Goal: Task Accomplishment & Management: Complete application form

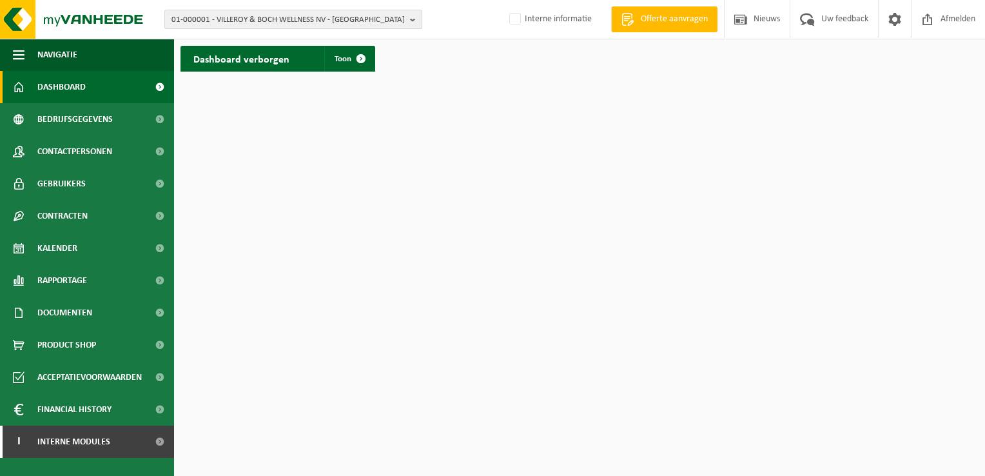
drag, startPoint x: 412, startPoint y: 21, endPoint x: 391, endPoint y: 22, distance: 21.3
click at [412, 21] on b "button" at bounding box center [416, 19] width 12 height 18
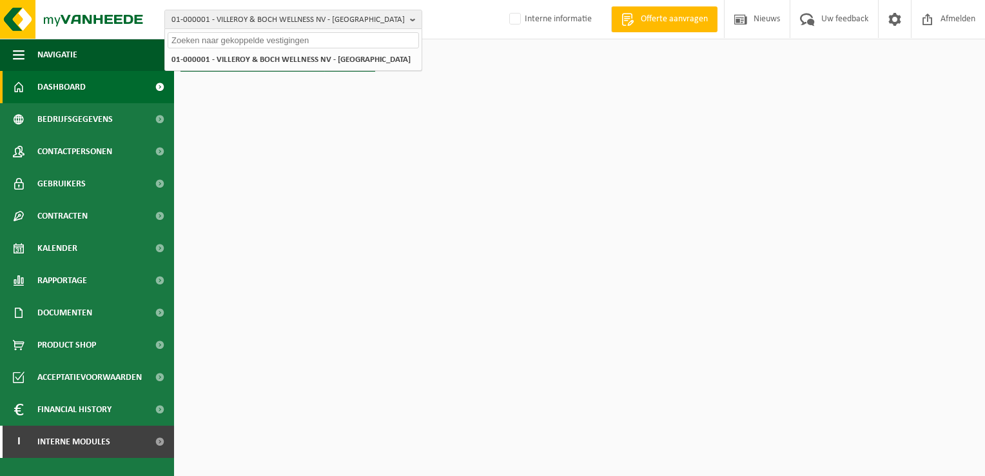
click at [342, 40] on input "text" at bounding box center [293, 40] width 251 height 16
paste input "10-812479"
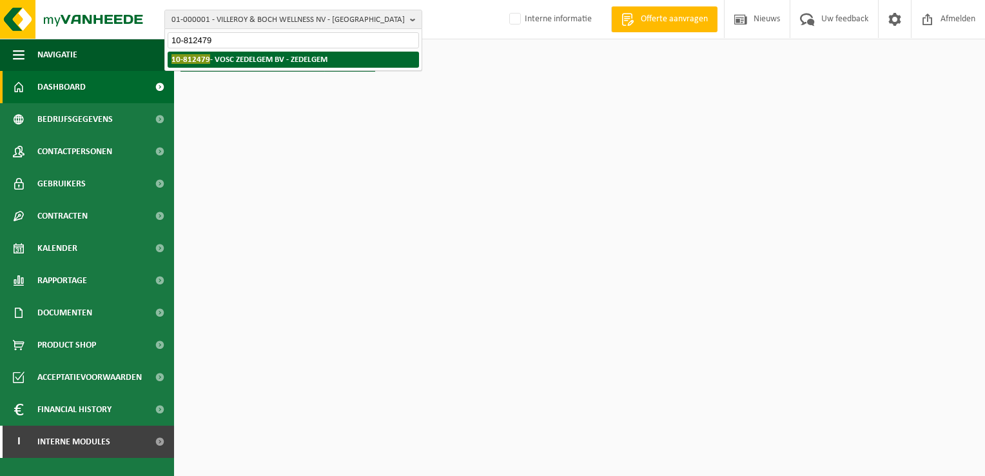
type input "10-812479"
click at [307, 63] on strong "10-812479 - VOSC ZEDELGEM BV - ZEDELGEM" at bounding box center [249, 59] width 156 height 10
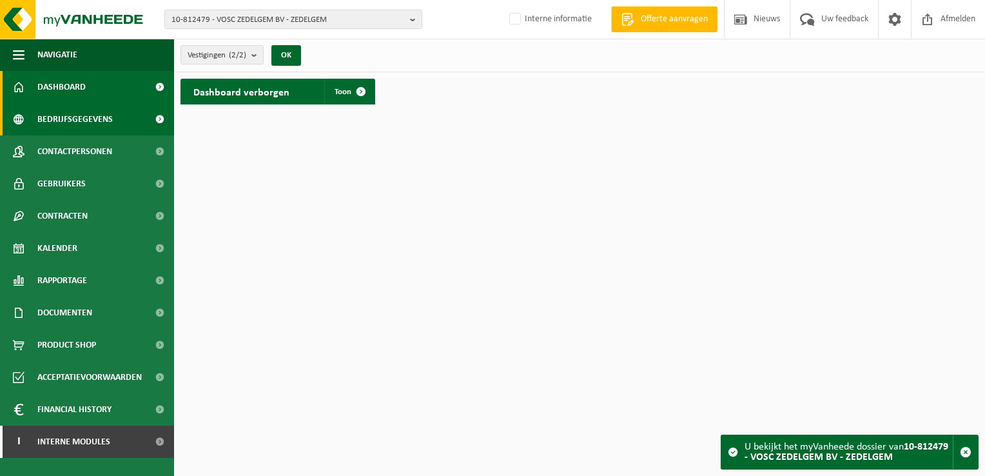
click at [81, 120] on span "Bedrijfsgegevens" at bounding box center [74, 119] width 75 height 32
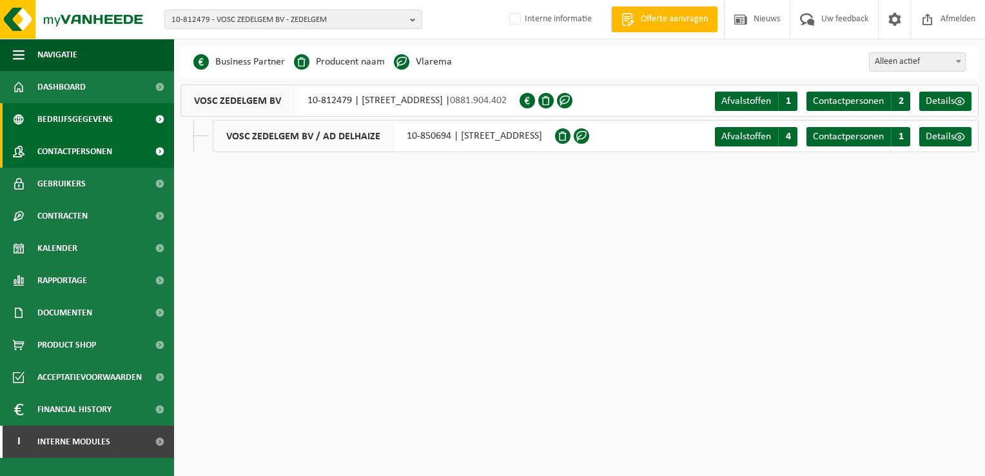
click at [86, 148] on span "Contactpersonen" at bounding box center [74, 151] width 75 height 32
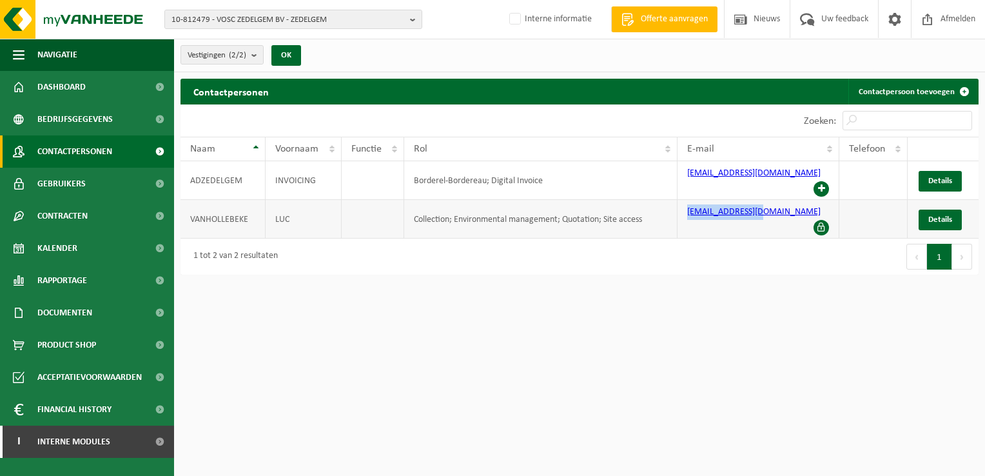
drag, startPoint x: 776, startPoint y: 205, endPoint x: 685, endPoint y: 208, distance: 90.9
click at [685, 208] on td "luc@adzedelgem.be" at bounding box center [758, 219] width 162 height 39
drag, startPoint x: 685, startPoint y: 208, endPoint x: 739, endPoint y: 200, distance: 54.8
copy link "luc@adzedelgem.be"
click at [72, 249] on span "Kalender" at bounding box center [57, 248] width 40 height 32
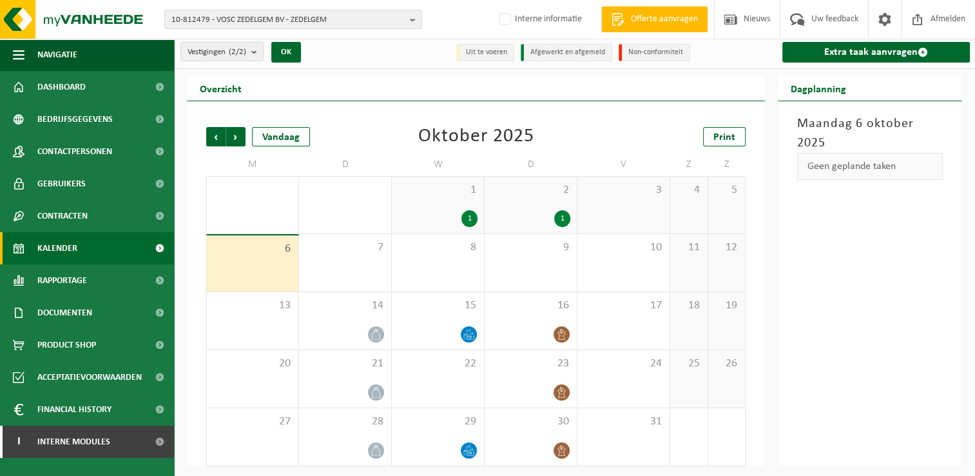
scroll to position [5, 0]
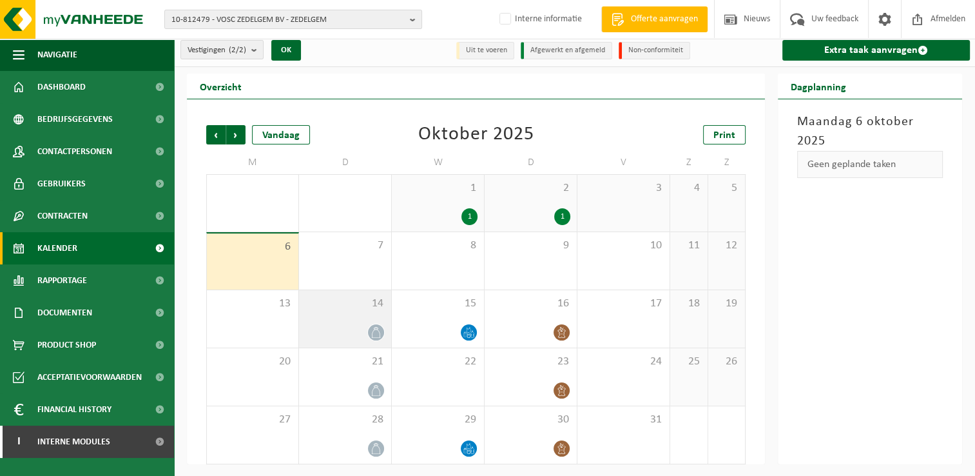
click at [340, 318] on div "14" at bounding box center [345, 318] width 92 height 57
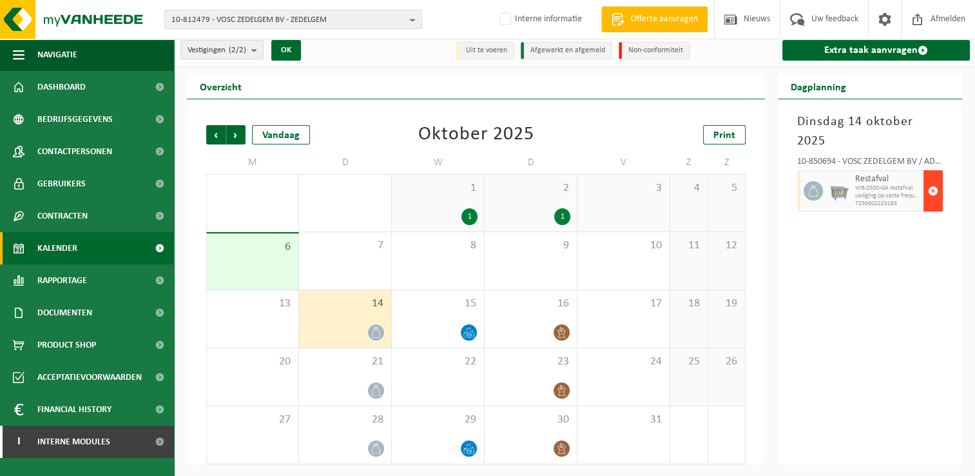
click at [932, 189] on span "button" at bounding box center [933, 191] width 10 height 26
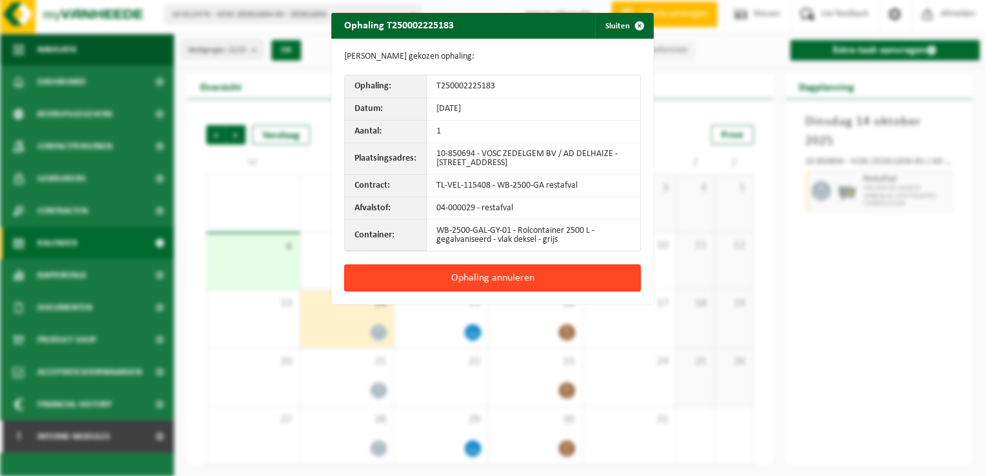
click at [495, 278] on button "Ophaling annuleren" at bounding box center [492, 277] width 296 height 27
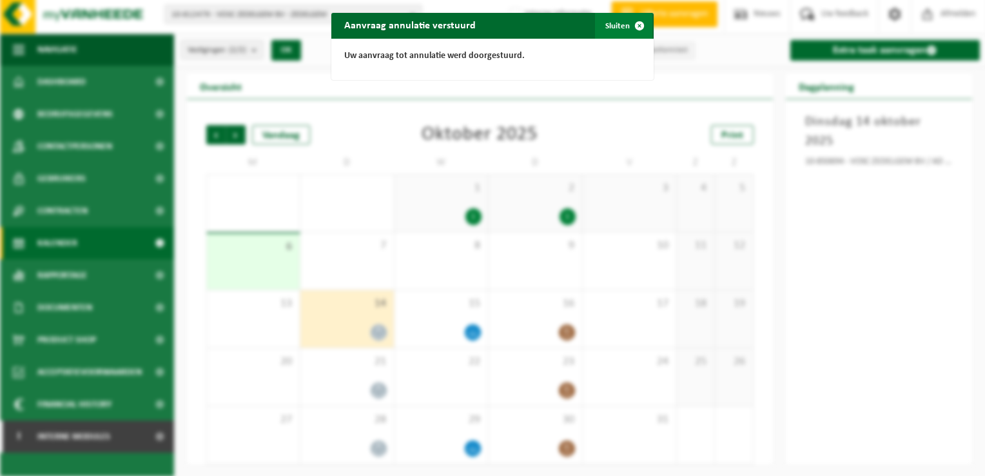
click at [639, 24] on span "button" at bounding box center [639, 26] width 26 height 26
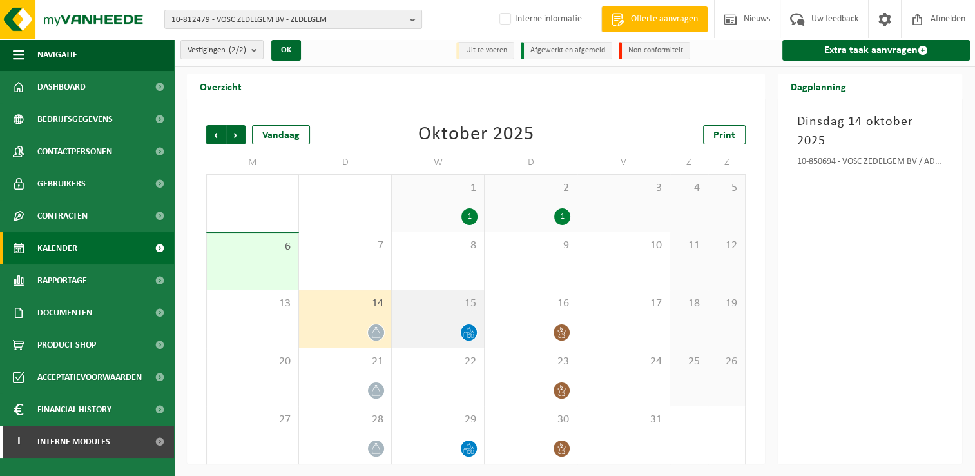
click at [445, 322] on div "15" at bounding box center [438, 318] width 92 height 57
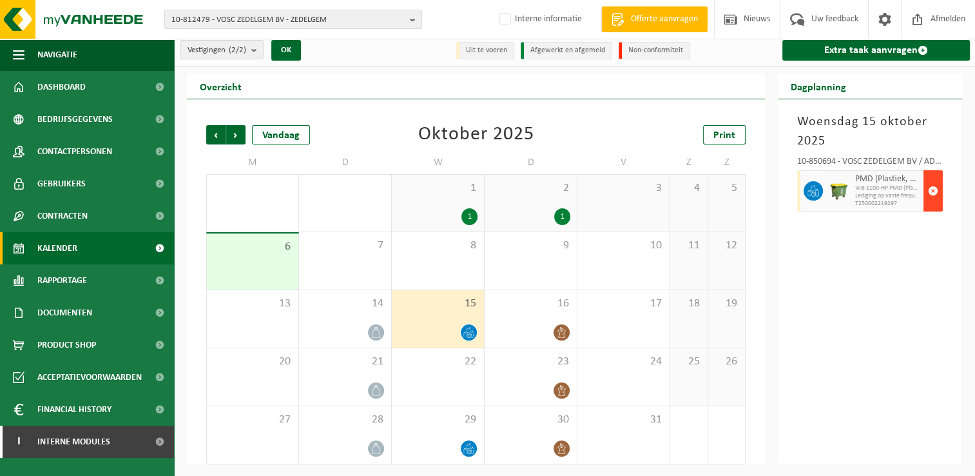
click at [936, 191] on span "button" at bounding box center [933, 191] width 10 height 26
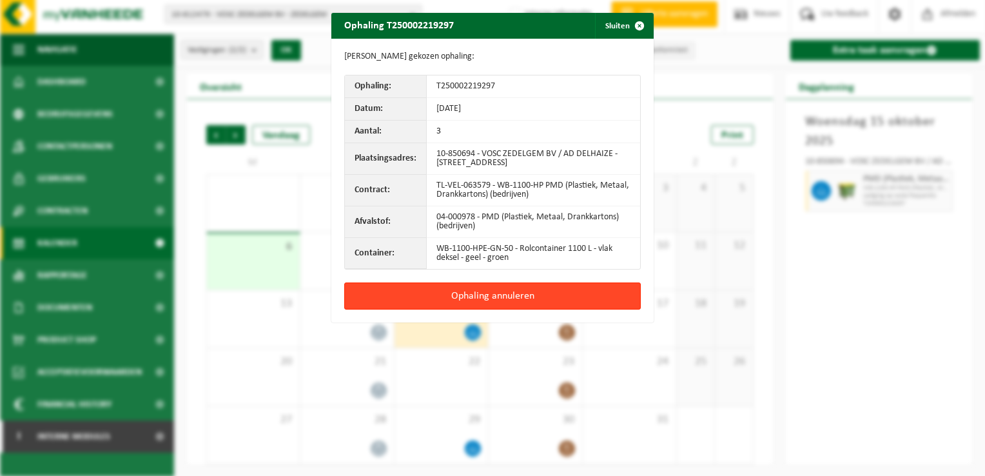
click at [561, 299] on button "Ophaling annuleren" at bounding box center [492, 295] width 296 height 27
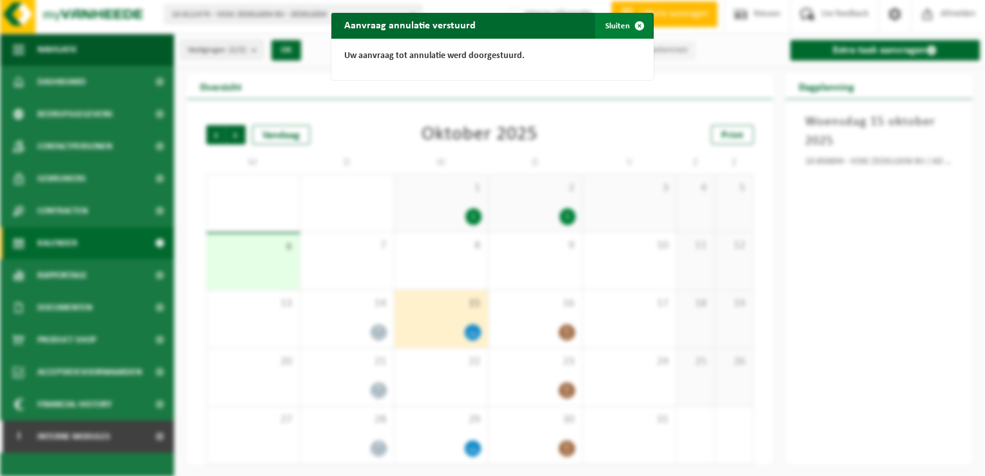
click at [636, 26] on span "button" at bounding box center [639, 26] width 26 height 26
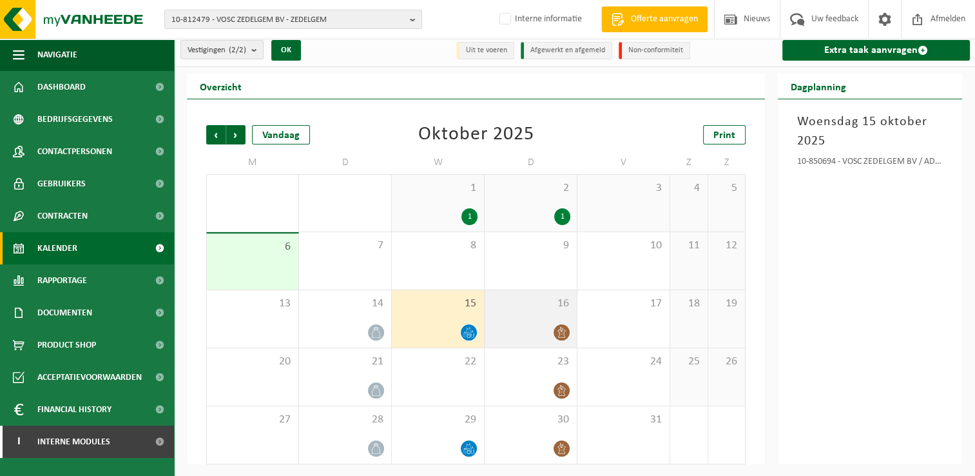
click at [531, 311] on div "16" at bounding box center [531, 318] width 92 height 57
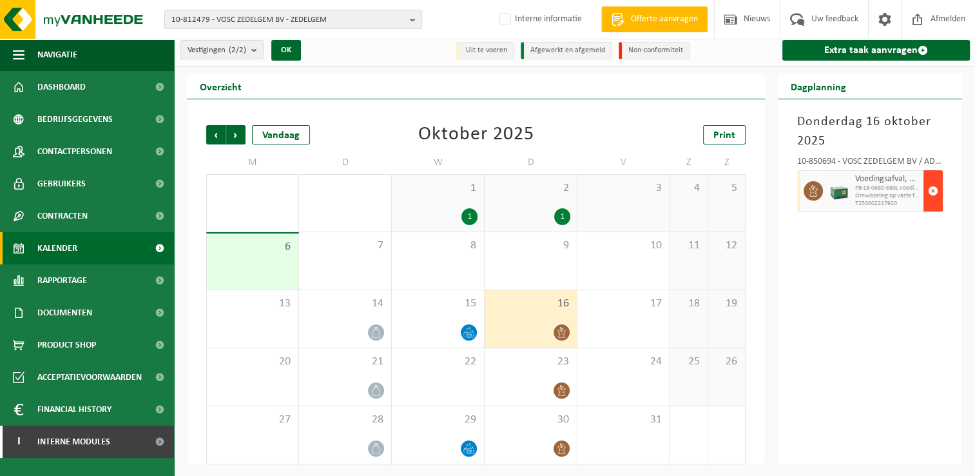
click at [929, 188] on span "button" at bounding box center [933, 191] width 10 height 26
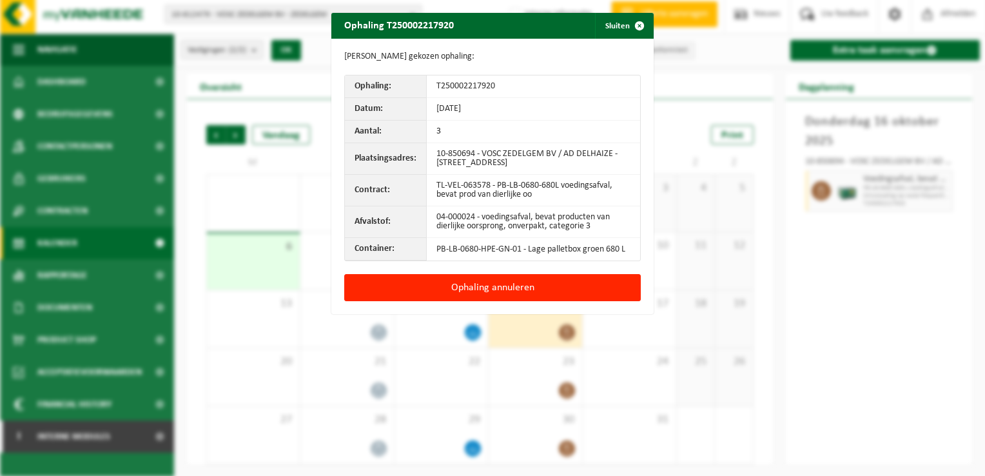
drag, startPoint x: 559, startPoint y: 284, endPoint x: 577, endPoint y: 285, distance: 18.7
click at [559, 284] on button "Ophaling annuleren" at bounding box center [492, 287] width 296 height 27
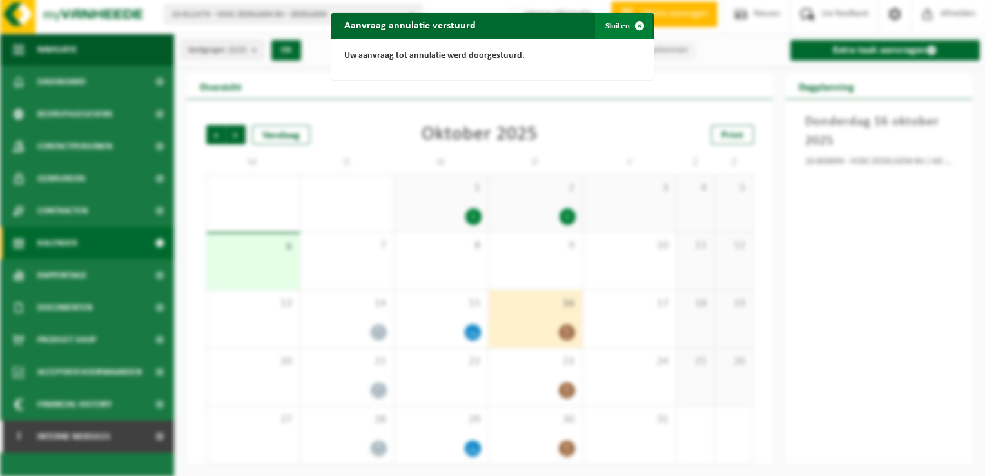
click at [631, 23] on span "button" at bounding box center [639, 26] width 26 height 26
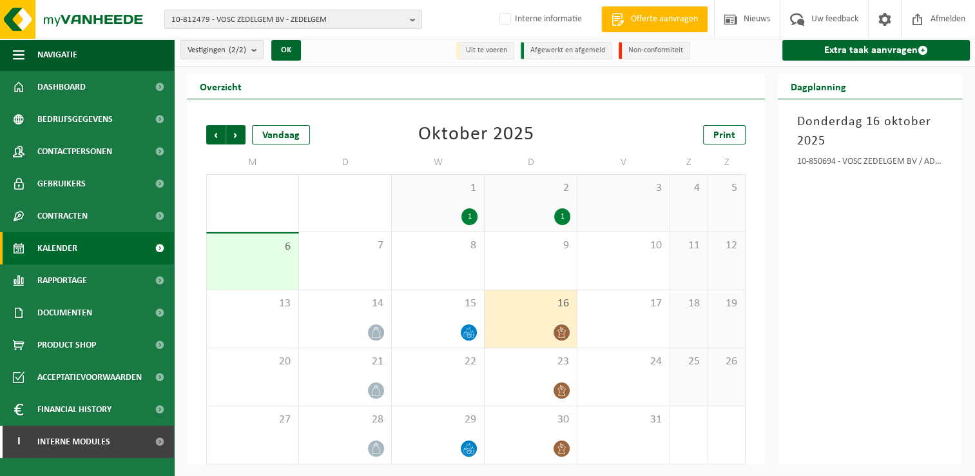
click at [937, 401] on div "Donderdag 16 oktober 2025 10-850694 - VOSC ZEDELGEM BV / AD DELHAIZE - ZEDELGEM" at bounding box center [870, 281] width 184 height 365
click at [62, 348] on span "Product Shop" at bounding box center [66, 345] width 59 height 32
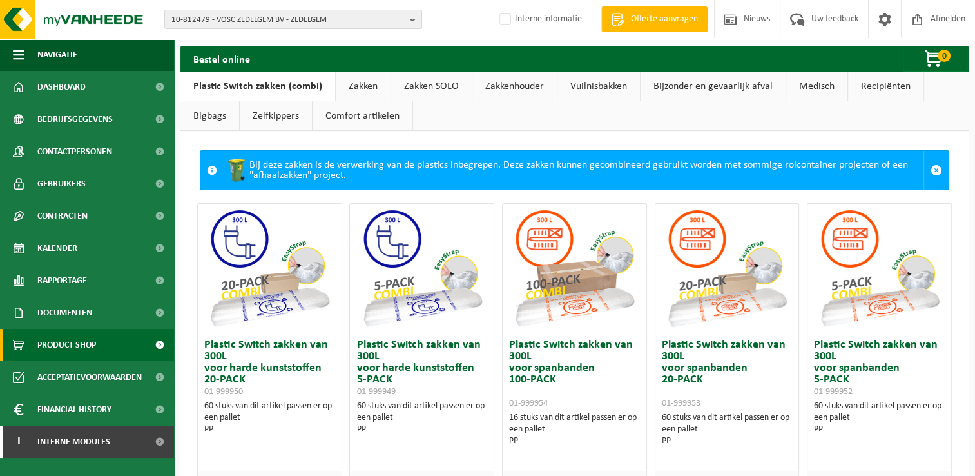
click at [360, 84] on link "Zakken" at bounding box center [363, 87] width 55 height 30
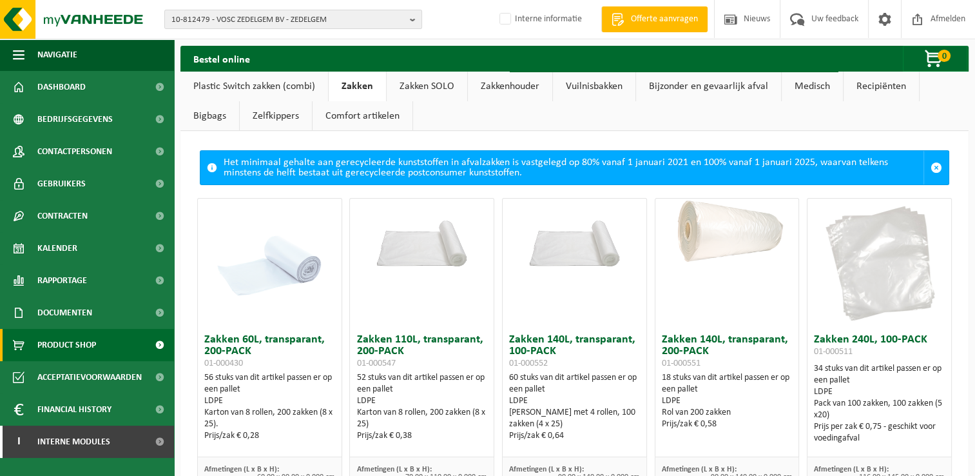
click at [427, 88] on link "Zakken SOLO" at bounding box center [427, 87] width 81 height 30
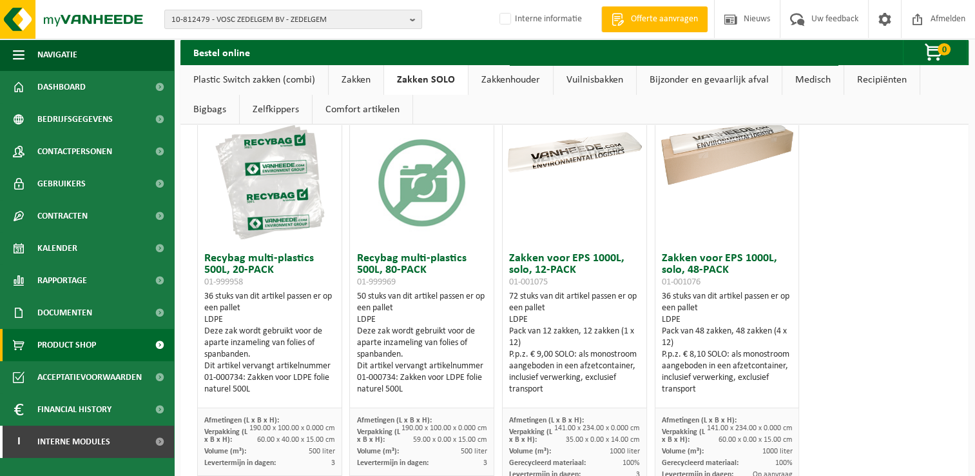
scroll to position [129, 0]
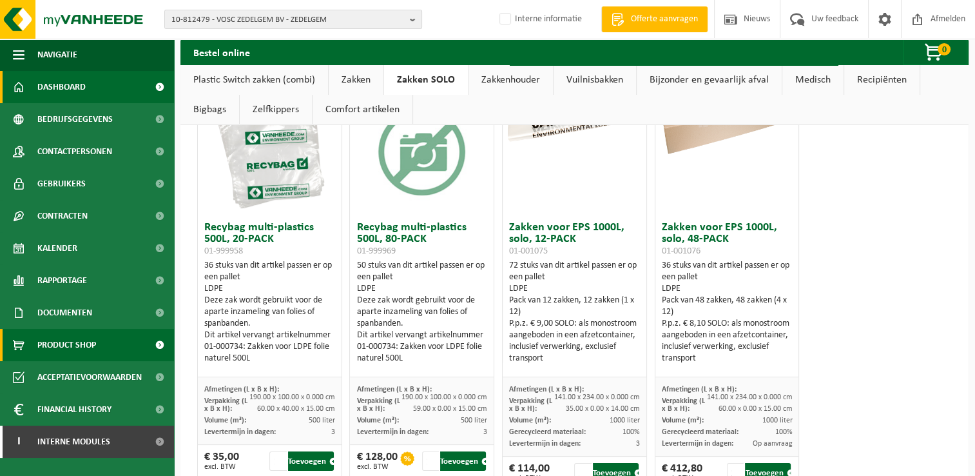
click at [72, 88] on span "Dashboard" at bounding box center [61, 87] width 48 height 32
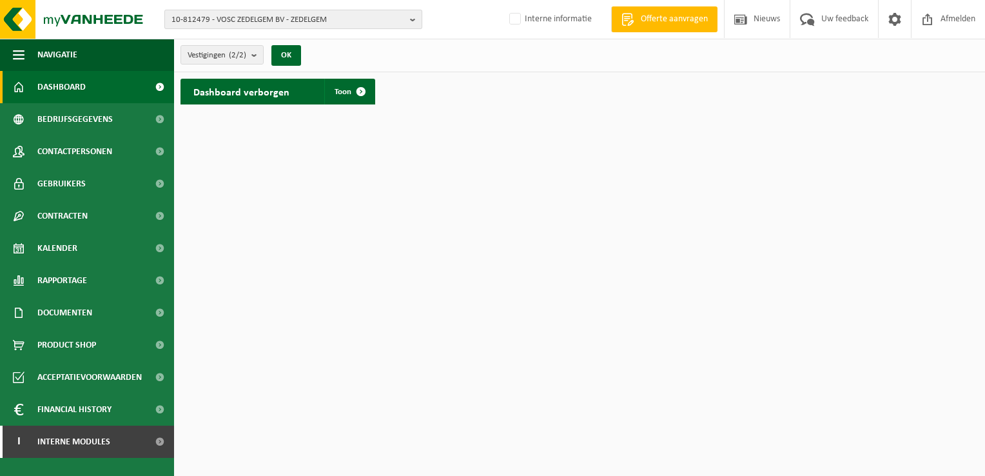
click at [411, 21] on b "button" at bounding box center [416, 19] width 12 height 18
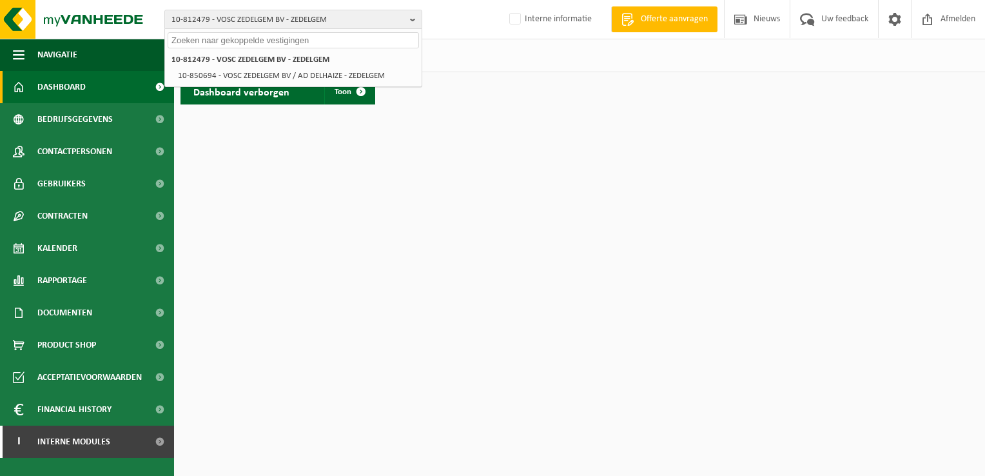
click at [324, 40] on input "text" at bounding box center [293, 40] width 251 height 16
paste input "01-087701"
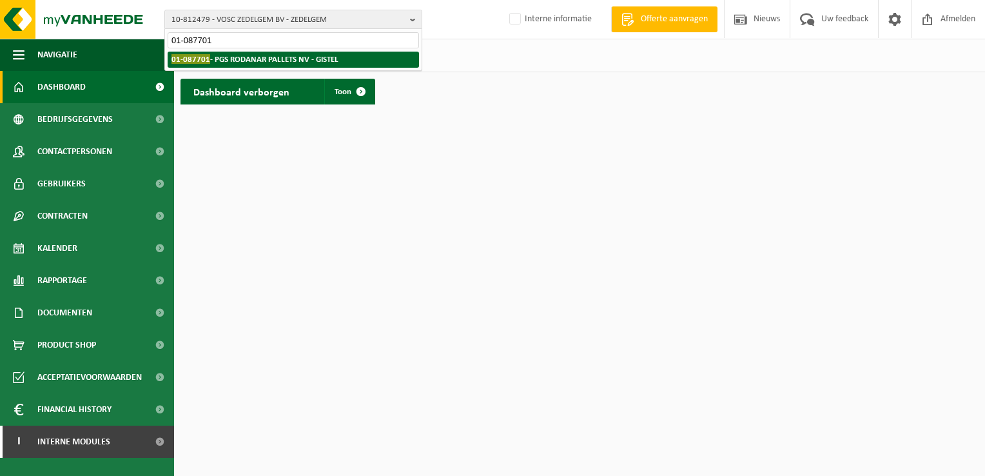
type input "01-087701"
click at [276, 57] on strong "01-087701 - PGS RODANAR PALLETS NV - GISTEL" at bounding box center [254, 59] width 167 height 10
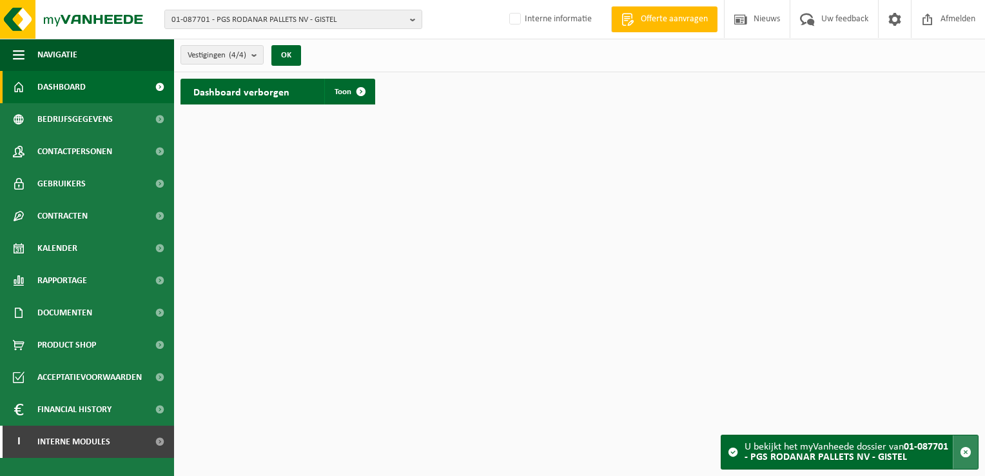
click at [961, 450] on span "button" at bounding box center [966, 452] width 12 height 12
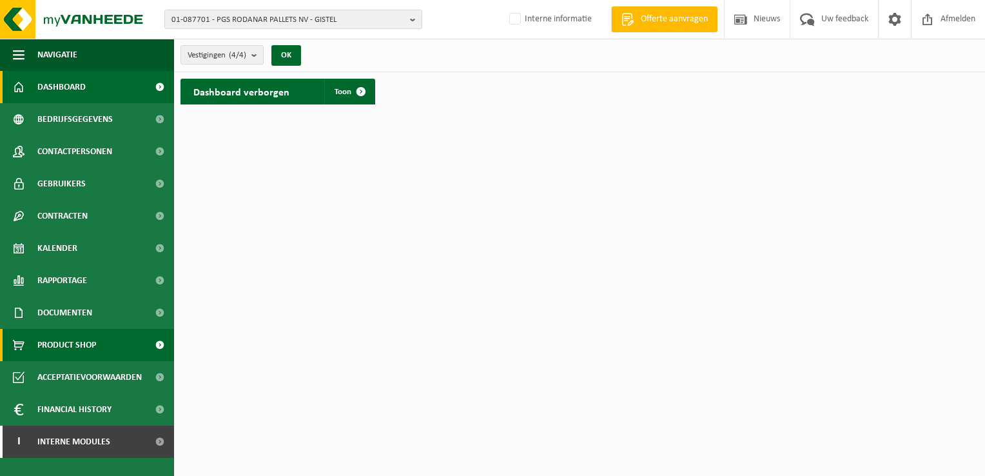
click at [75, 345] on span "Product Shop" at bounding box center [66, 345] width 59 height 32
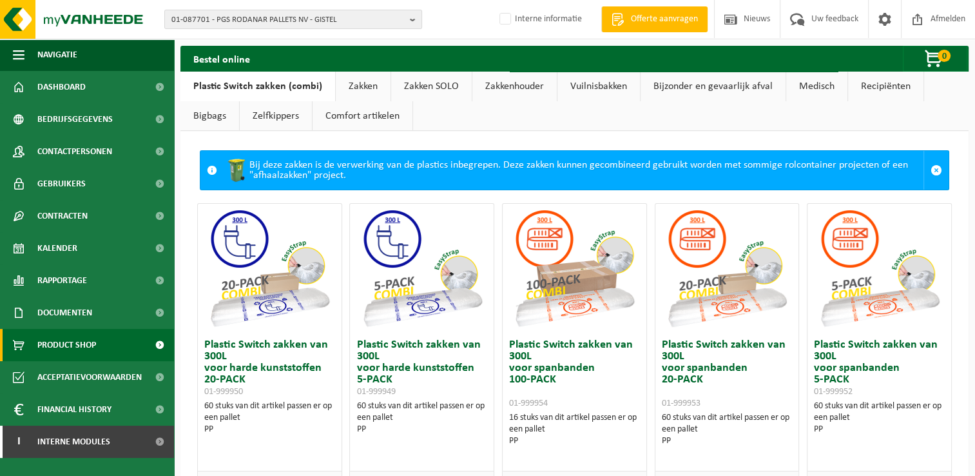
click at [414, 79] on link "Zakken SOLO" at bounding box center [431, 87] width 81 height 30
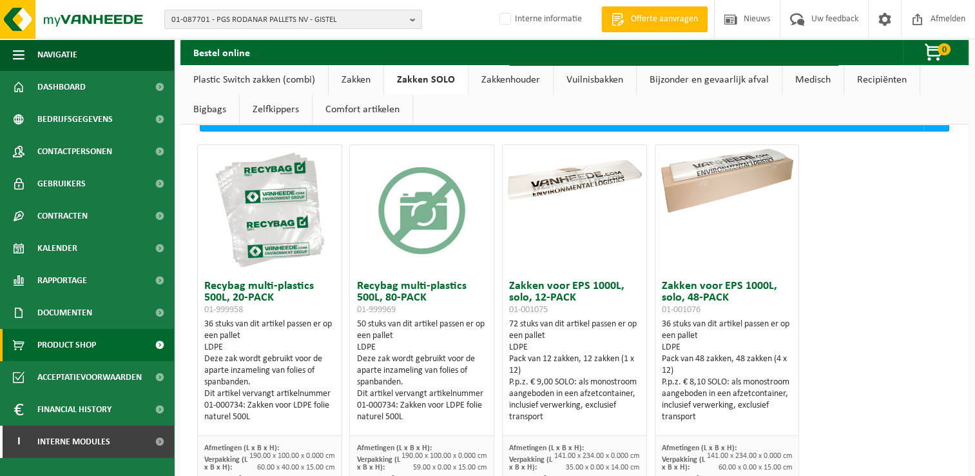
scroll to position [77, 0]
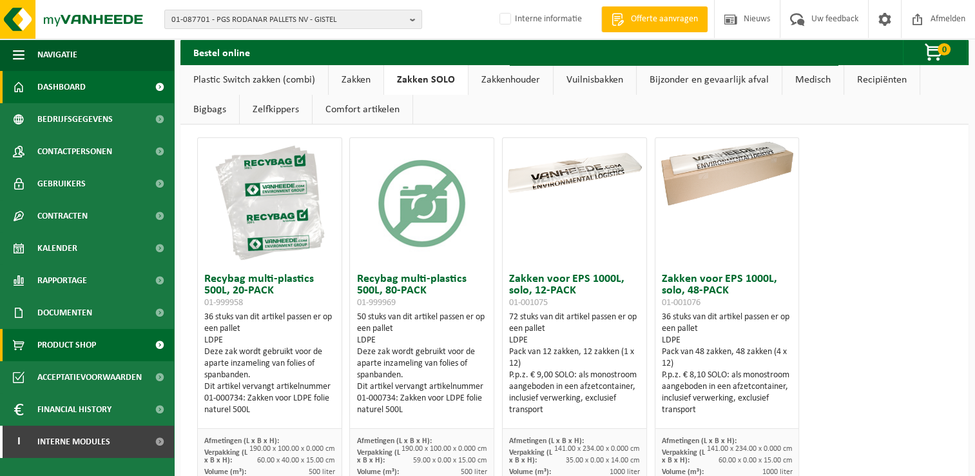
click at [75, 86] on span "Dashboard" at bounding box center [61, 87] width 48 height 32
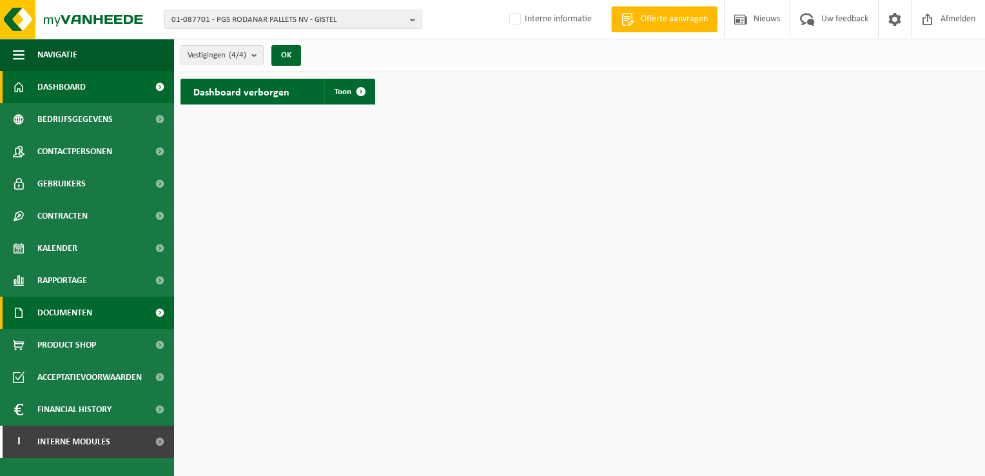
click at [75, 311] on span "Documenten" at bounding box center [64, 312] width 55 height 32
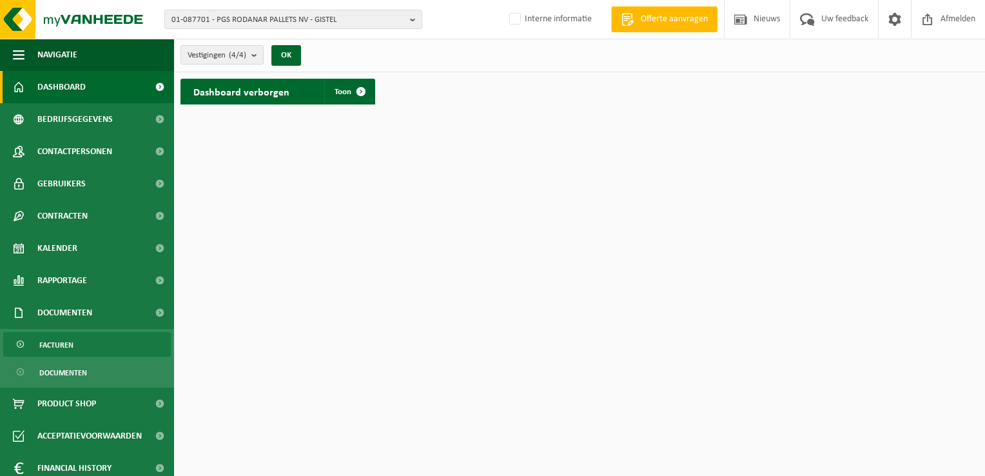
click at [54, 342] on span "Facturen" at bounding box center [56, 345] width 34 height 24
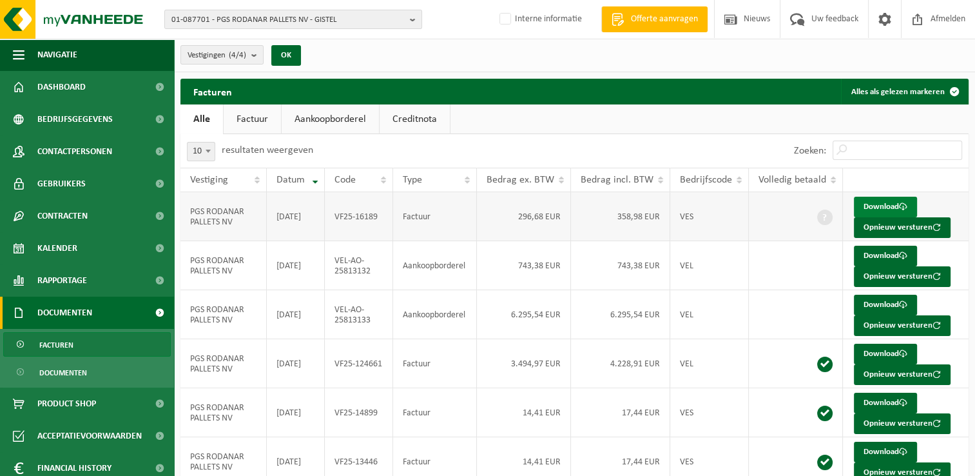
click at [888, 205] on link "Download" at bounding box center [885, 207] width 63 height 21
click at [241, 111] on link "Factuur" at bounding box center [252, 119] width 57 height 30
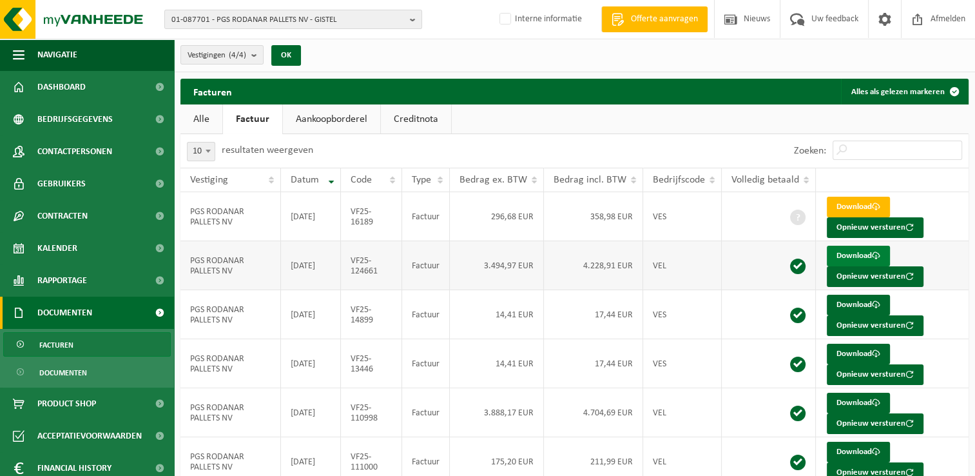
click at [865, 254] on link "Download" at bounding box center [858, 256] width 63 height 21
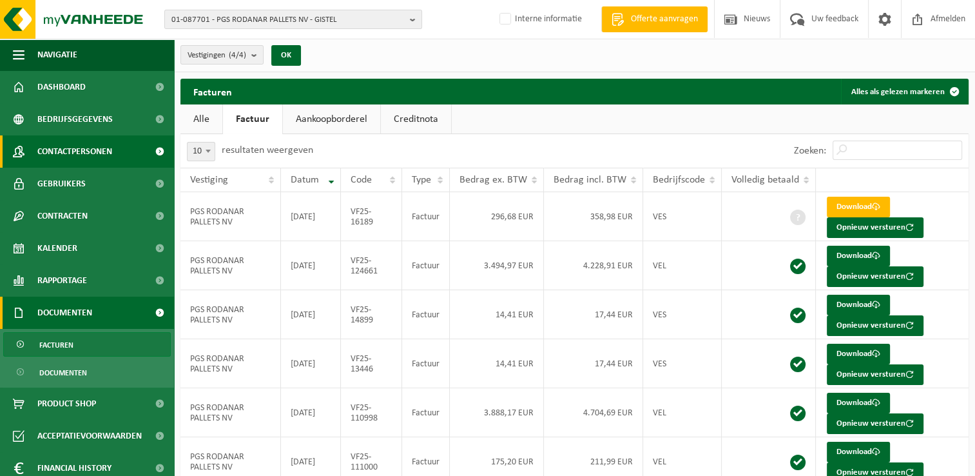
click at [77, 148] on span "Contactpersonen" at bounding box center [74, 151] width 75 height 32
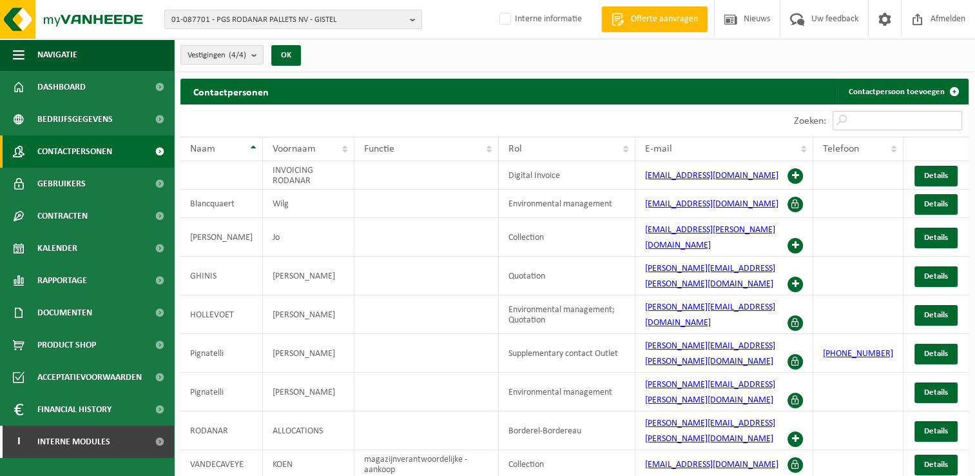
click at [918, 123] on input "Zoeken:" at bounding box center [898, 120] width 130 height 19
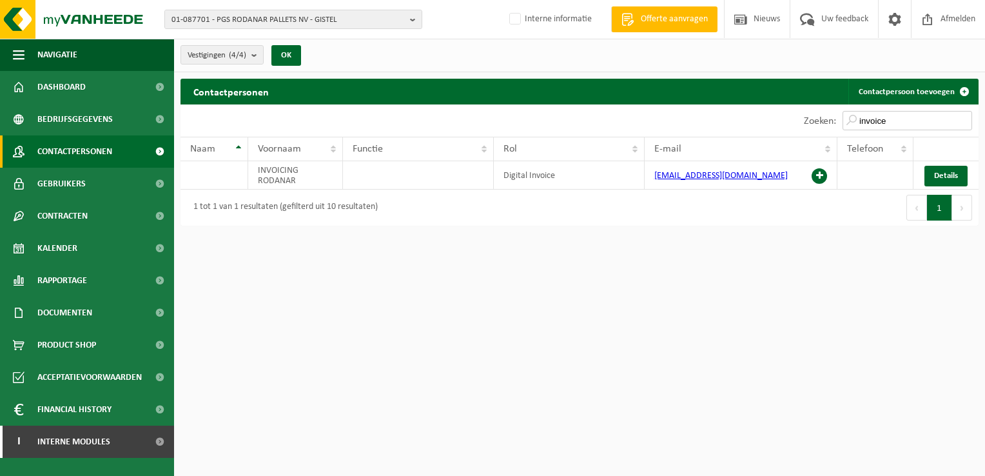
type input "invoice"
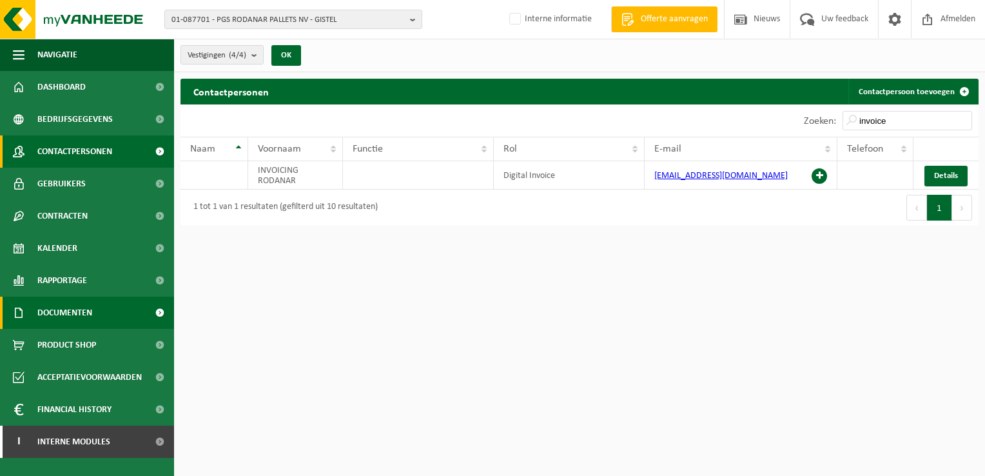
click at [72, 310] on span "Documenten" at bounding box center [64, 312] width 55 height 32
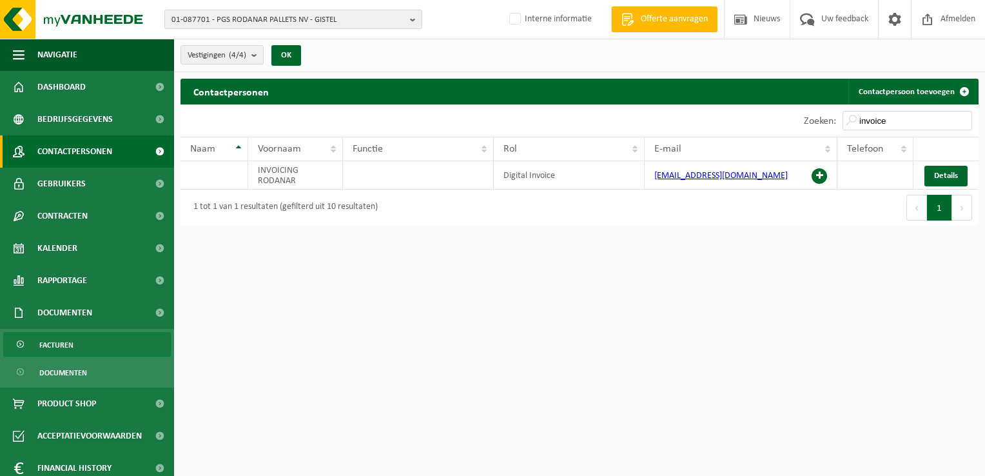
click at [69, 349] on span "Facturen" at bounding box center [56, 345] width 34 height 24
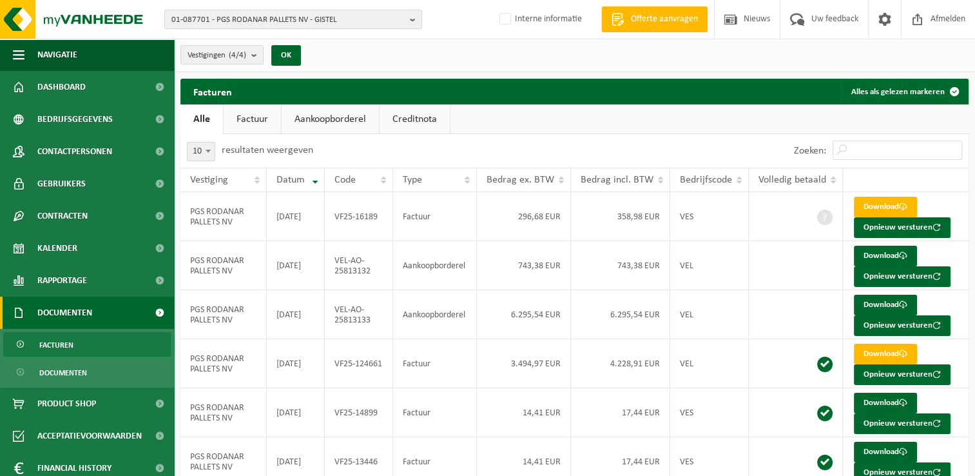
click at [261, 121] on link "Factuur" at bounding box center [252, 119] width 57 height 30
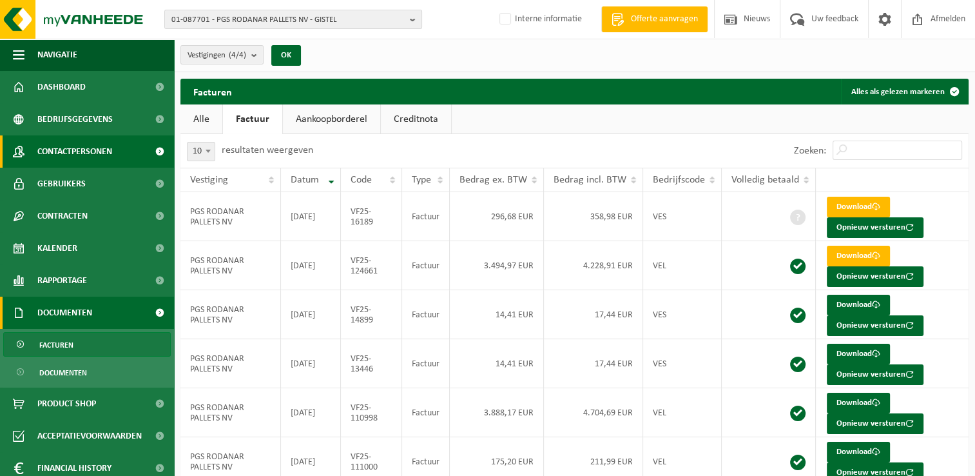
click at [82, 152] on span "Contactpersonen" at bounding box center [74, 151] width 75 height 32
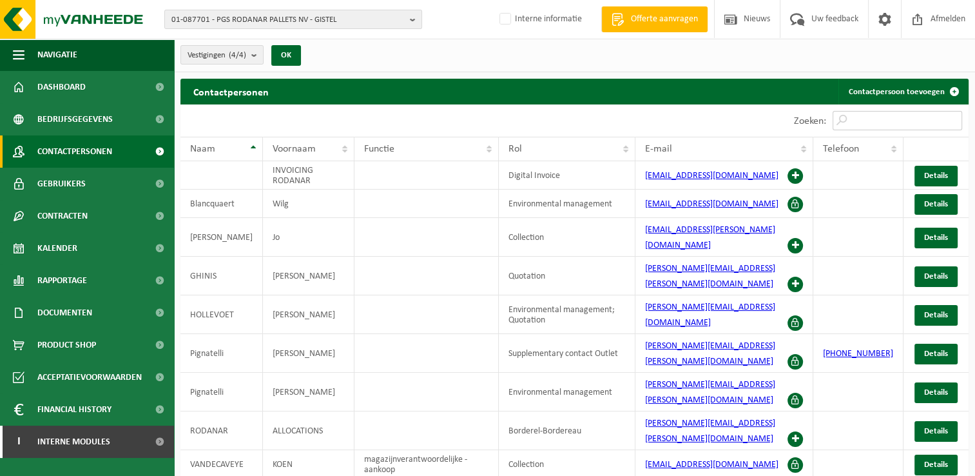
click at [906, 114] on input "Zoeken:" at bounding box center [898, 120] width 130 height 19
click at [95, 184] on link "Gebruikers" at bounding box center [87, 184] width 174 height 32
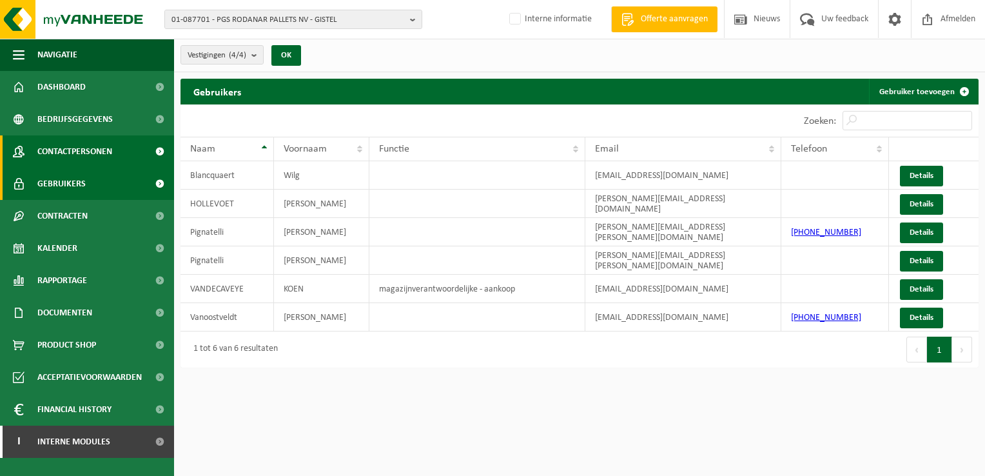
click at [94, 147] on span "Contactpersonen" at bounding box center [74, 151] width 75 height 32
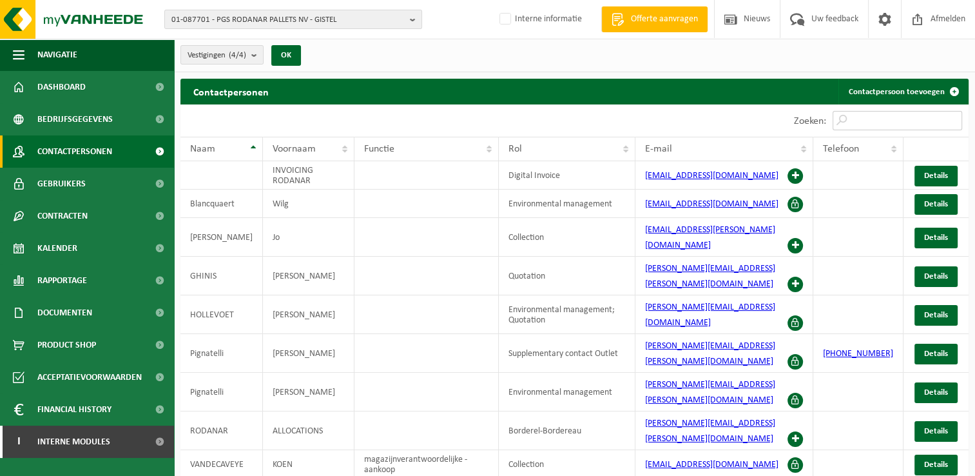
click at [897, 117] on input "Zoeken:" at bounding box center [898, 120] width 130 height 19
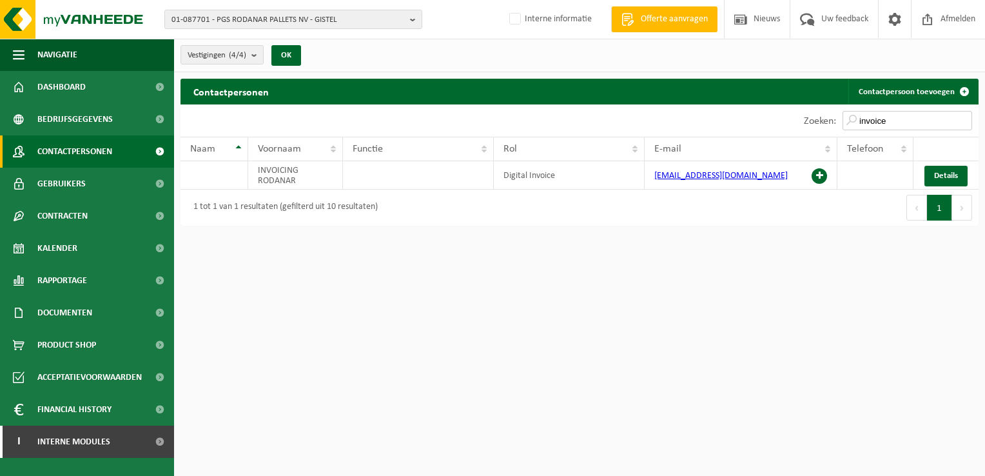
type input "invoice"
click at [80, 94] on span "Dashboard" at bounding box center [61, 87] width 48 height 32
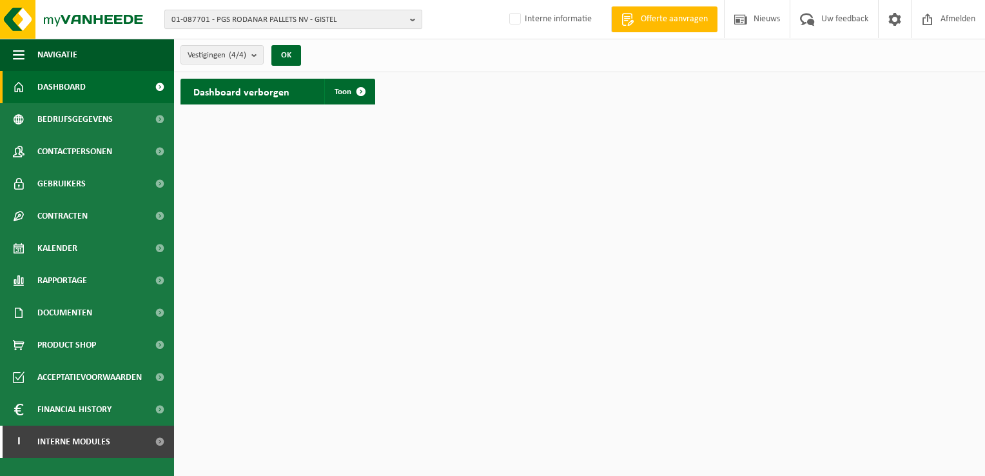
click at [408, 17] on button "01-087701 - PGS RODANAR PALLETS NV - GISTEL" at bounding box center [293, 19] width 258 height 19
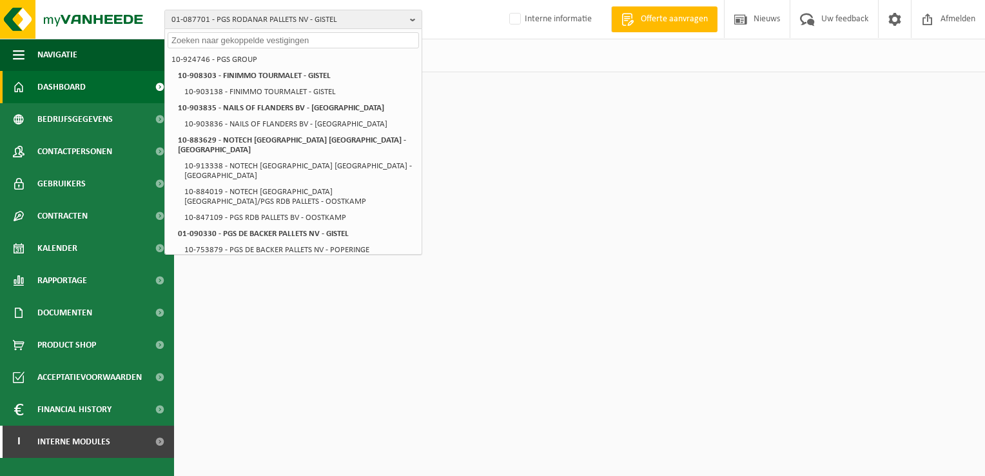
click at [373, 41] on input "text" at bounding box center [293, 40] width 251 height 16
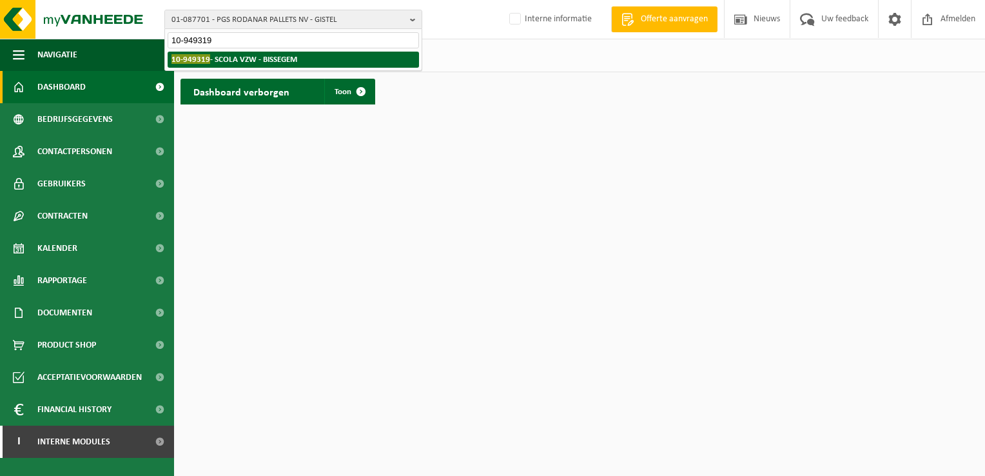
type input "10-949319"
click at [275, 61] on strong "10-949319 - SCOLA VZW - BISSEGEM" at bounding box center [234, 59] width 126 height 10
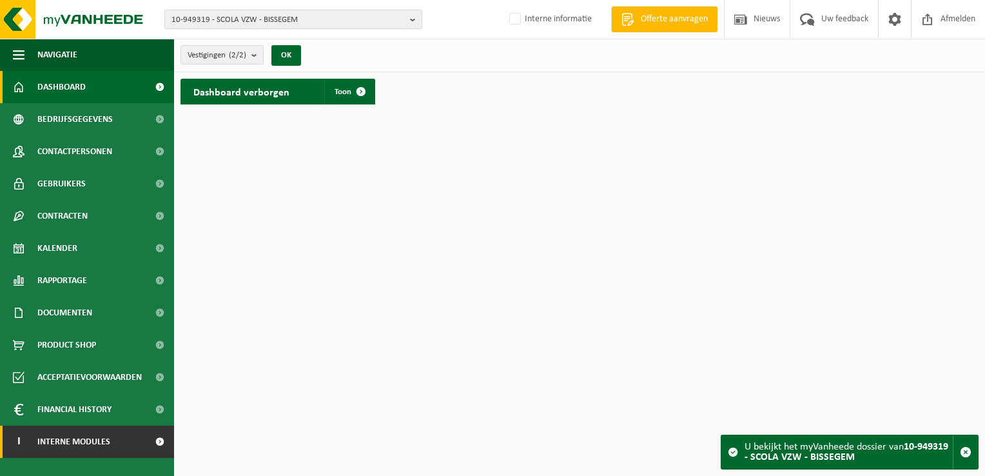
click at [88, 442] on span "Interne modules" at bounding box center [73, 441] width 73 height 32
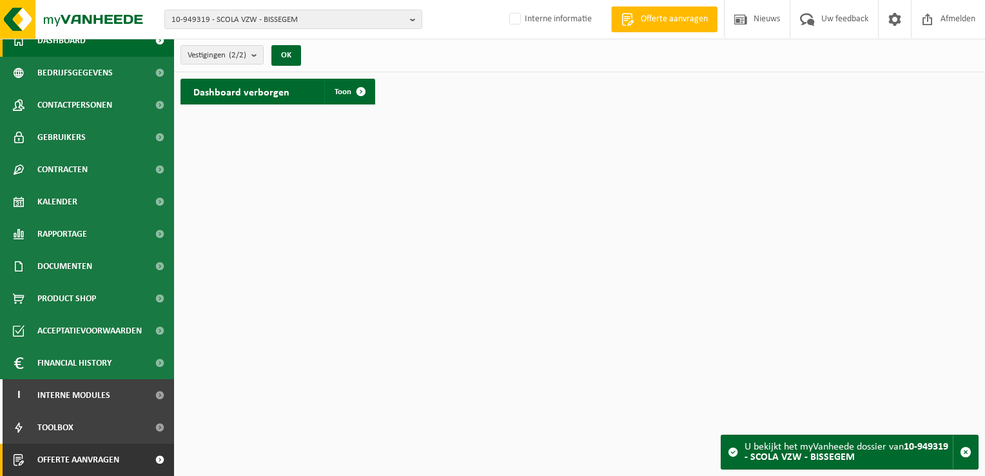
click at [73, 456] on span "Offerte aanvragen" at bounding box center [78, 459] width 82 height 32
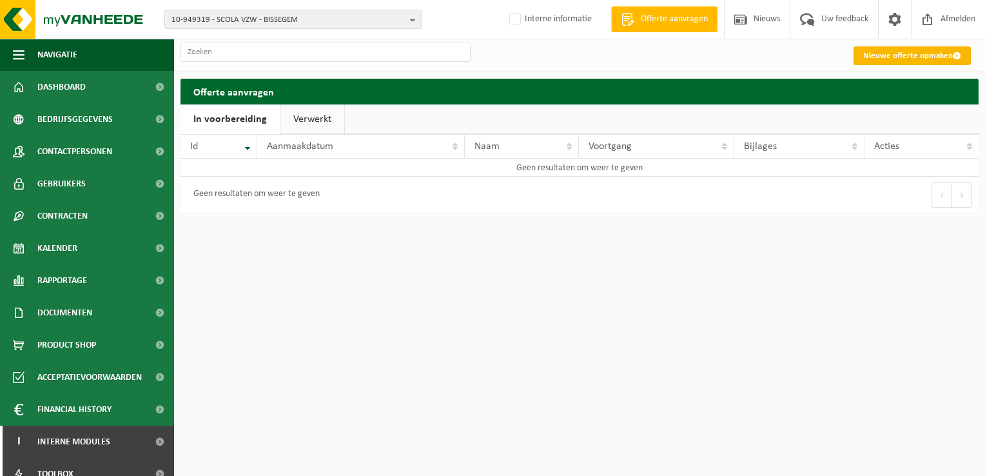
click at [907, 57] on link "Nieuwe offerte opmaken" at bounding box center [911, 55] width 117 height 19
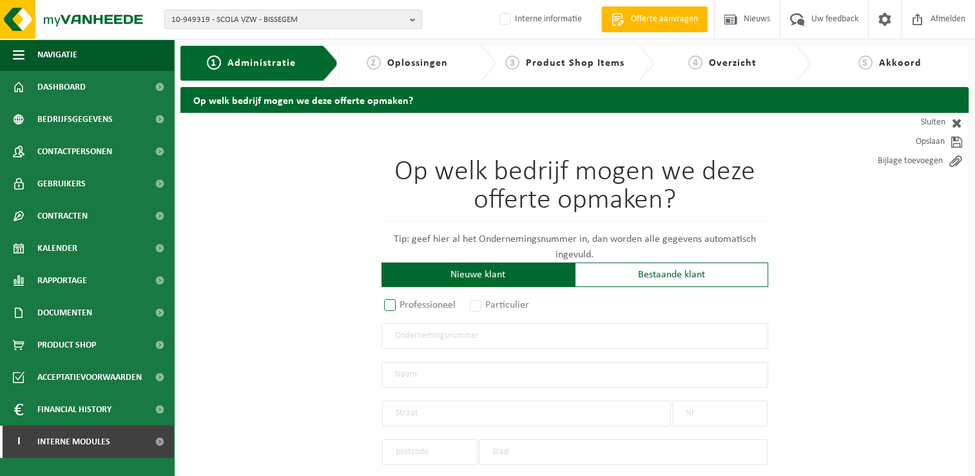
click at [387, 300] on label "Professioneel" at bounding box center [420, 305] width 78 height 18
click at [403, 302] on input "Professioneel" at bounding box center [407, 306] width 8 height 8
radio input "true"
click at [522, 336] on input "text" at bounding box center [574, 336] width 387 height 26
type input "0676.424.649"
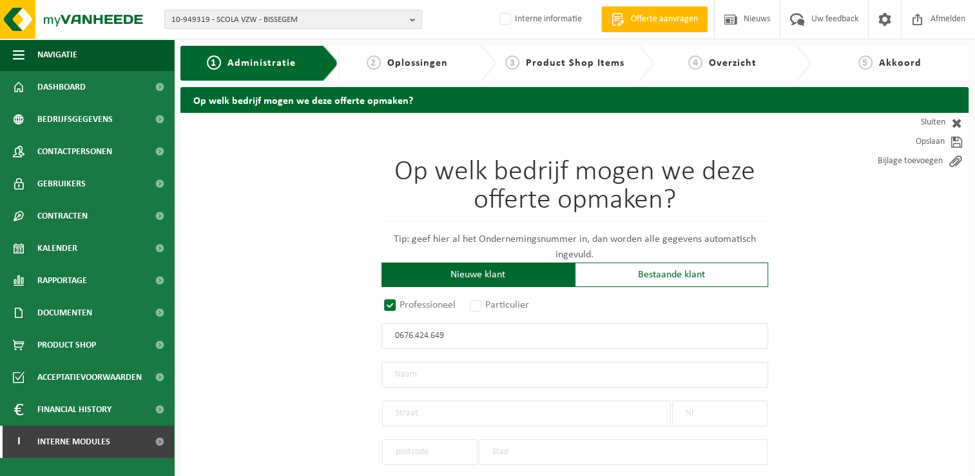
radio input "true"
type input "0676424649"
type input "SCOLA VZW"
type input "DRIEKERKENSTRAAT"
type input "4"
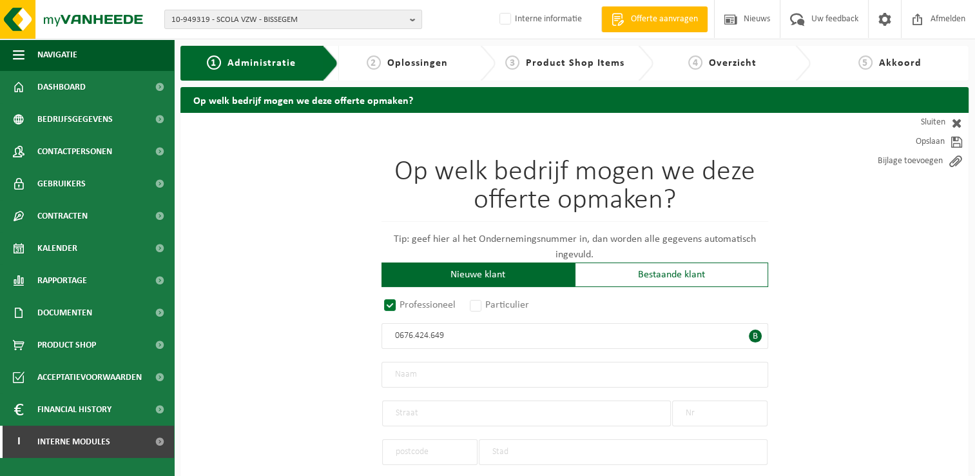
type input "8501"
type input "KORTRIJK"
select select "D"
select select "NACE_8520"
type input "SCOLA VZW"
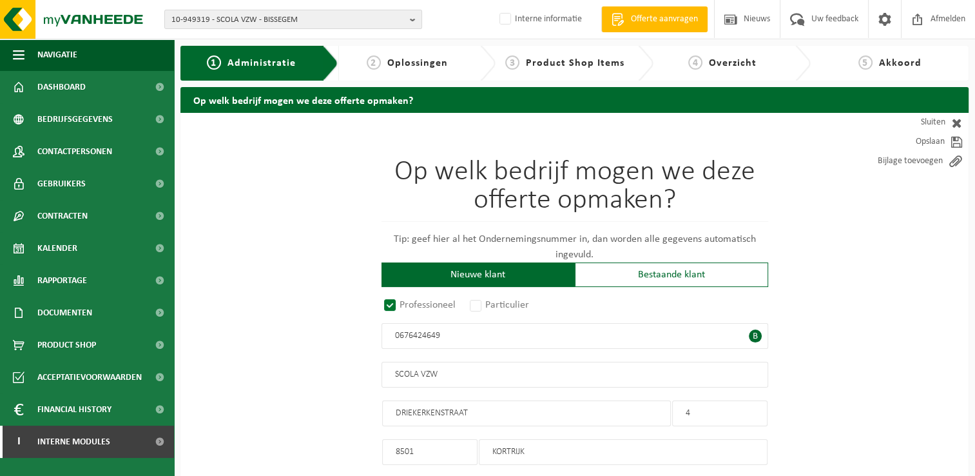
type input "DRIEKERKENSTRAAT"
type input "4"
type input "8501"
type input "KORTRIJK"
type input "2154090282"
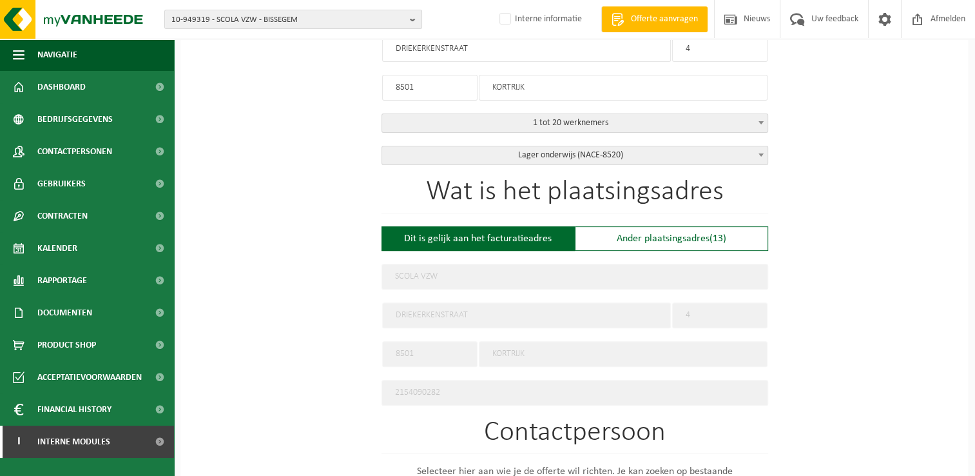
scroll to position [387, 0]
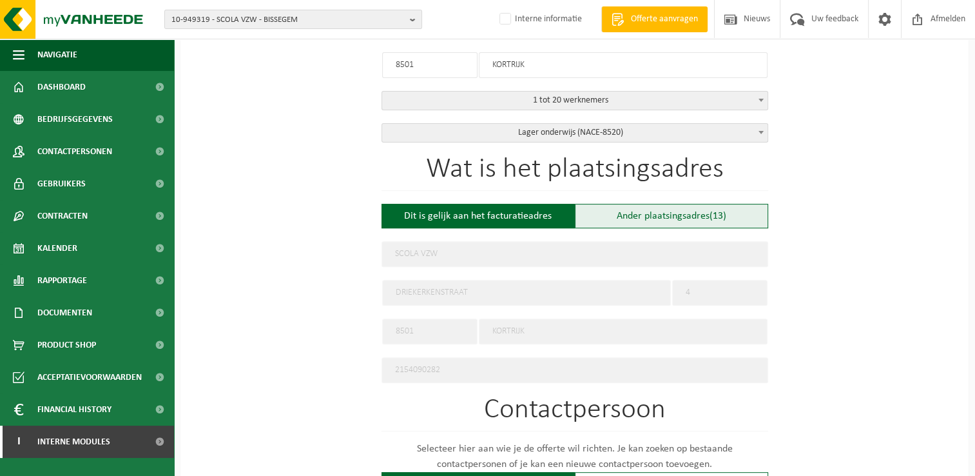
type input "0676424649"
click at [650, 210] on div "Ander plaatsingsadres (13)" at bounding box center [671, 216] width 193 height 24
type input "Werf -"
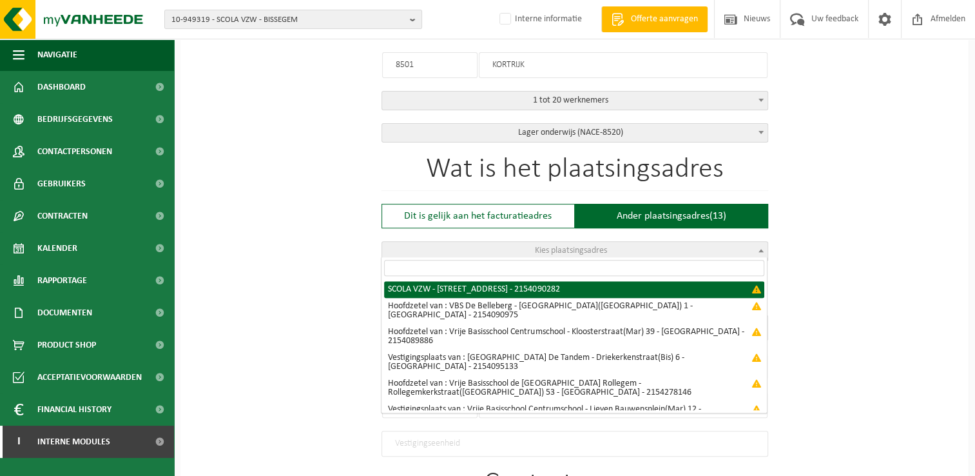
click at [550, 248] on span "Kies plaatsingsadres" at bounding box center [571, 251] width 72 height 10
click at [528, 266] on input "search" at bounding box center [574, 268] width 380 height 16
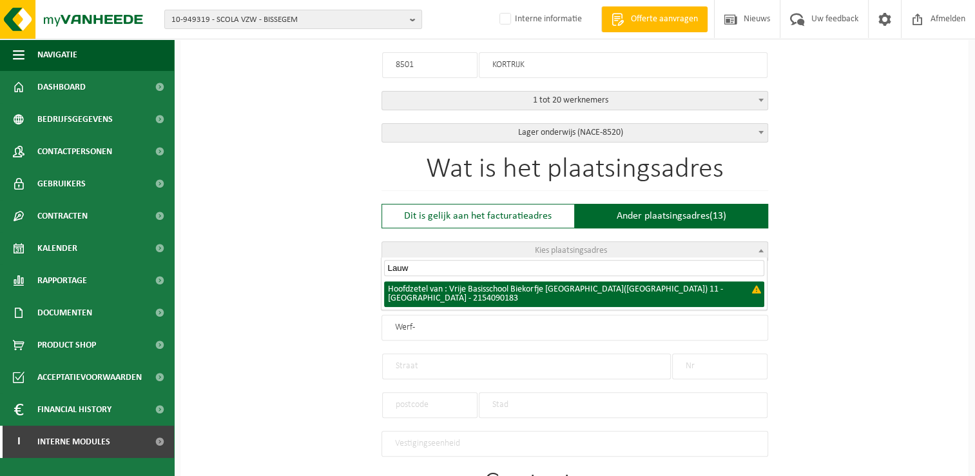
type input "Lauw"
select select "{"country":"BE","name":"Hoofdzetel van : Vrije Basisschool Biekorfje Aalbeke","…"
type input "Hoofdzetel van : Vrije Basisschool Biekorfje Aalbeke"
type input "Lauwsestraat(Aal)"
type input "11"
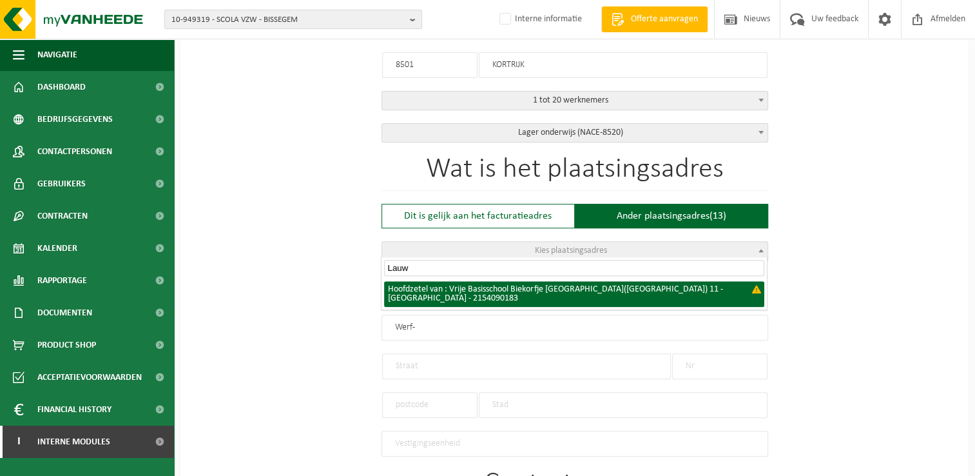
type input "8511"
type input "Kortrijk"
type input "2154090183"
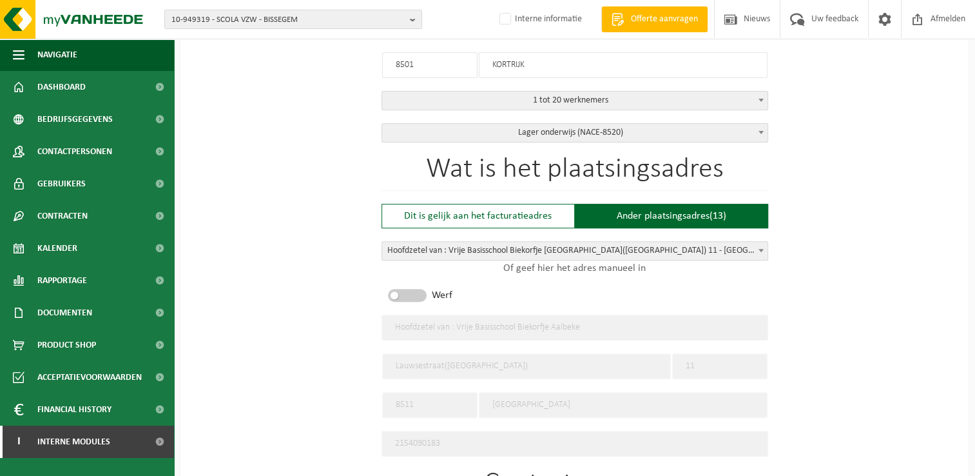
click at [640, 218] on div "Ander plaatsingsadres (13)" at bounding box center [671, 216] width 193 height 24
type input "Werf -"
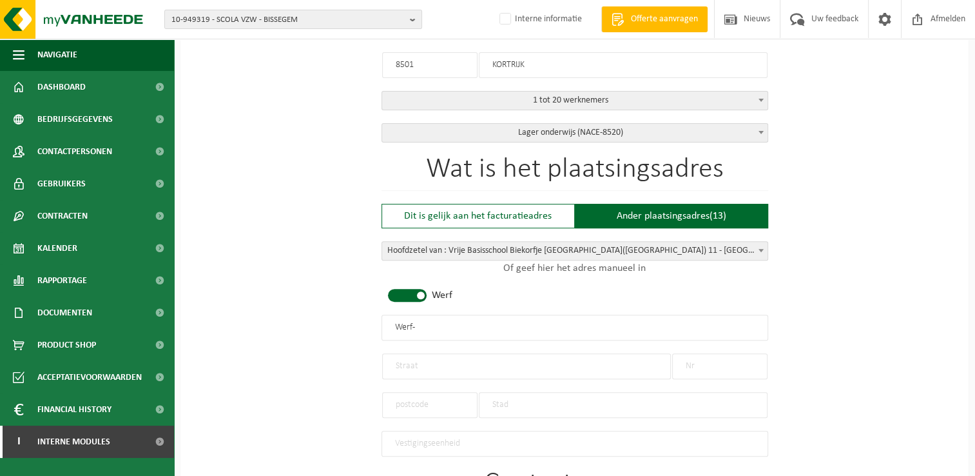
click at [423, 291] on span at bounding box center [407, 295] width 39 height 13
click at [443, 321] on input "text" at bounding box center [574, 327] width 387 height 26
type input "VBS 't Biekorfje"
click at [614, 361] on input "text" at bounding box center [526, 366] width 289 height 26
type input "Lauwsestraat"
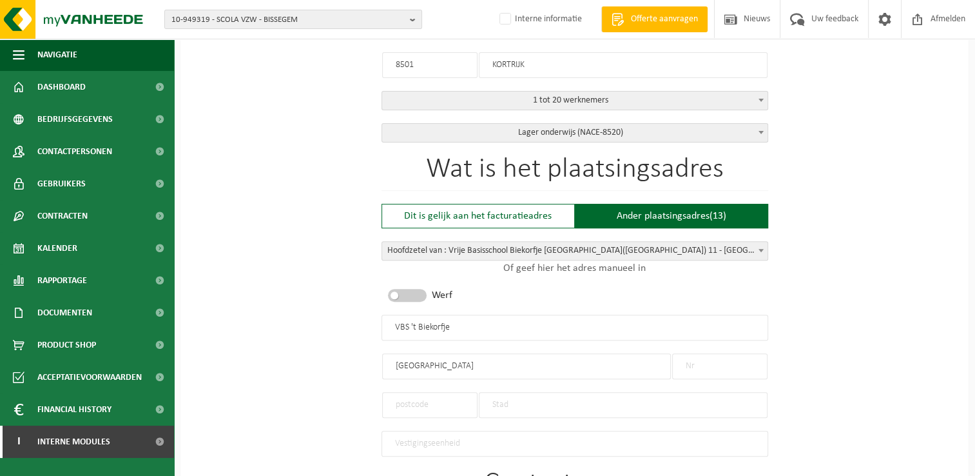
click at [734, 370] on input "text" at bounding box center [719, 366] width 95 height 26
type input "13"
click at [448, 403] on input "text" at bounding box center [429, 405] width 95 height 26
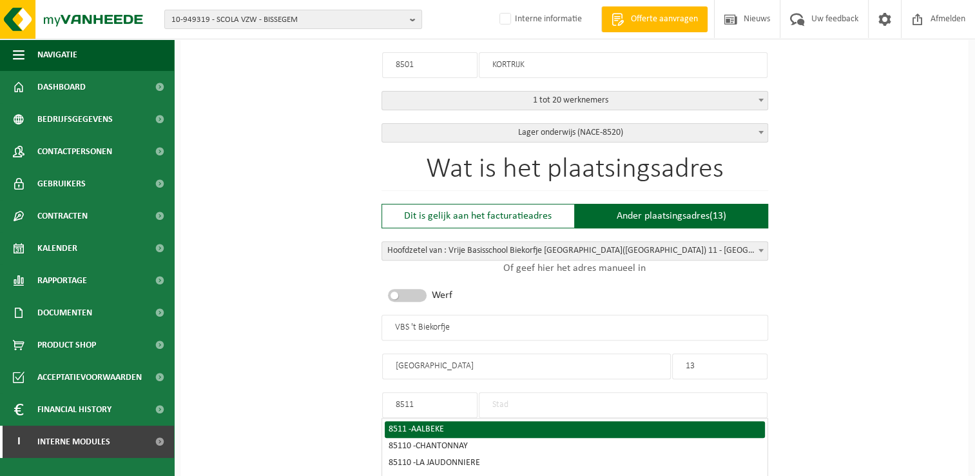
type input "8511"
click at [433, 424] on span "AALBEKE" at bounding box center [427, 429] width 33 height 10
type input "AALBEKE"
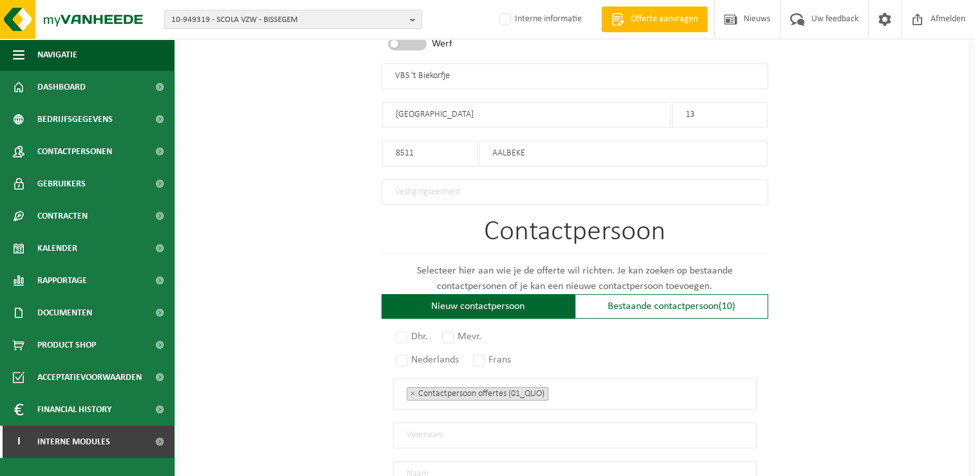
scroll to position [644, 0]
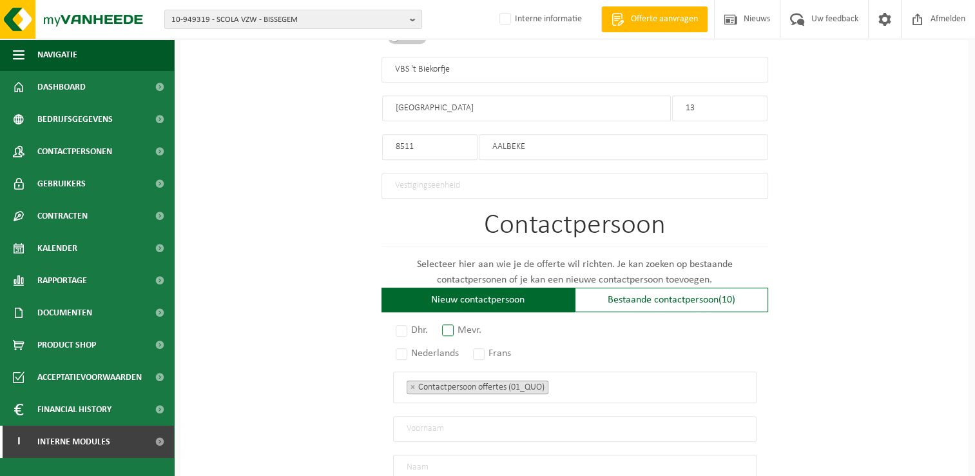
click at [456, 321] on label "Mevr." at bounding box center [462, 330] width 46 height 18
radio input "true"
click at [396, 348] on label "Nederlands" at bounding box center [428, 353] width 70 height 18
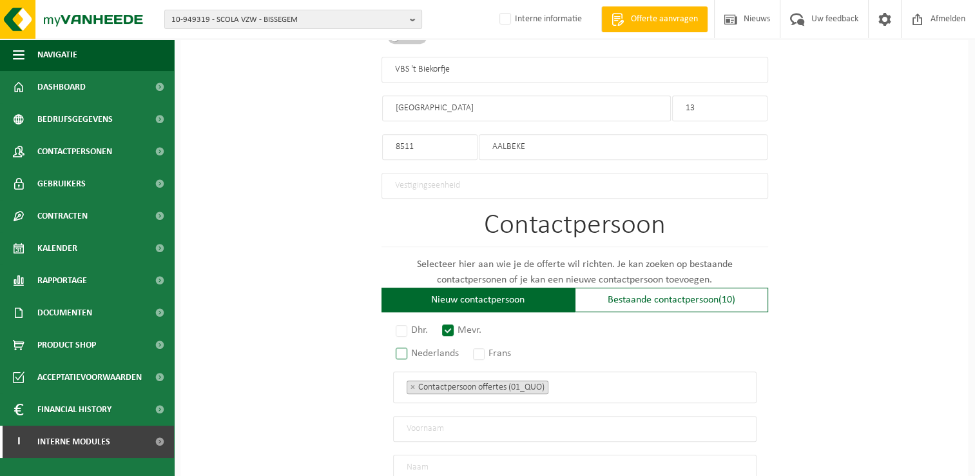
radio input "true"
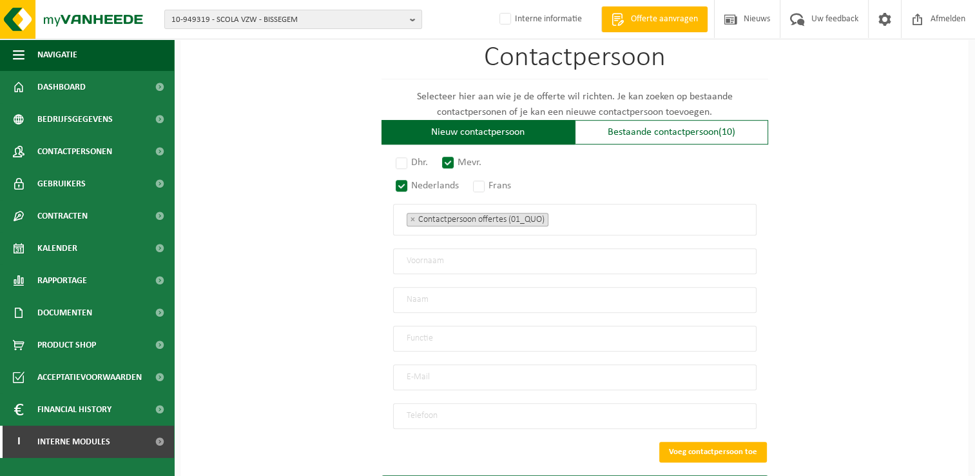
scroll to position [838, 0]
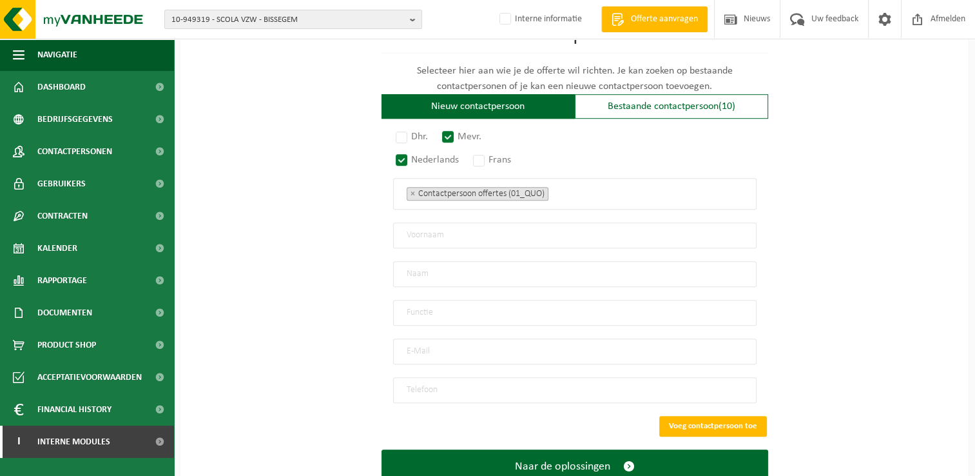
click at [484, 232] on input "text" at bounding box center [574, 235] width 363 height 26
type input "Greetje"
click at [514, 262] on input "text" at bounding box center [574, 274] width 363 height 26
type input "Huyse"
click at [513, 300] on input "text" at bounding box center [574, 313] width 363 height 26
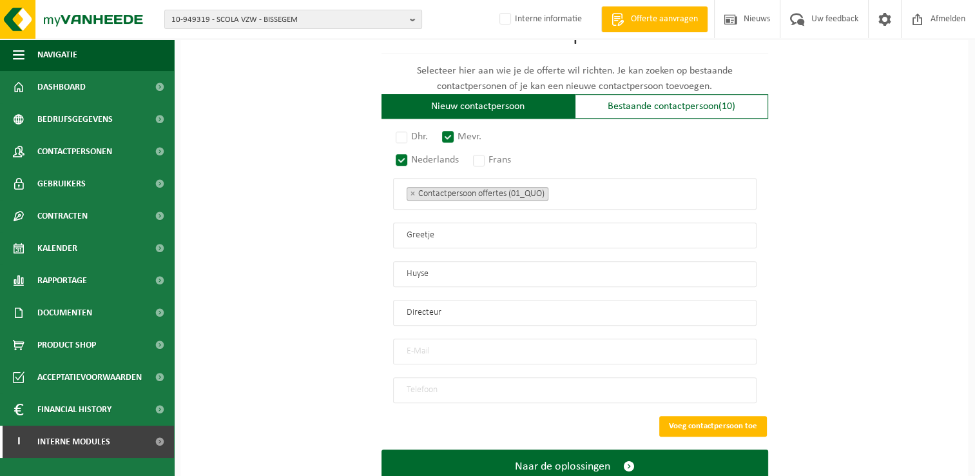
type input "Directeur"
click at [498, 347] on input "email" at bounding box center [574, 351] width 363 height 26
paste input "greetje.huyse@biekorfje.be"
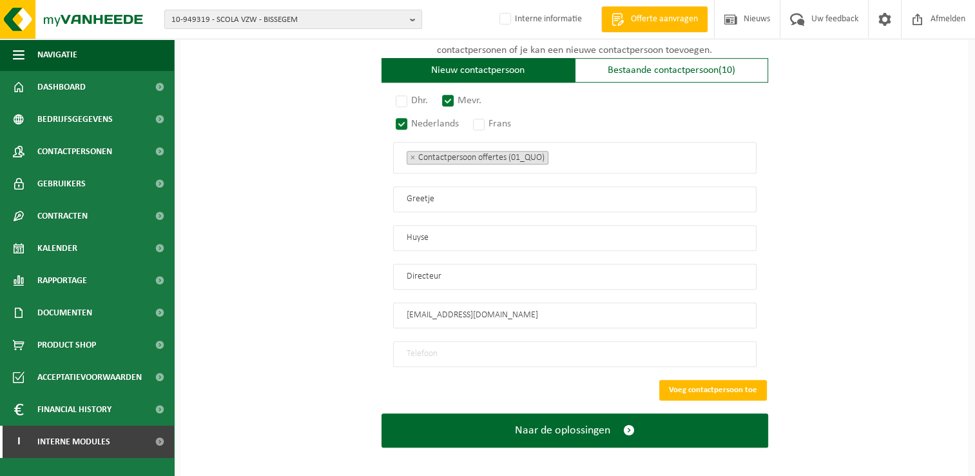
type input "greetje.huyse@biekorfje.be"
click at [464, 341] on input "tel" at bounding box center [574, 354] width 363 height 26
paste input "056 41 03 75"
type input "056 41 03 75"
click at [694, 380] on button "Voeg contactpersoon toe" at bounding box center [713, 390] width 108 height 21
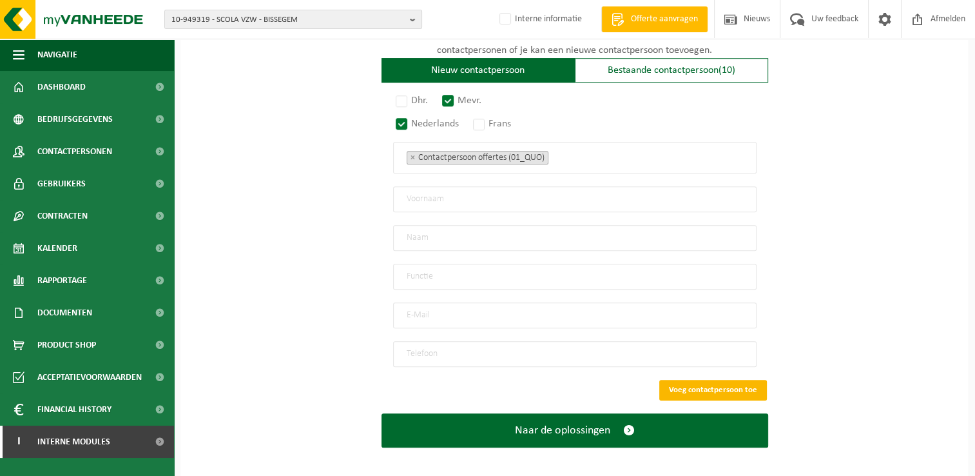
scroll to position [652, 0]
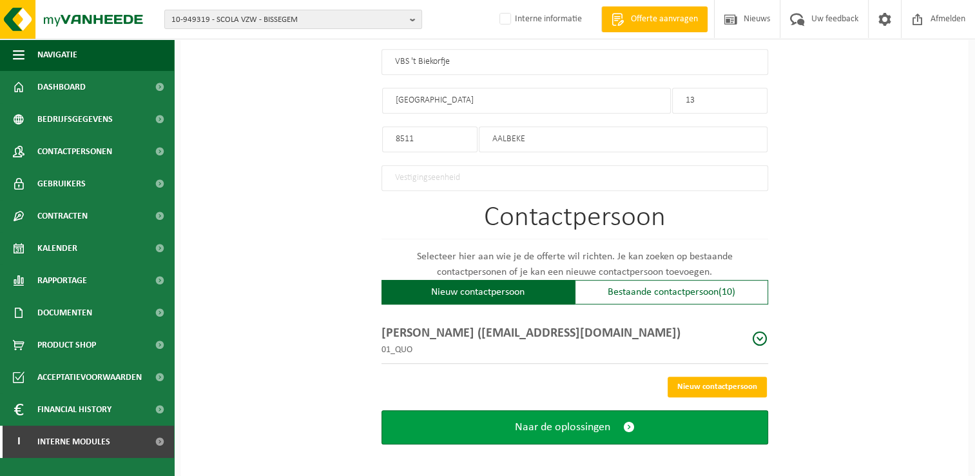
click at [631, 420] on span "submit" at bounding box center [629, 427] width 12 height 14
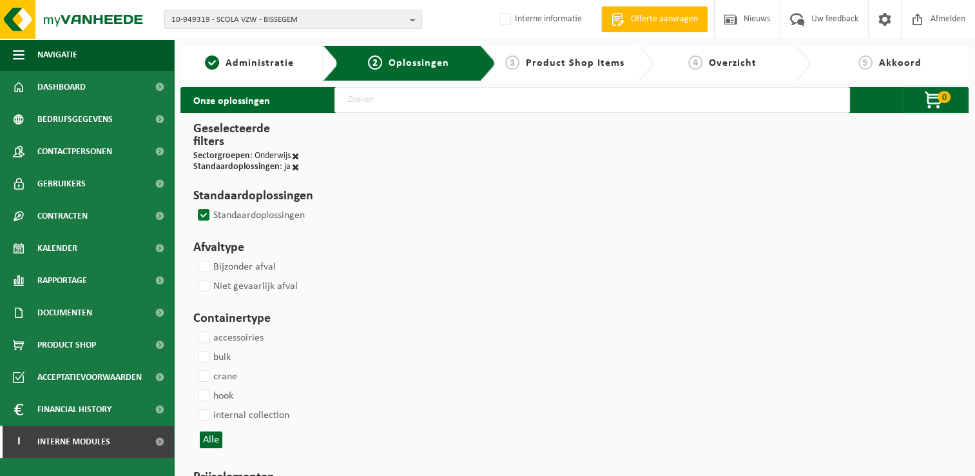
click at [206, 209] on label "Standaardoplossingen" at bounding box center [250, 215] width 110 height 19
click at [193, 206] on input "Standaardoplossingen" at bounding box center [193, 205] width 1 height 1
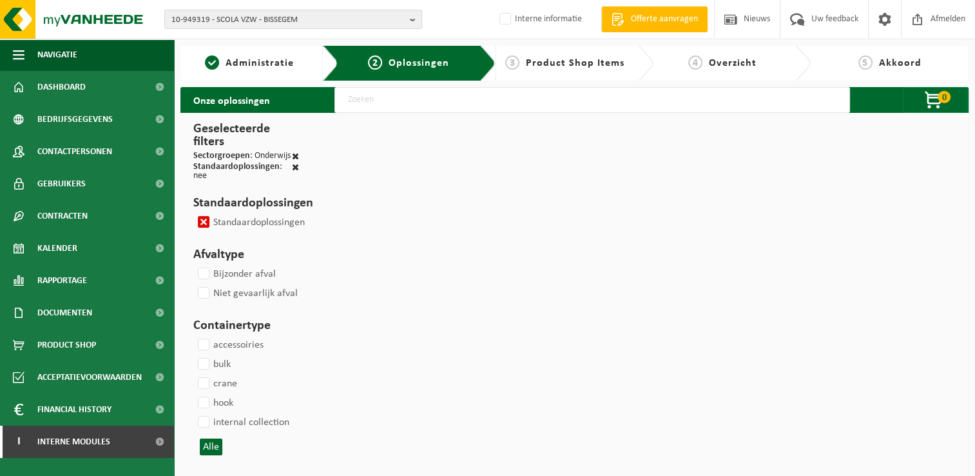
click at [208, 221] on label "Standaardoplossingen" at bounding box center [250, 222] width 110 height 19
click at [193, 213] on input "Standaardoplossingen" at bounding box center [193, 212] width 1 height 1
checkbox input "false"
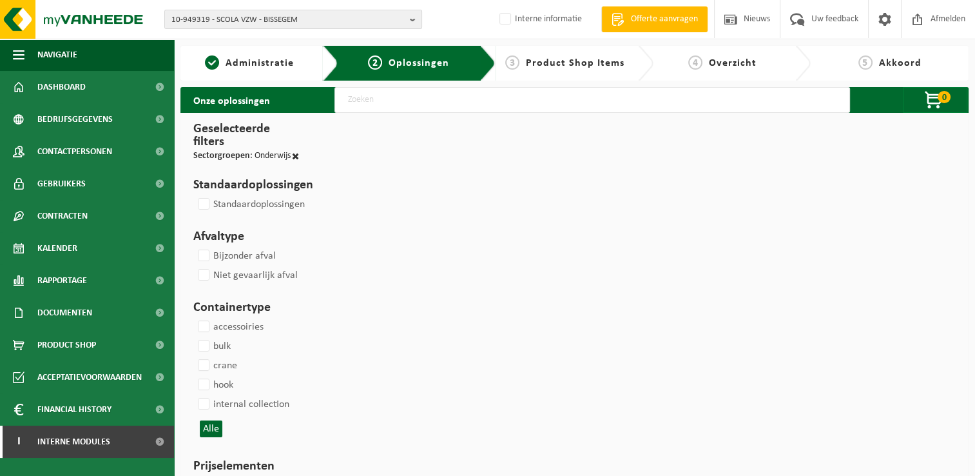
click at [438, 99] on input "text" at bounding box center [592, 100] width 516 height 26
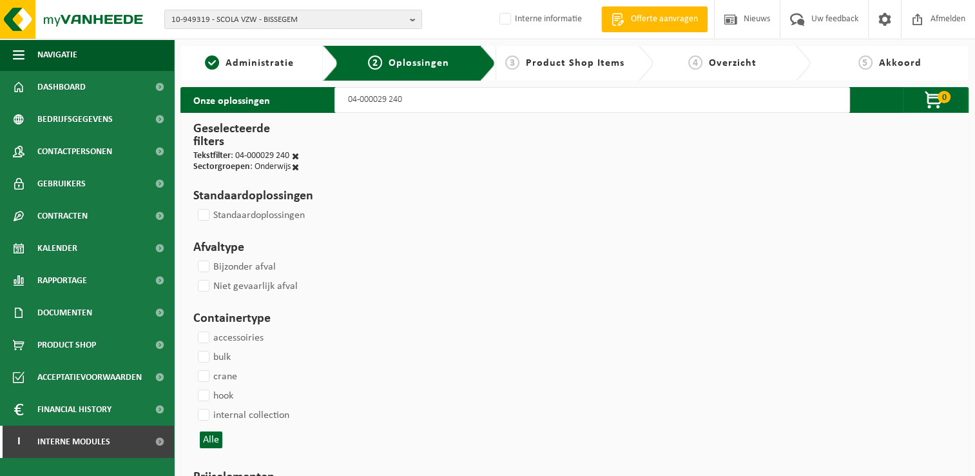
type input "04-000029 240"
select select
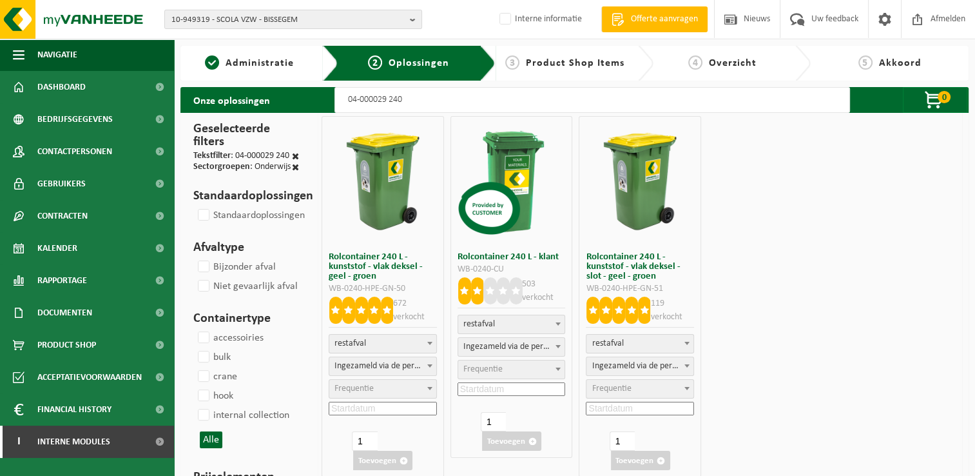
select select
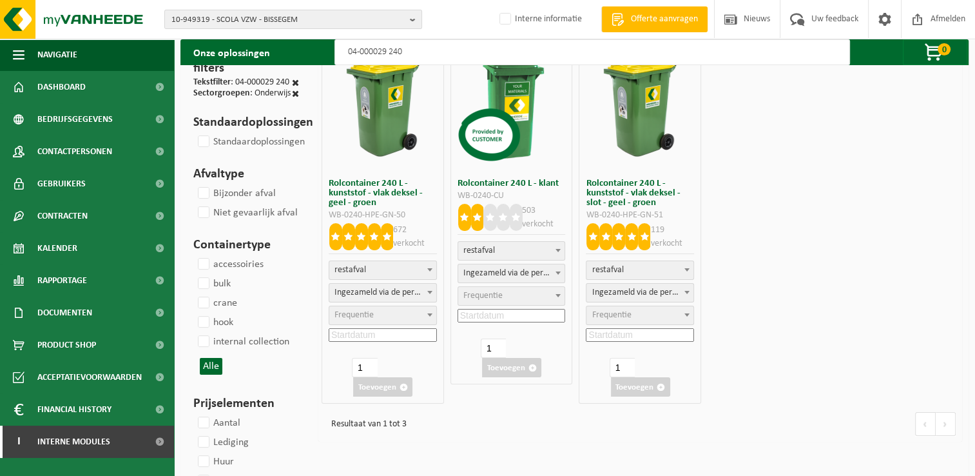
scroll to position [129, 0]
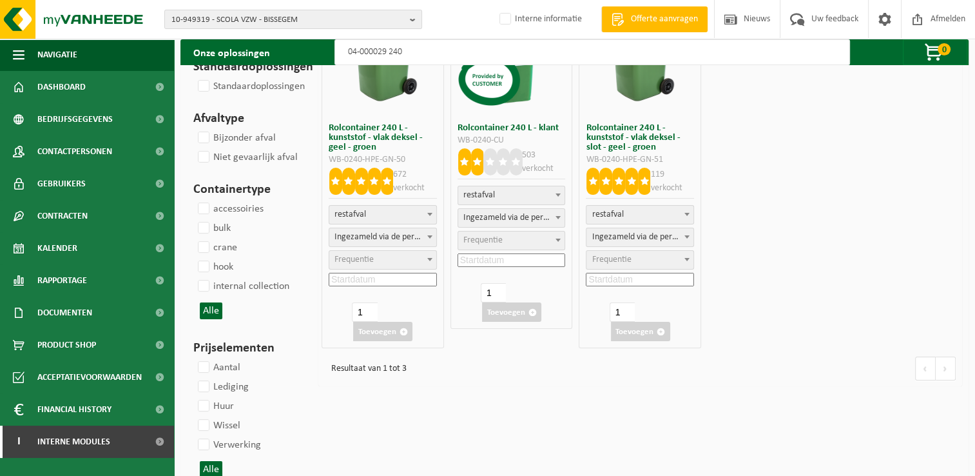
type input "04-000029 240"
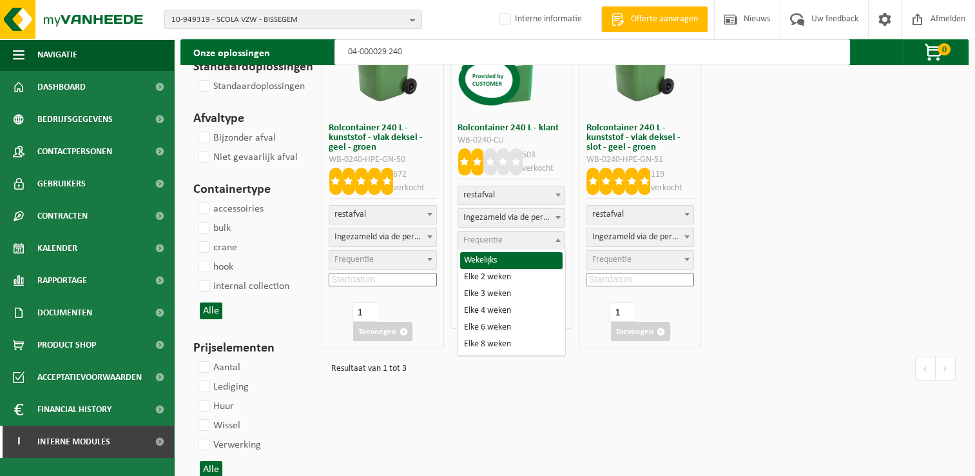
click at [479, 242] on span "Frequentie" at bounding box center [482, 240] width 39 height 10
select select "8"
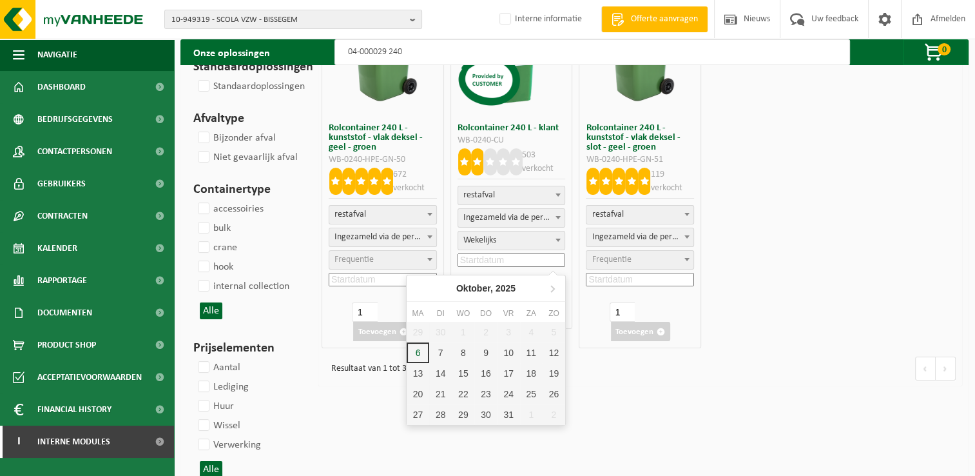
click at [522, 258] on input at bounding box center [512, 260] width 108 height 14
click at [418, 395] on div "20" at bounding box center [418, 393] width 23 height 21
type input "2025-10-20"
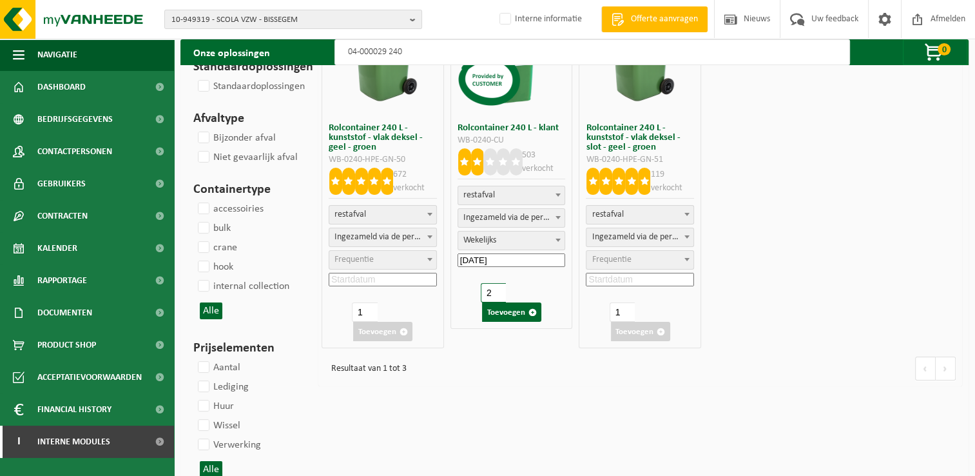
click at [498, 289] on input "2" at bounding box center [493, 292] width 25 height 19
type input "3"
click at [498, 289] on input "3" at bounding box center [493, 292] width 25 height 19
click at [523, 314] on button "Toevoegen" at bounding box center [511, 311] width 59 height 19
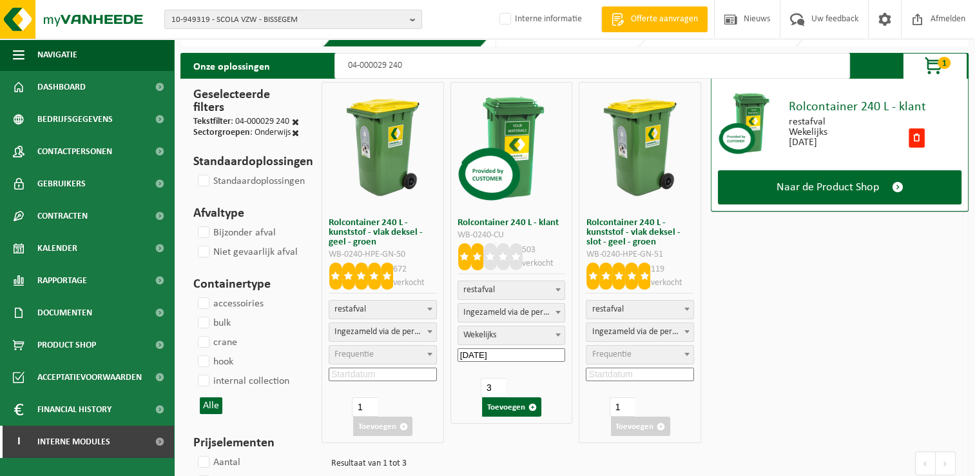
scroll to position [0, 0]
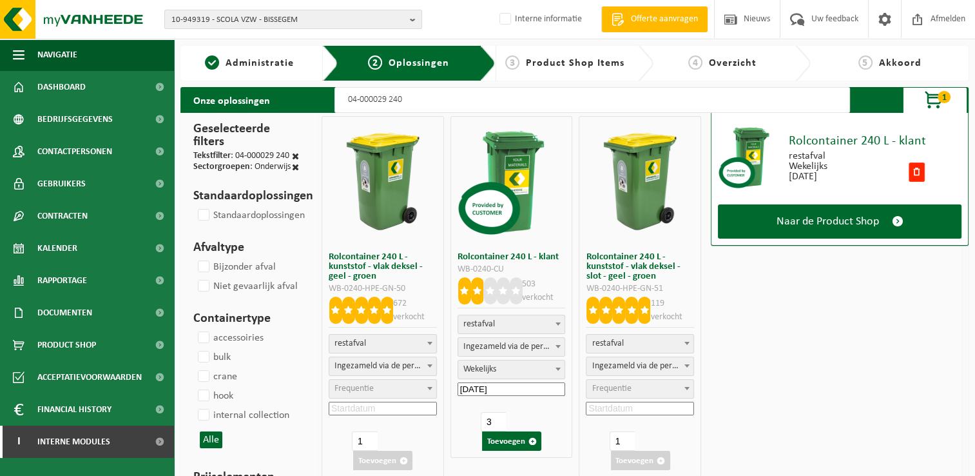
click at [387, 99] on input "04-000029 240" at bounding box center [592, 100] width 516 height 26
type input "04-000026 240"
select select
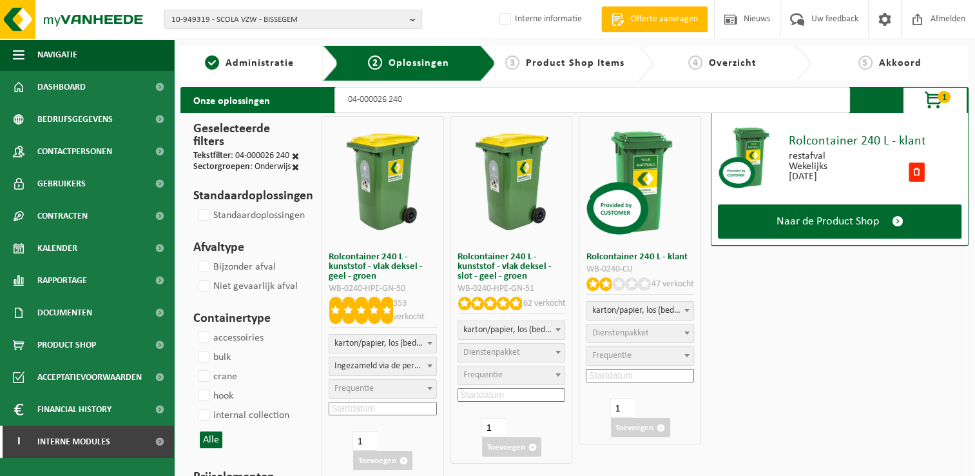
select select
select select "2"
select select
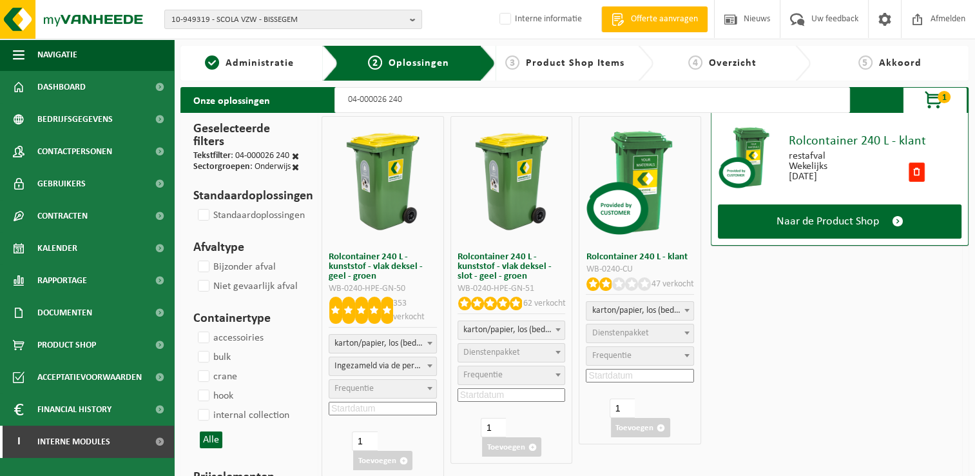
select select "2"
select select
click at [448, 104] on input "04-000026 240" at bounding box center [592, 100] width 516 height 26
type input "04-000026 240"
select select
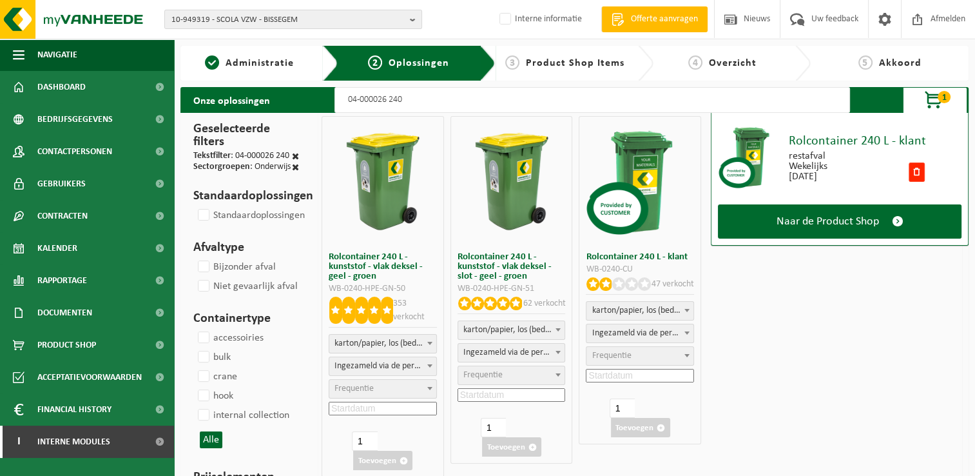
select select
select select "2"
select select
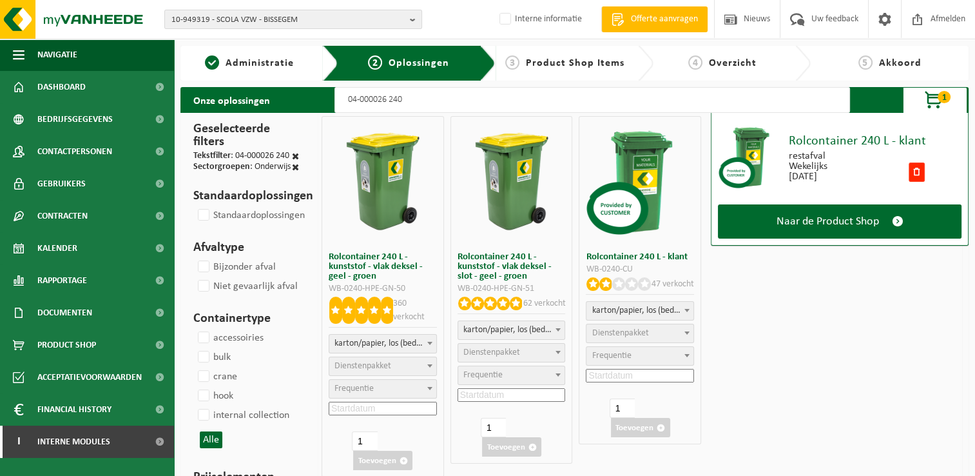
select select "2"
select select
select select "2"
select select
type input "04-000026 240"
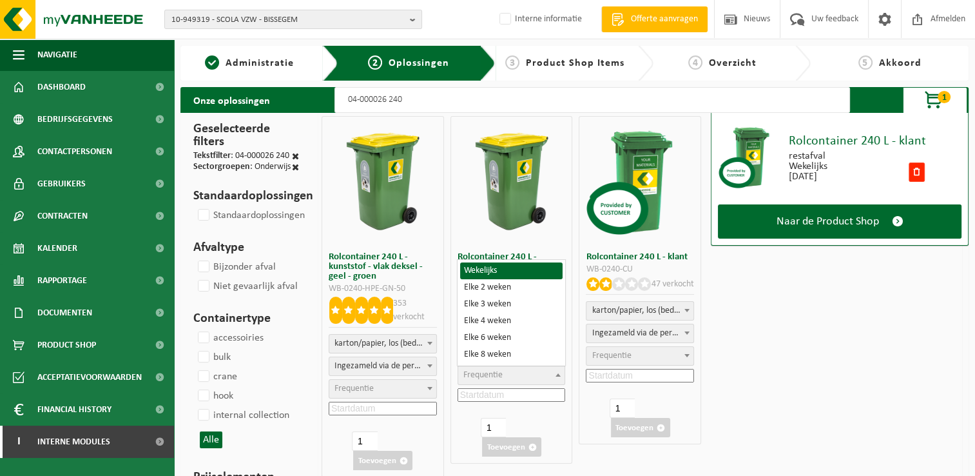
click at [495, 376] on span "Frequentie" at bounding box center [482, 375] width 39 height 10
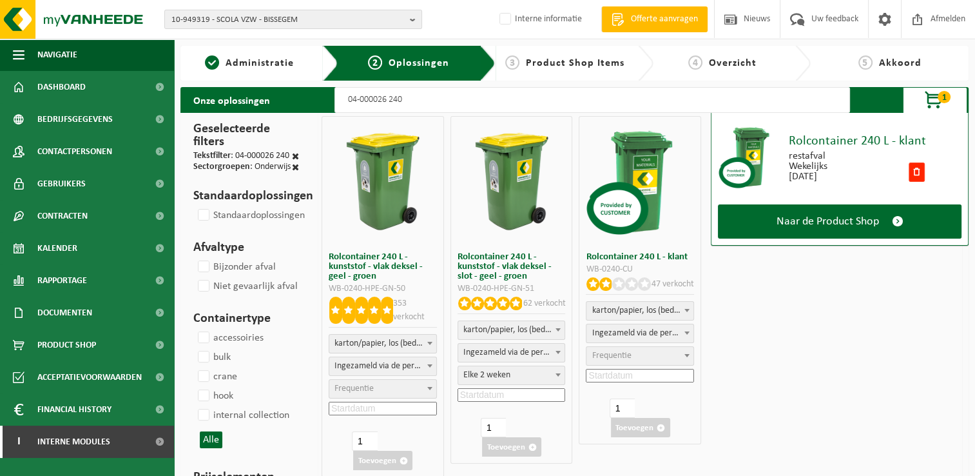
select select "11"
click at [514, 395] on input at bounding box center [512, 395] width 108 height 14
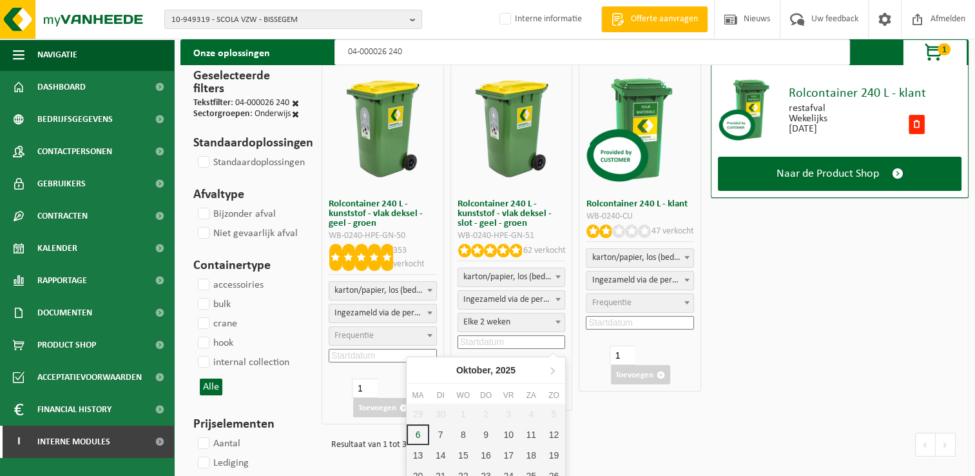
scroll to position [129, 0]
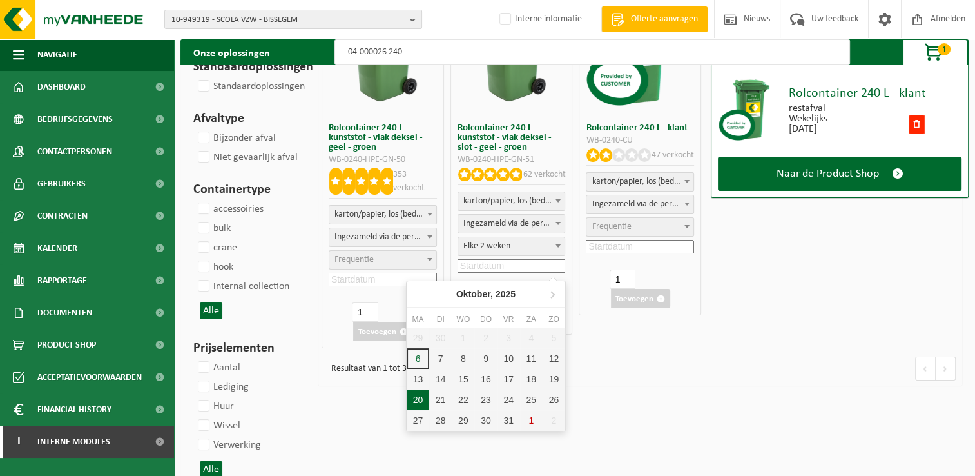
click at [421, 394] on div "20" at bounding box center [418, 399] width 23 height 21
type input "2025-10-20"
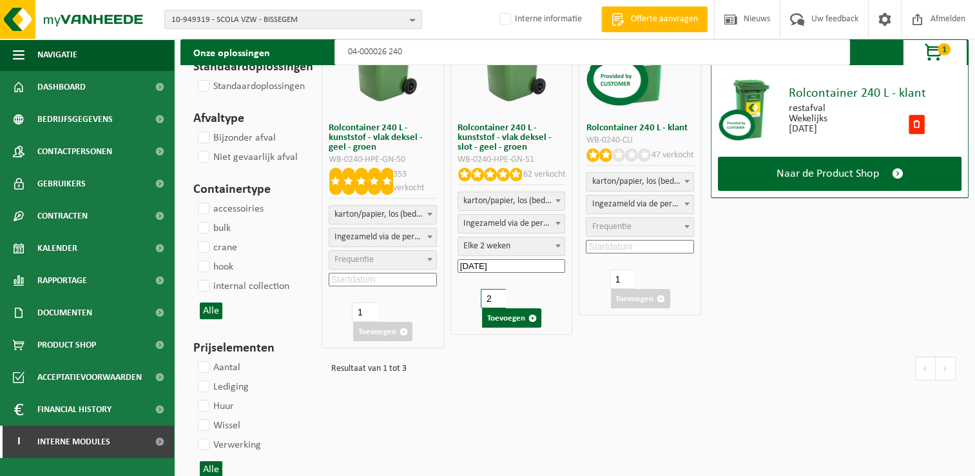
type input "2"
click at [497, 294] on input "2" at bounding box center [493, 298] width 25 height 19
click at [510, 320] on button "Toevoegen" at bounding box center [511, 317] width 59 height 19
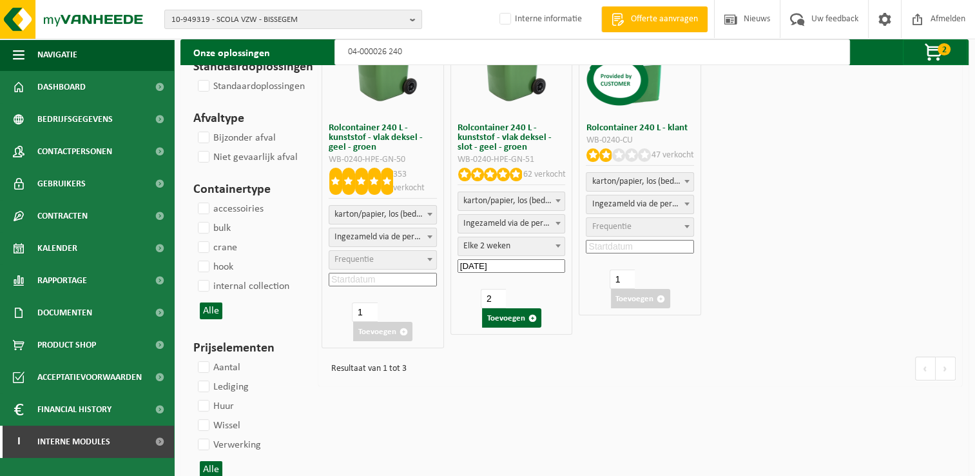
click at [387, 52] on input "04-000026 240" at bounding box center [592, 52] width 516 height 26
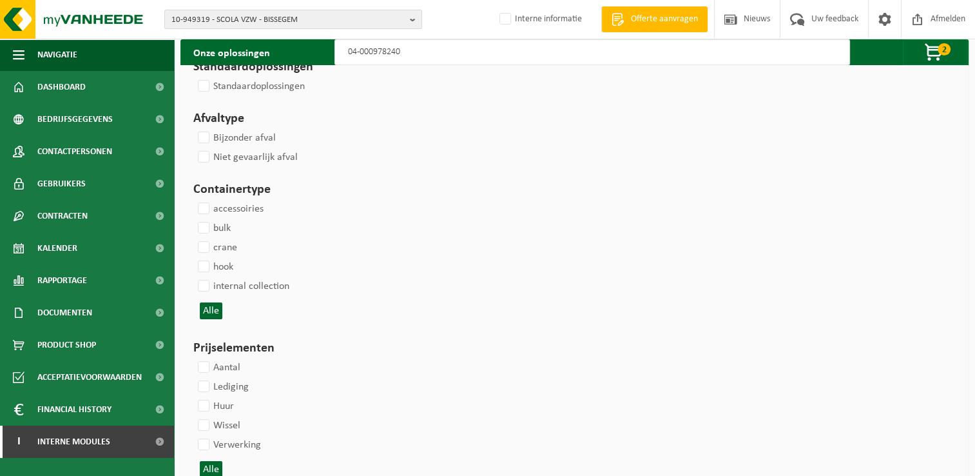
type input "04-000978 240"
select select
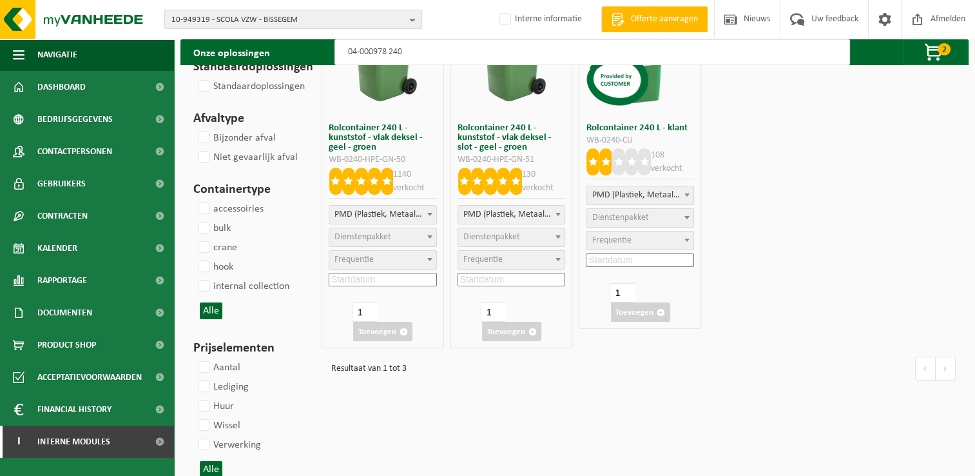
select select
select select "2"
select select
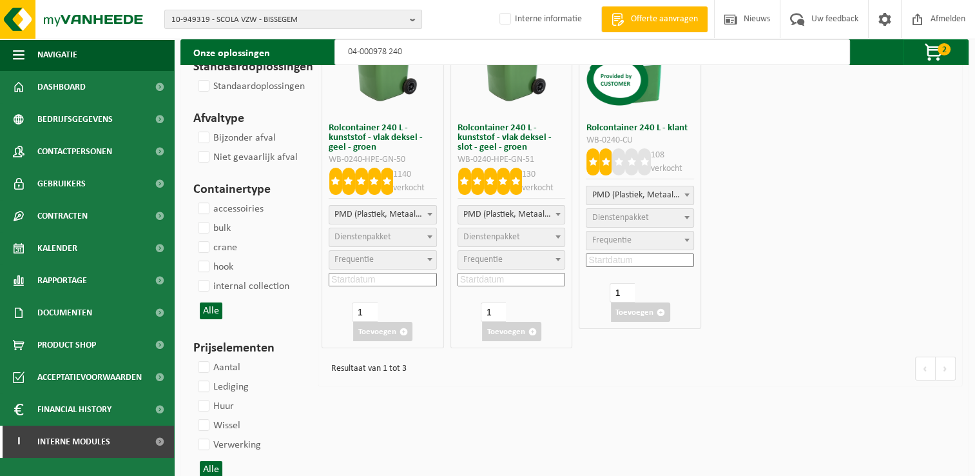
select select "2"
select select
select select "2"
select select
click at [436, 57] on input "04-000978 240" at bounding box center [592, 52] width 516 height 26
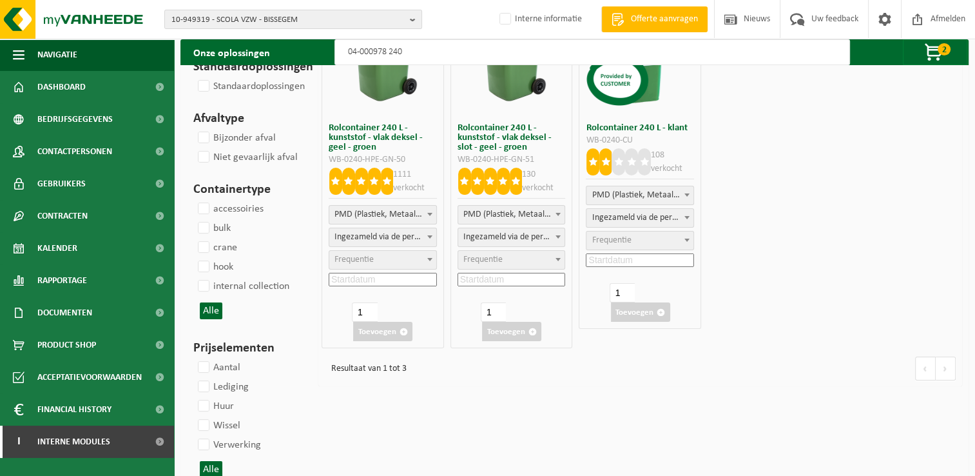
type input "04-000978 240"
select select
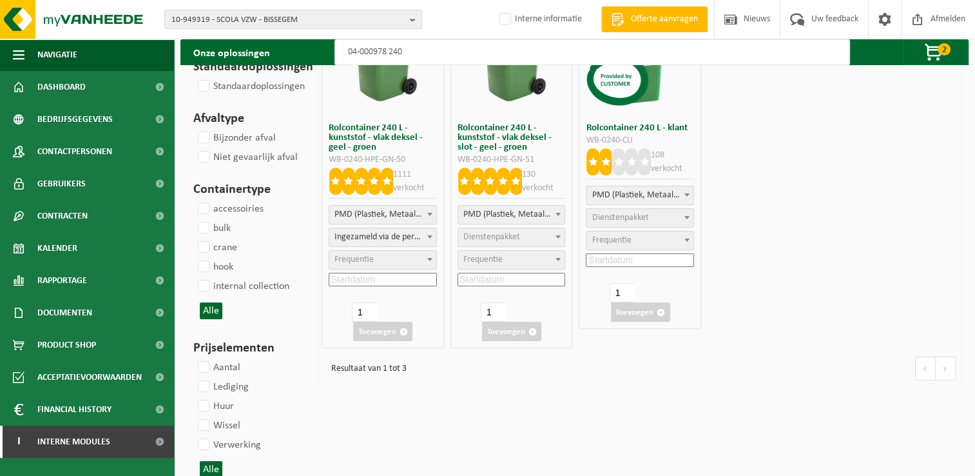
select select
select select "2"
select select
select select "2"
select select
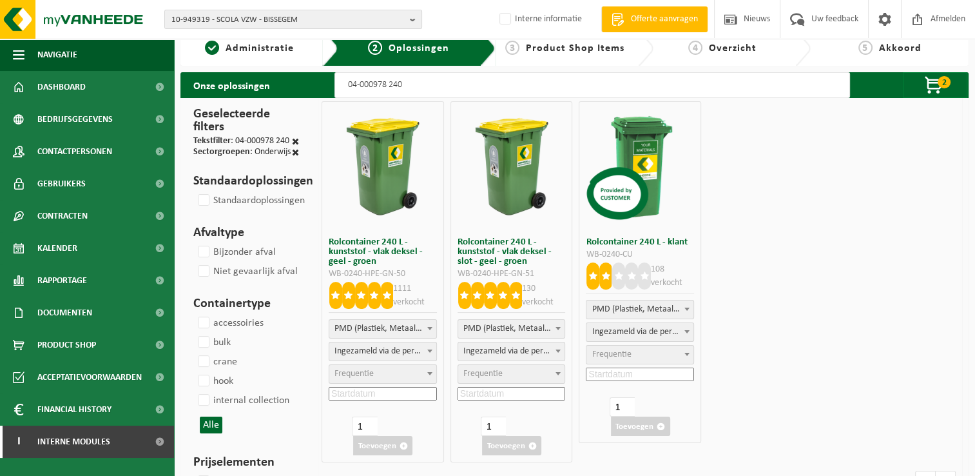
scroll to position [0, 0]
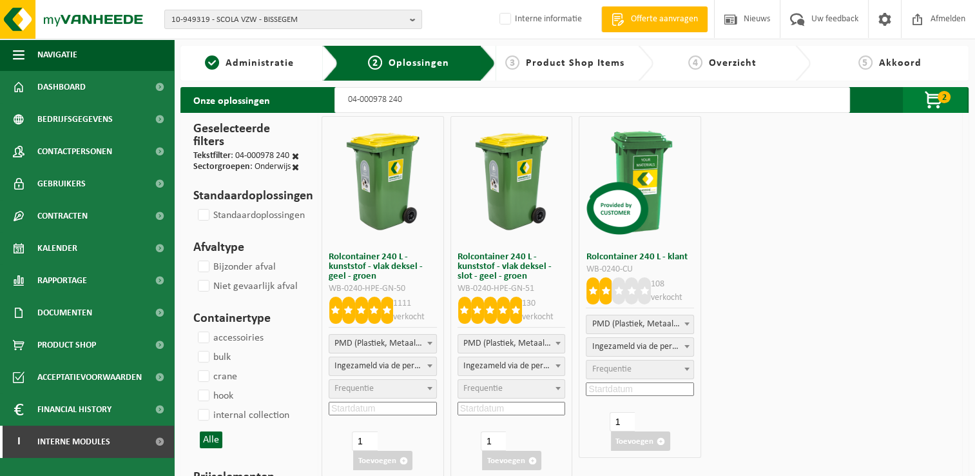
click at [951, 97] on span "button" at bounding box center [934, 101] width 64 height 26
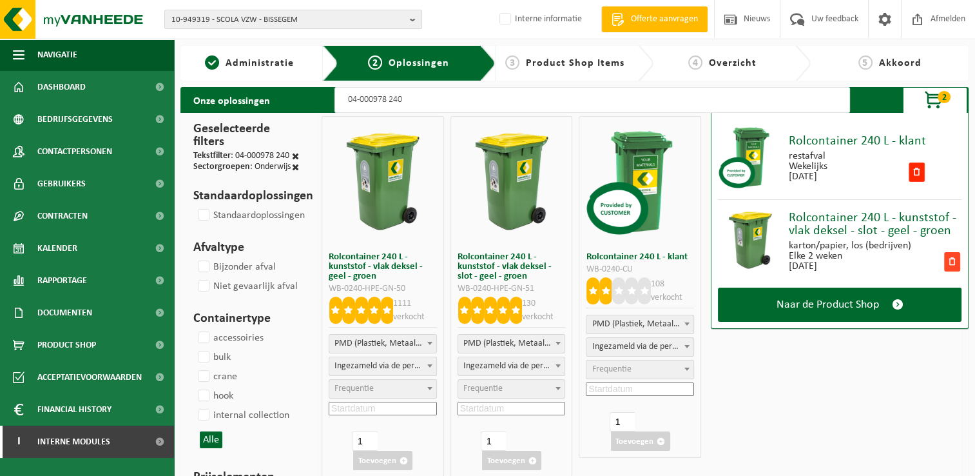
click at [957, 262] on span at bounding box center [952, 261] width 16 height 19
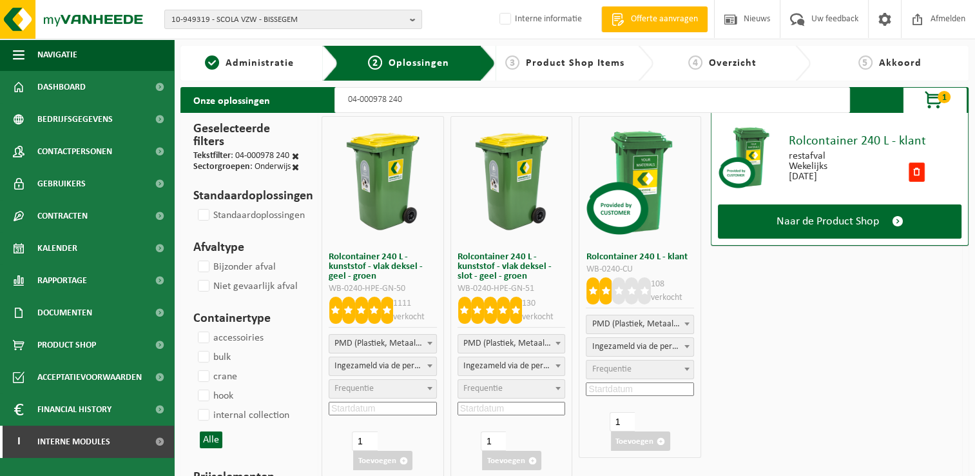
click at [426, 101] on input "04-000978 240" at bounding box center [592, 100] width 516 height 26
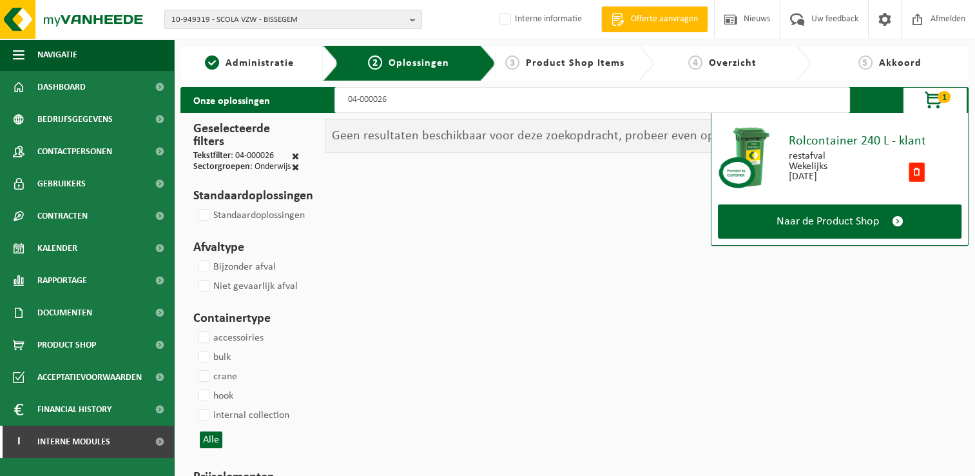
type input "04-000026"
select select
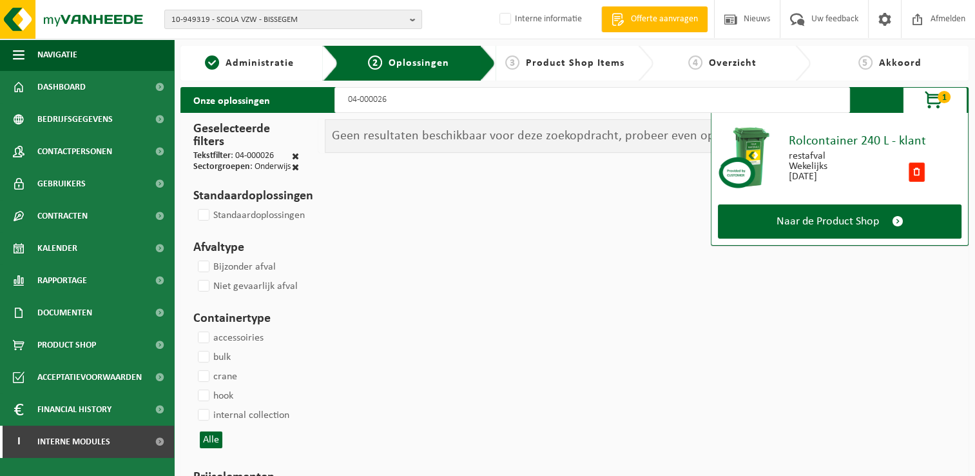
select select
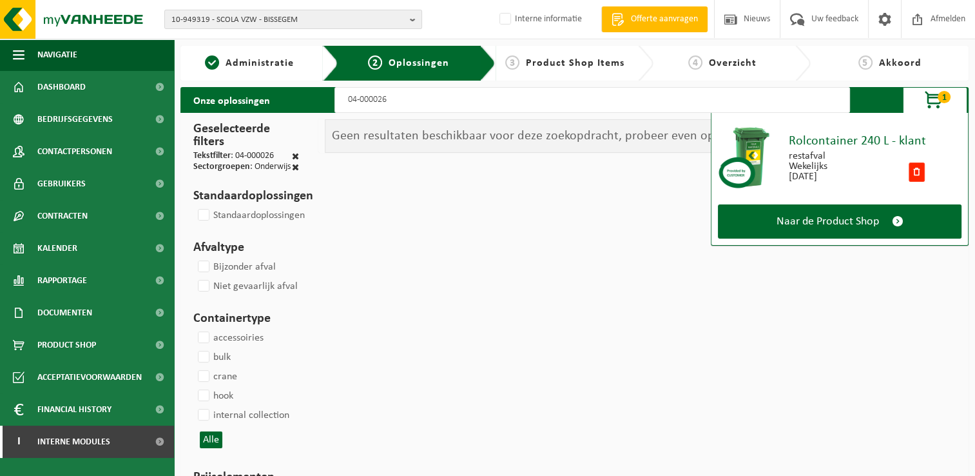
select select
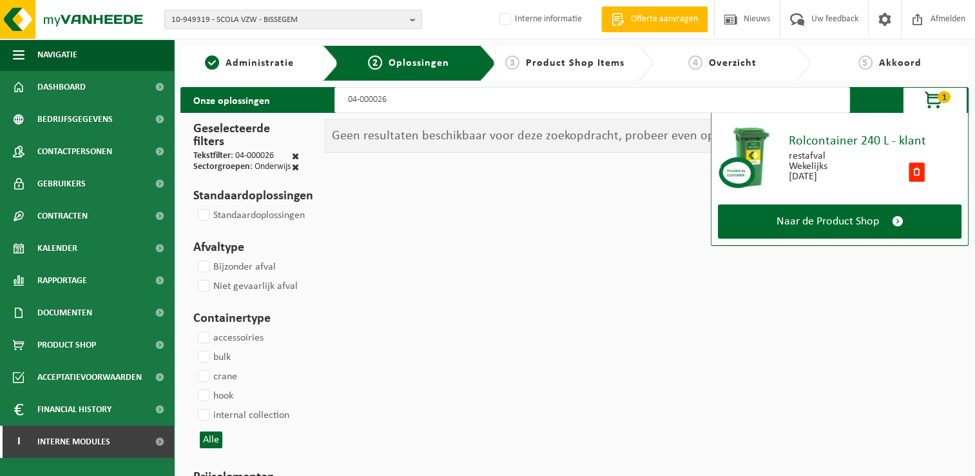
select select
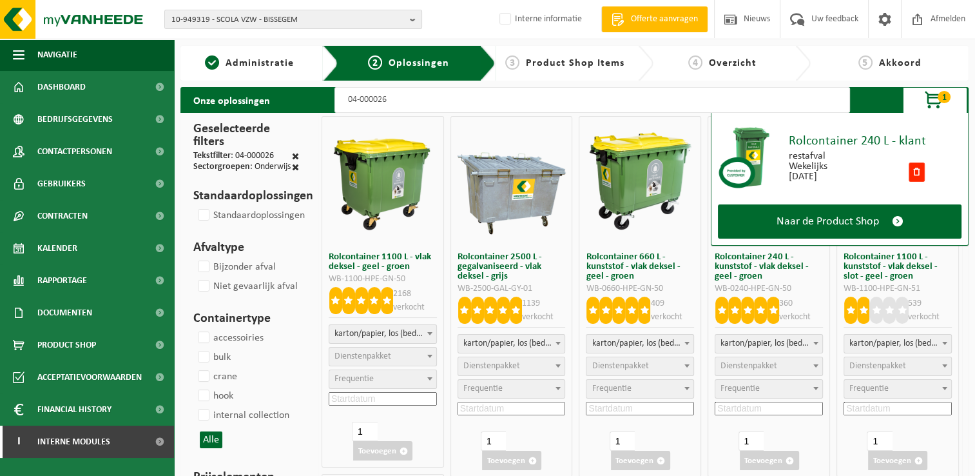
type input "04-000026 2"
select select "2"
select select
type input "04-000026 24"
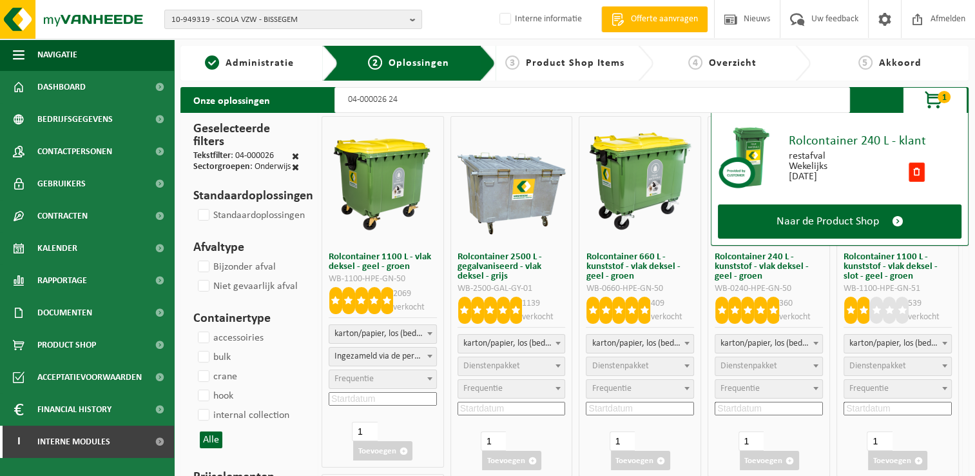
select select
select select "2"
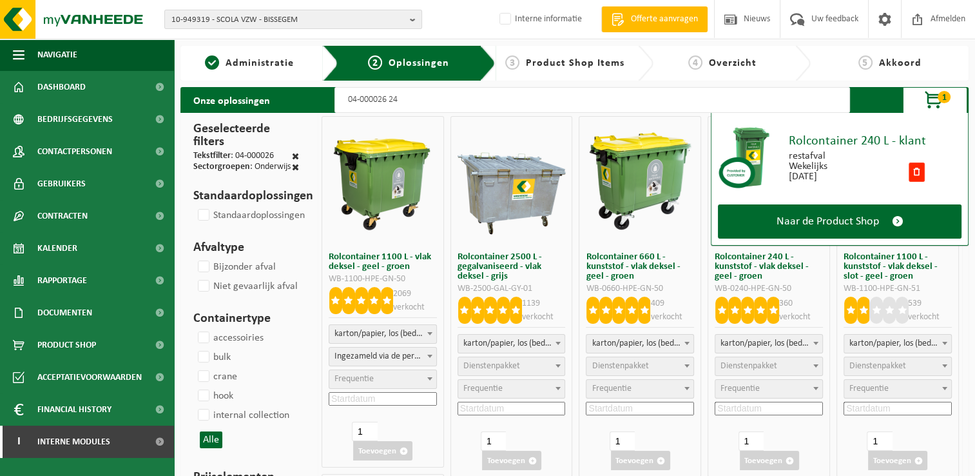
select select
select select "2"
select select
select select "2"
select select
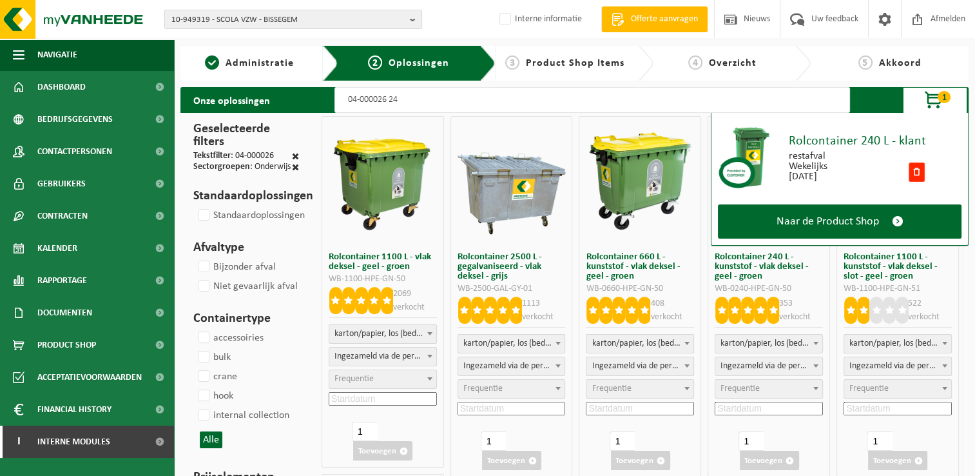
select select
type input "04-000026 240"
select select
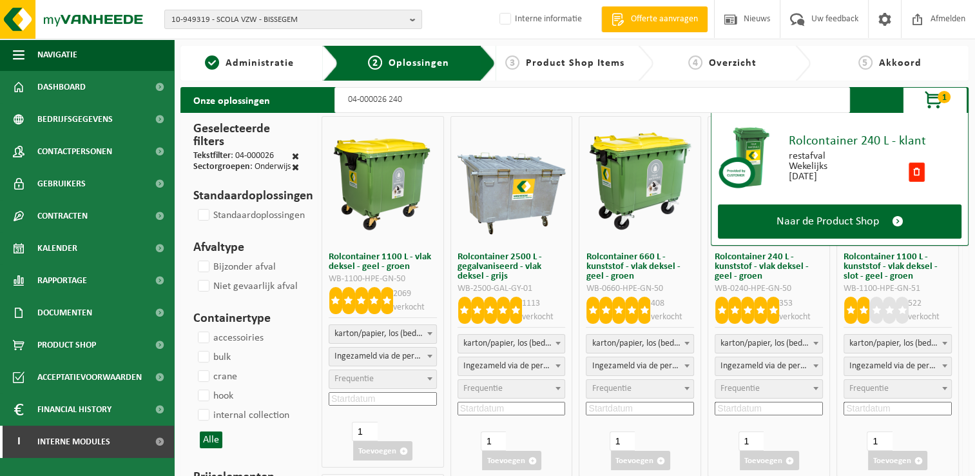
select select "2"
select select
select select "2"
select select
select select "7"
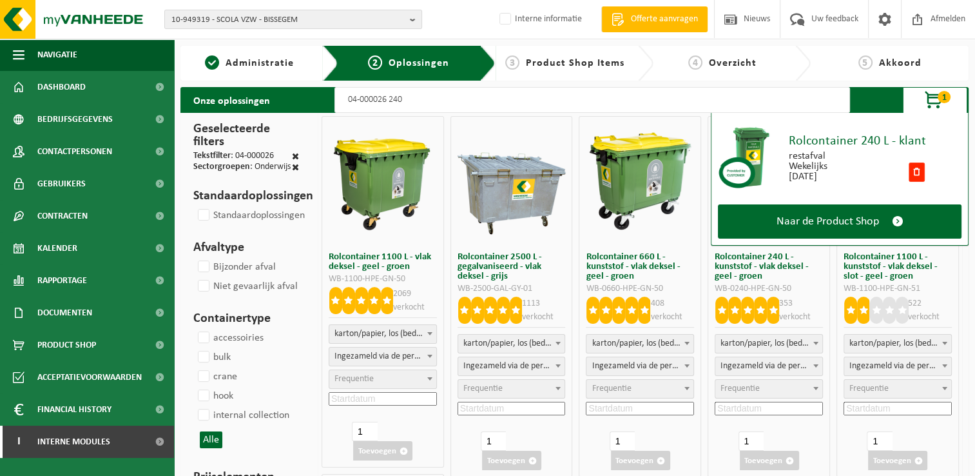
select select
select select "2"
select select
select select "7"
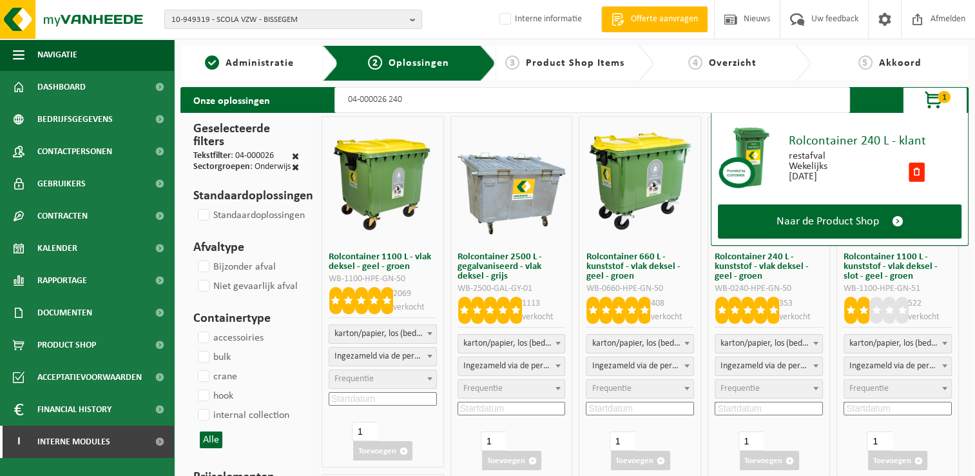
select select
select select "2"
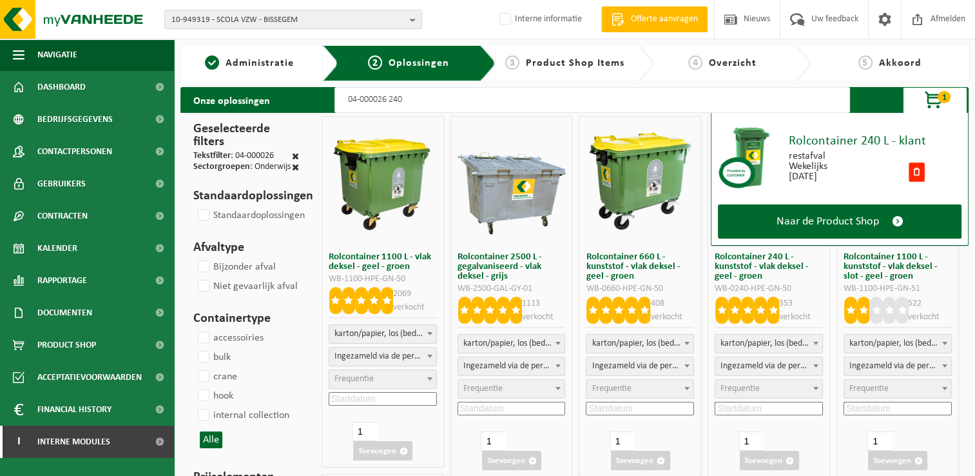
select select
select select "7"
select select
select select "2"
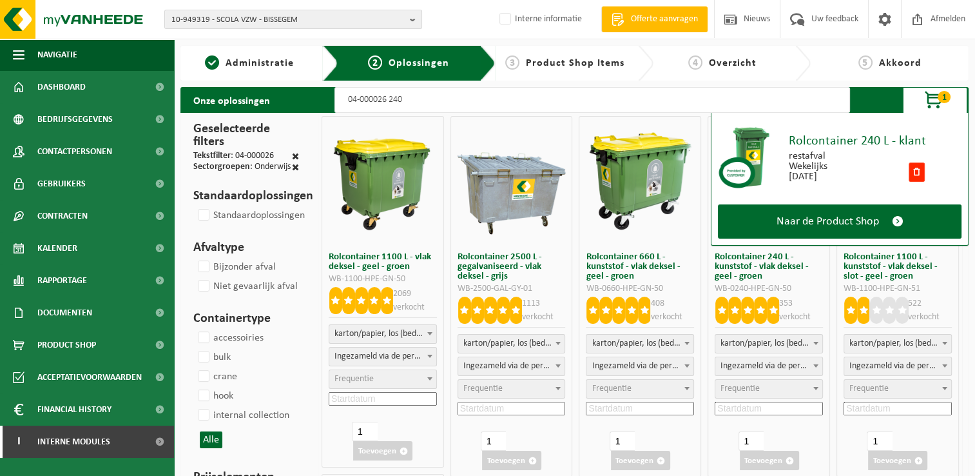
select select
select select "25"
select select
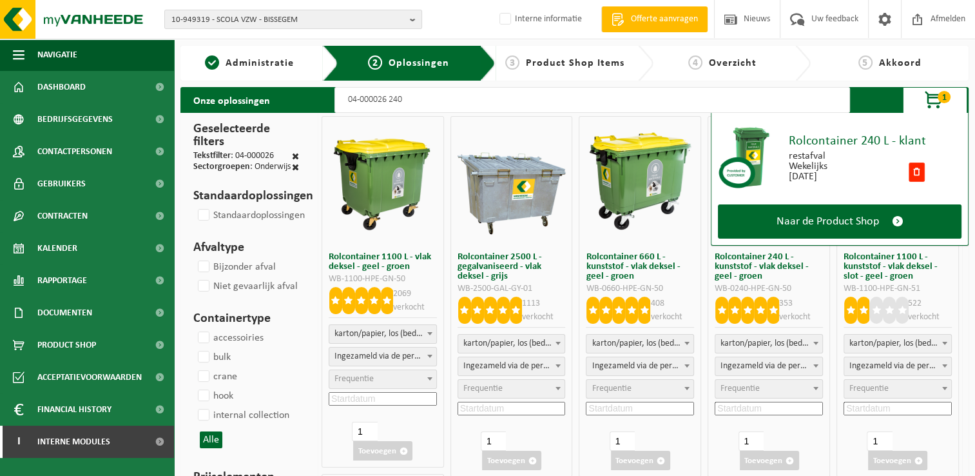
select select
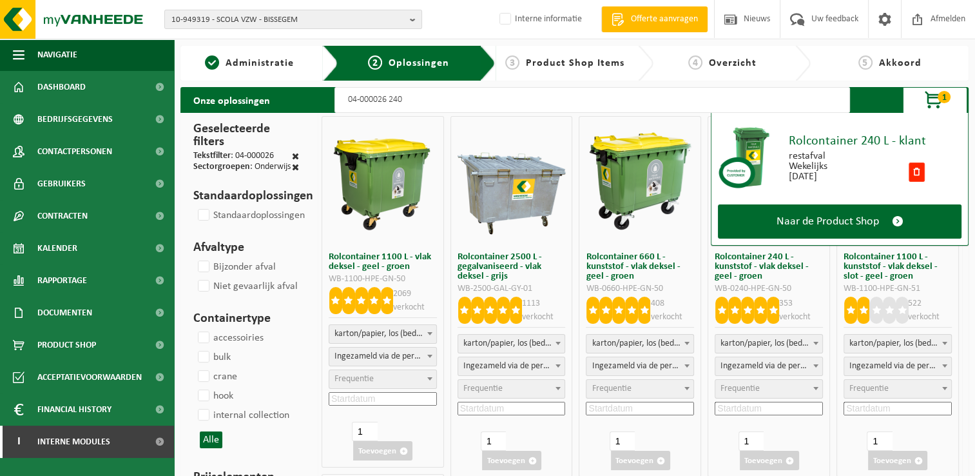
select select "8"
select select
select select "2"
select select
select select "8"
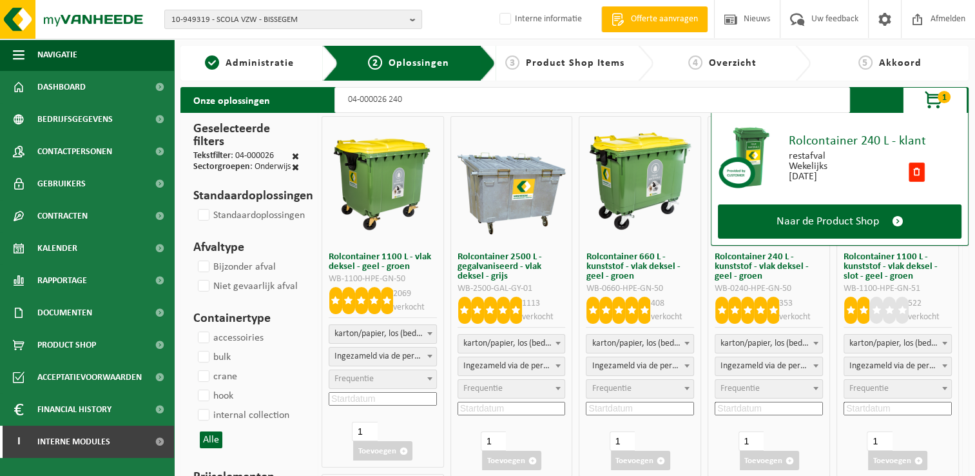
select select
select select "2"
select select
select select "2"
select select
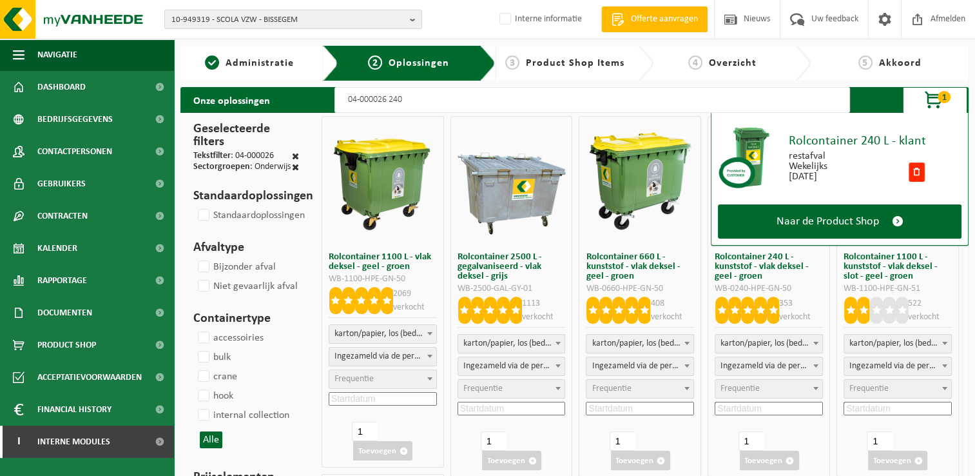
select select "2"
select select
type input "04-000026 240"
select select
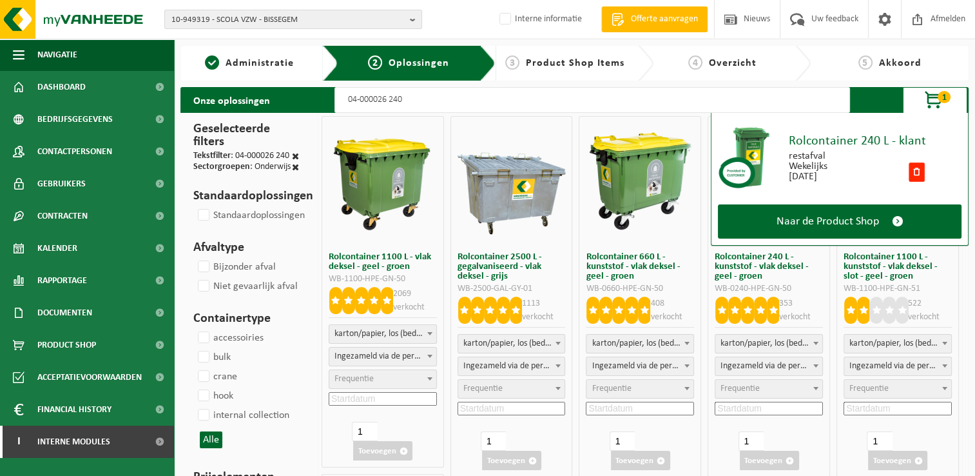
select select "7"
select select
select select "2"
select select
select select "7"
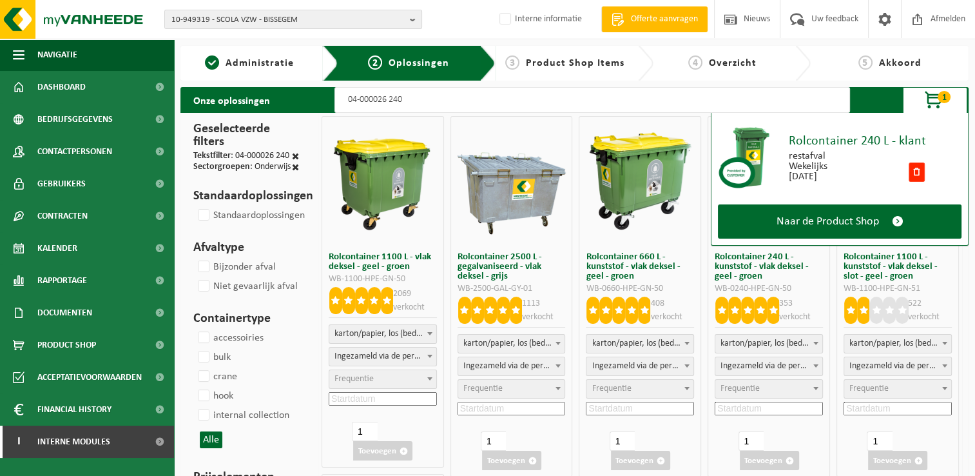
select select
select select "25"
select select
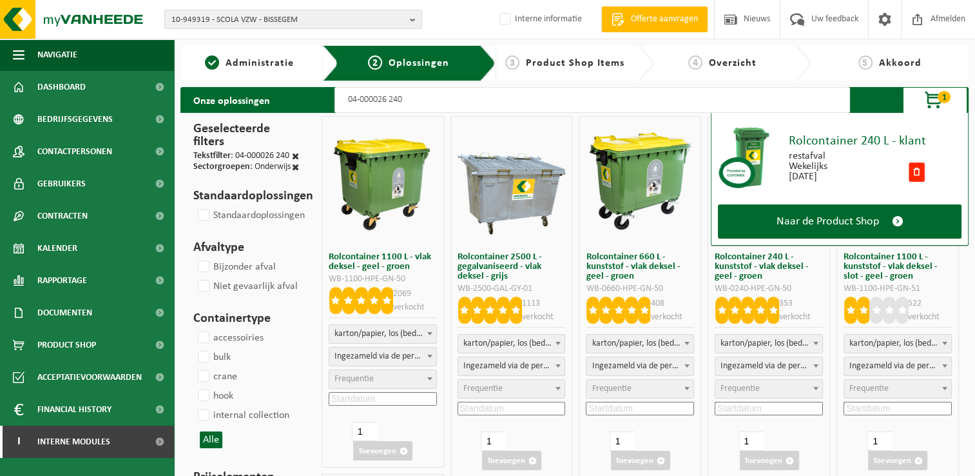
select select
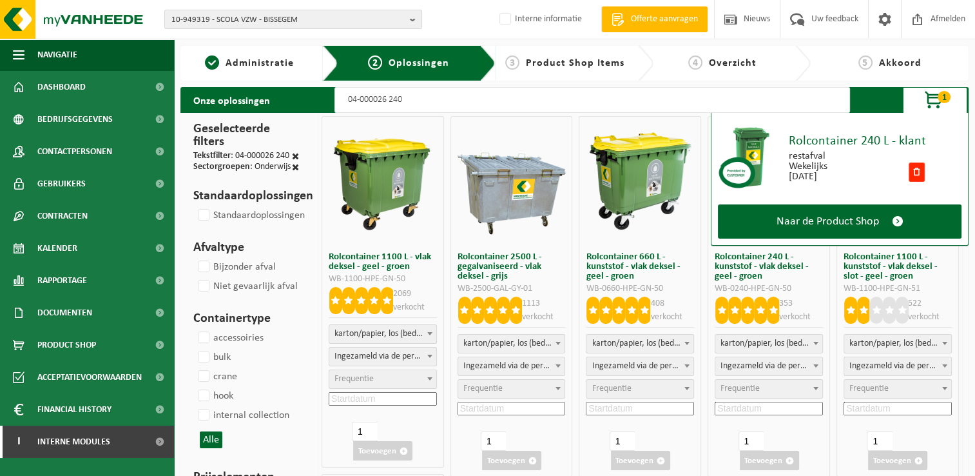
select select "25"
select select
select select "25"
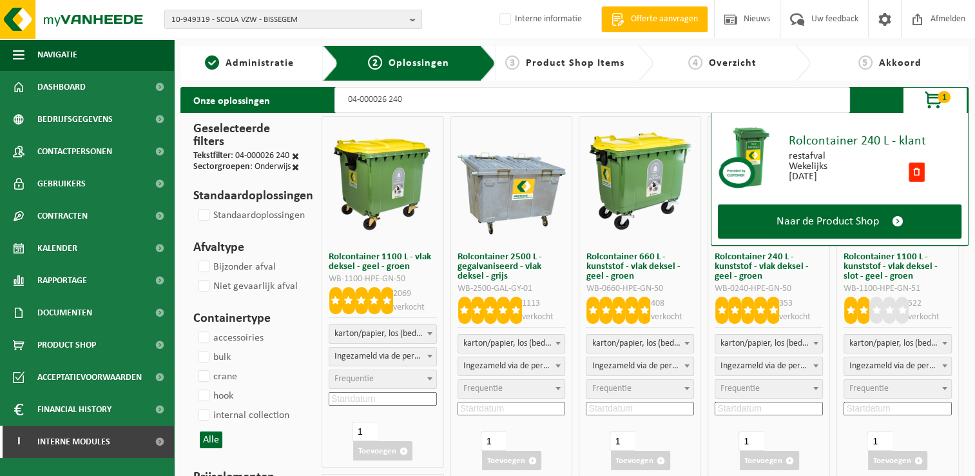
select select
select select "25"
select select
select select "25"
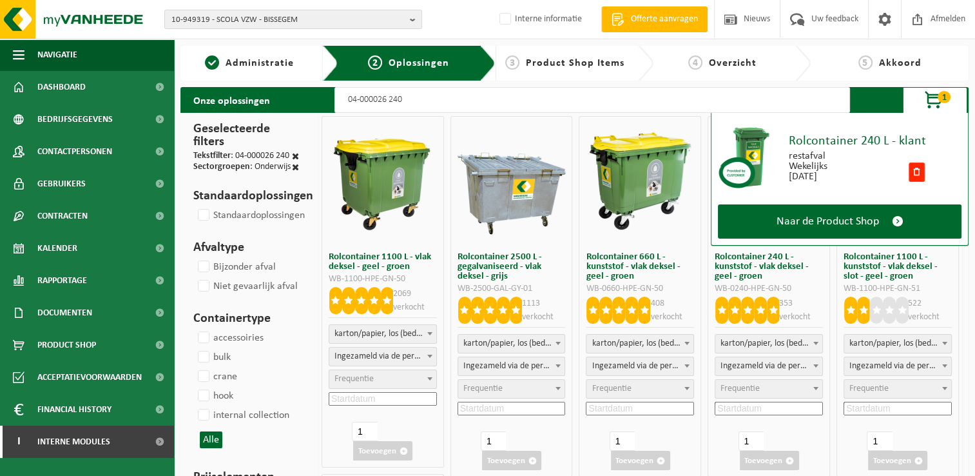
select select
select select "25"
select select
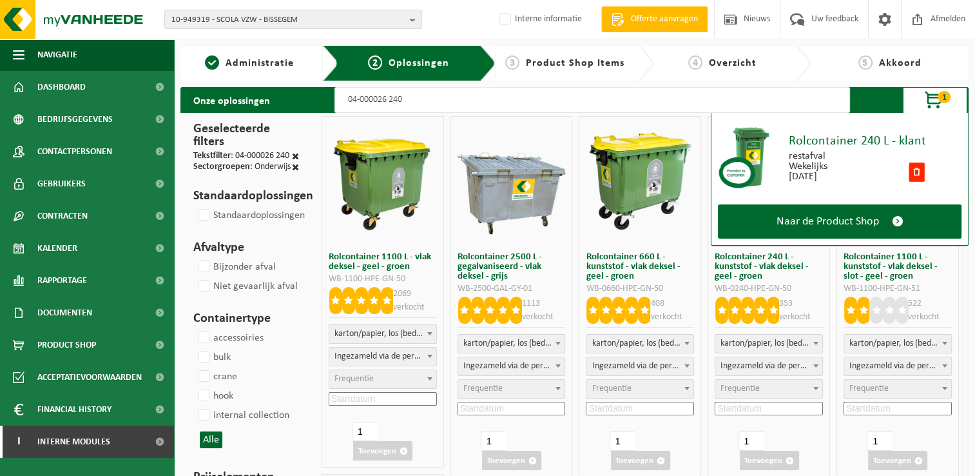
select select
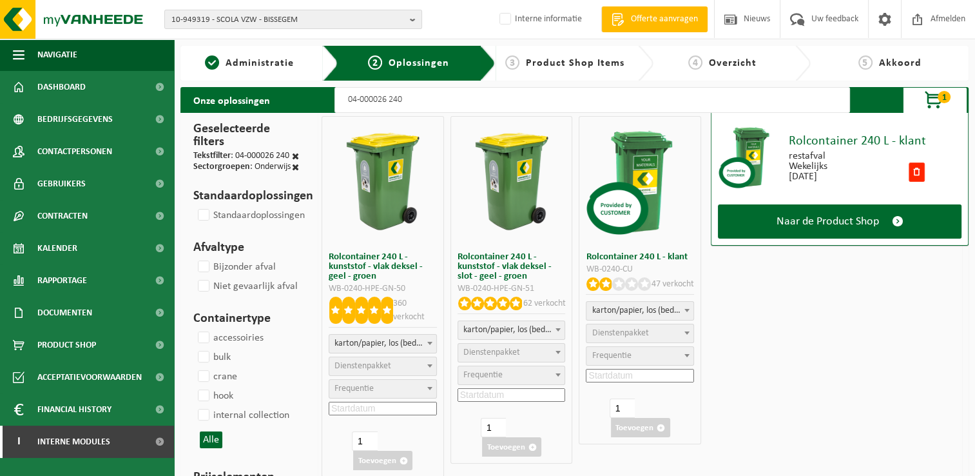
select select
select select "2"
select select
select select "2"
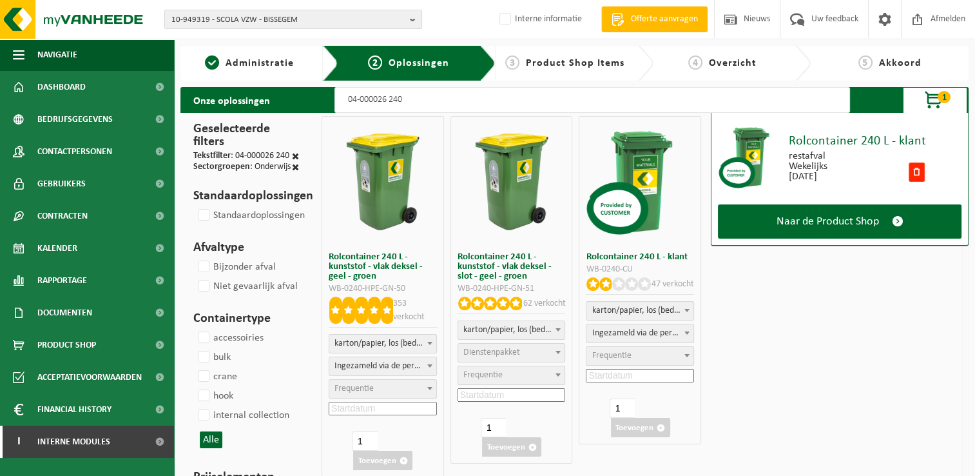
select select
select select "2"
select select
type input "04-000026 240"
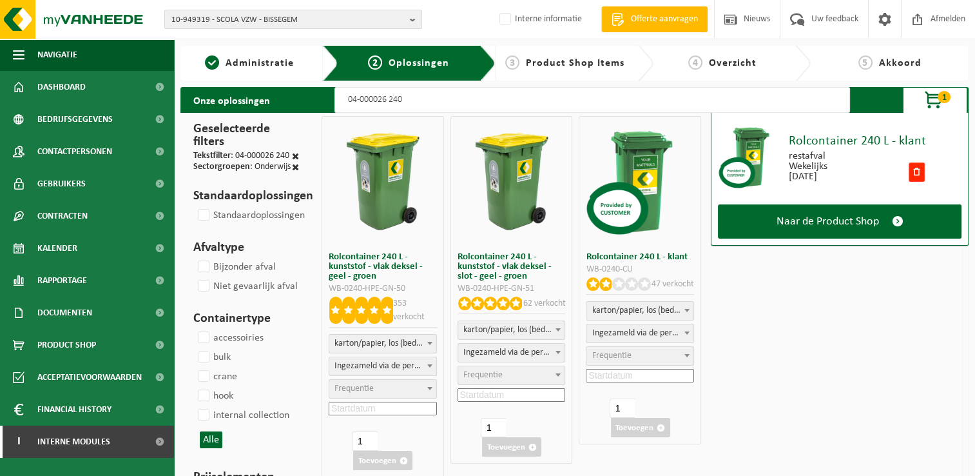
click at [941, 97] on span "1" at bounding box center [944, 97] width 13 height 12
select select
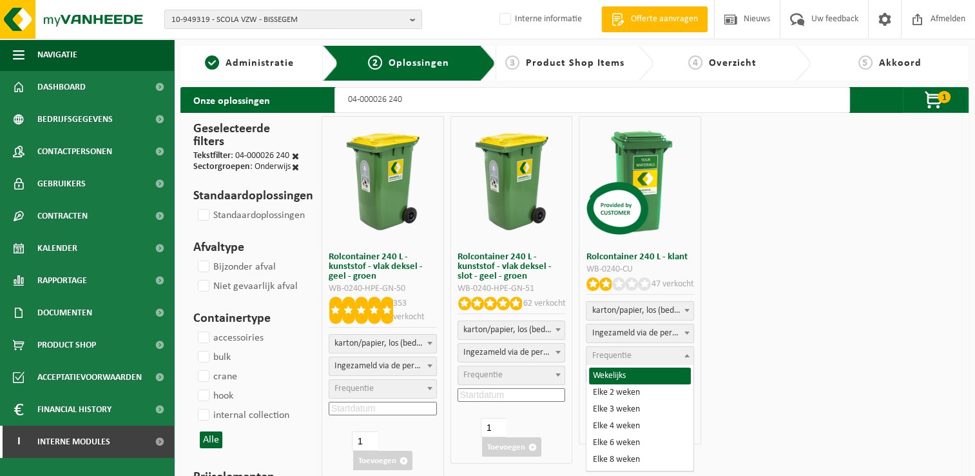
click at [617, 357] on span "Frequentie" at bounding box center [611, 356] width 39 height 10
select select "11"
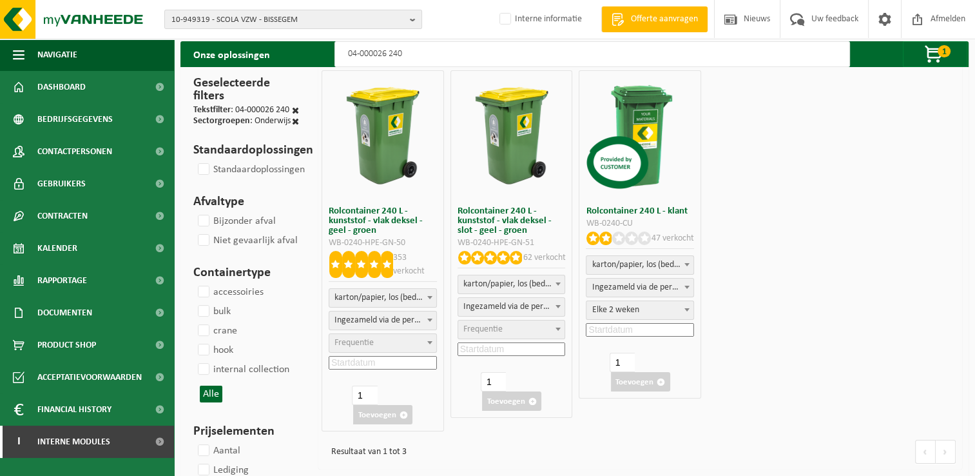
scroll to position [64, 0]
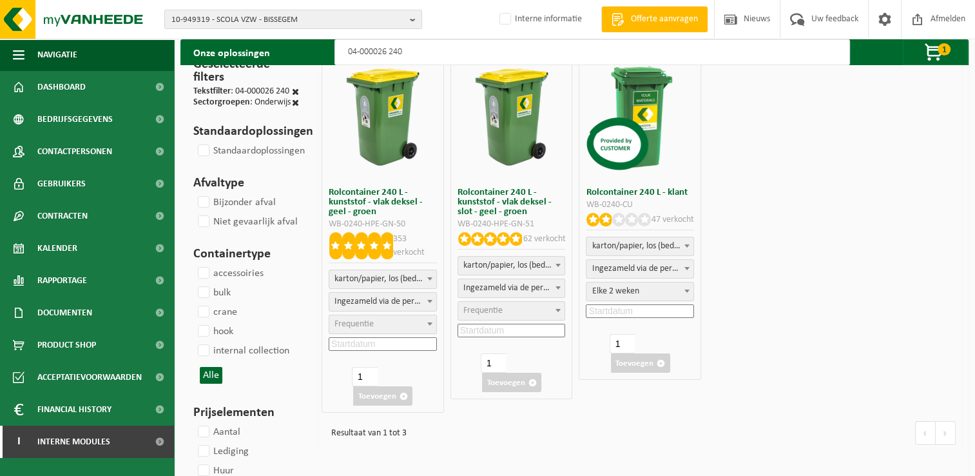
click at [624, 313] on input at bounding box center [640, 311] width 108 height 14
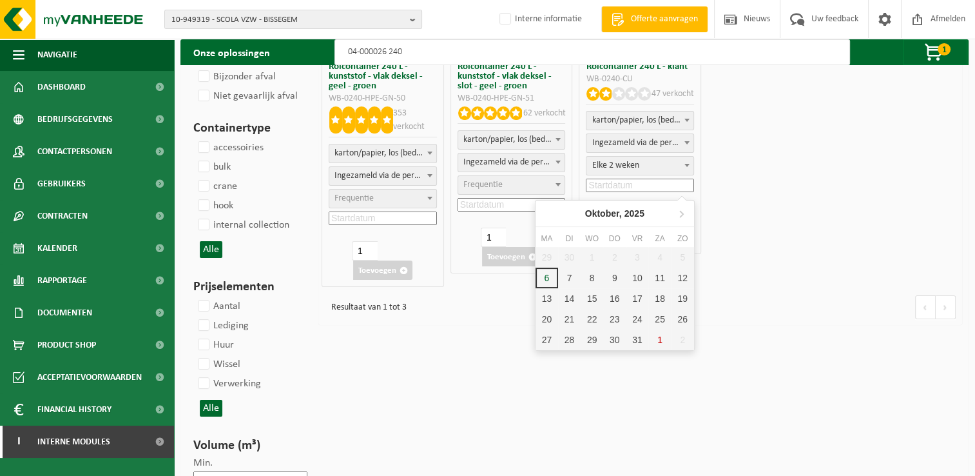
scroll to position [193, 0]
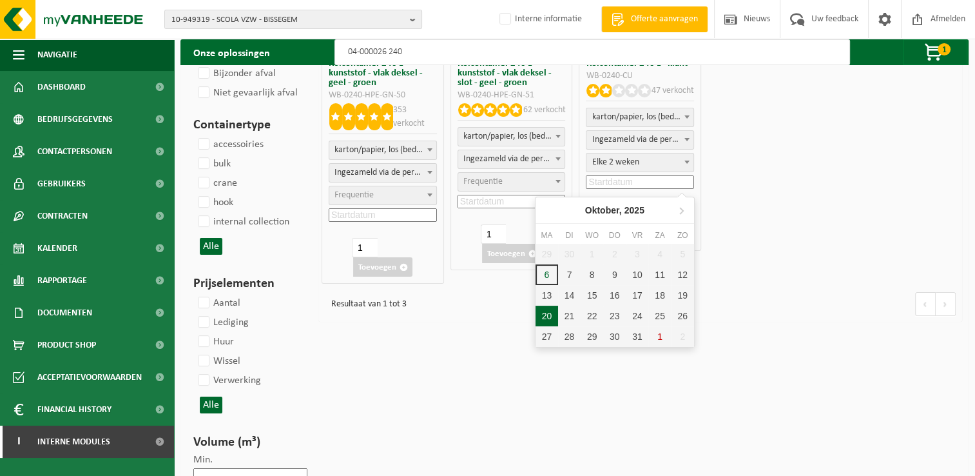
click at [544, 314] on div "20" at bounding box center [547, 315] width 23 height 21
type input "2025-10-20"
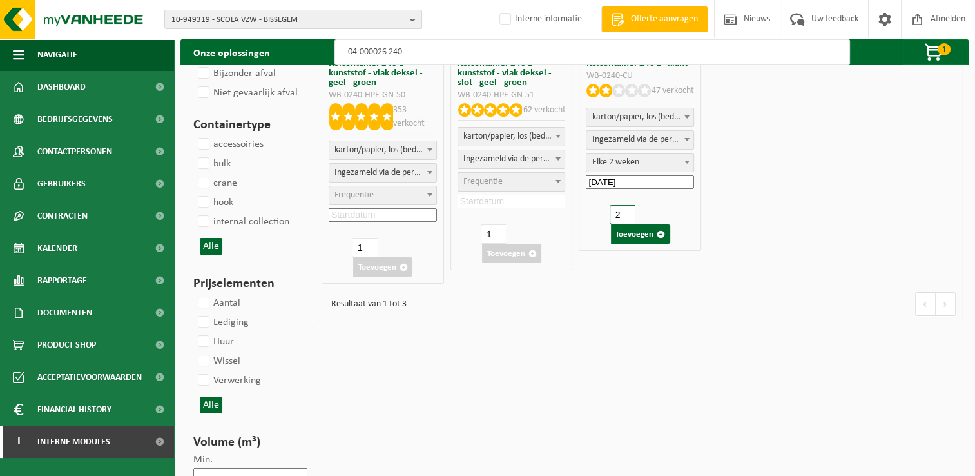
type input "2"
click at [624, 208] on input "2" at bounding box center [622, 214] width 25 height 19
click at [629, 228] on button "Toevoegen" at bounding box center [640, 233] width 59 height 19
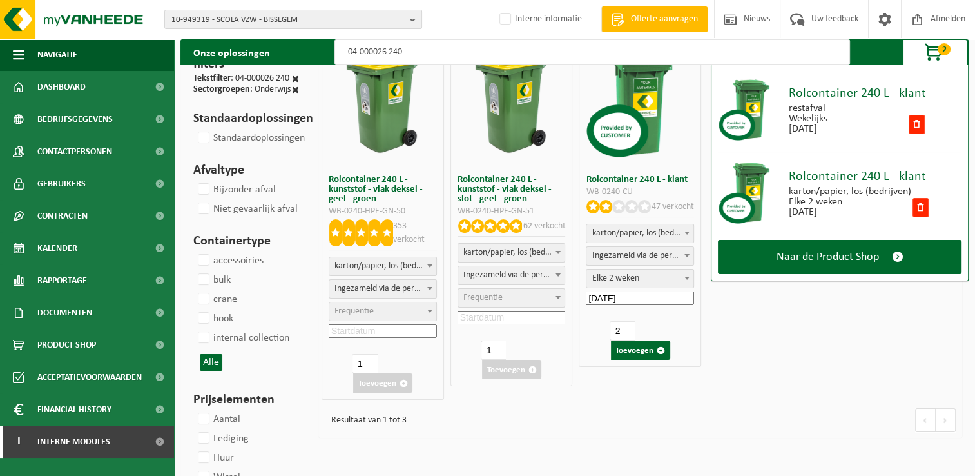
scroll to position [0, 0]
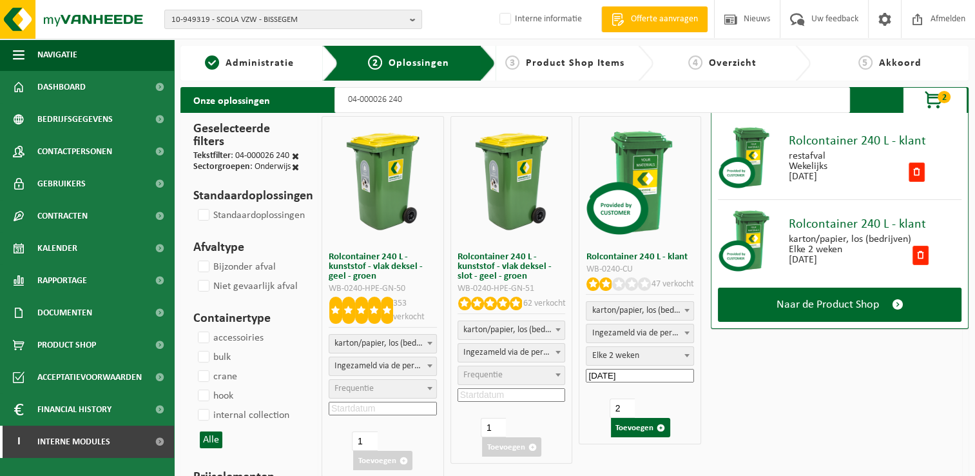
click at [436, 104] on input "04-000026 240" at bounding box center [592, 100] width 516 height 26
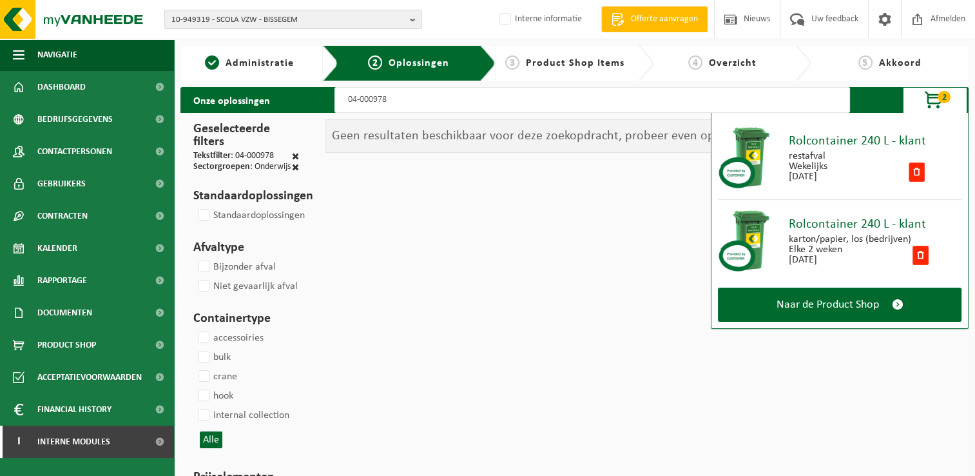
type input "04-000978"
select select
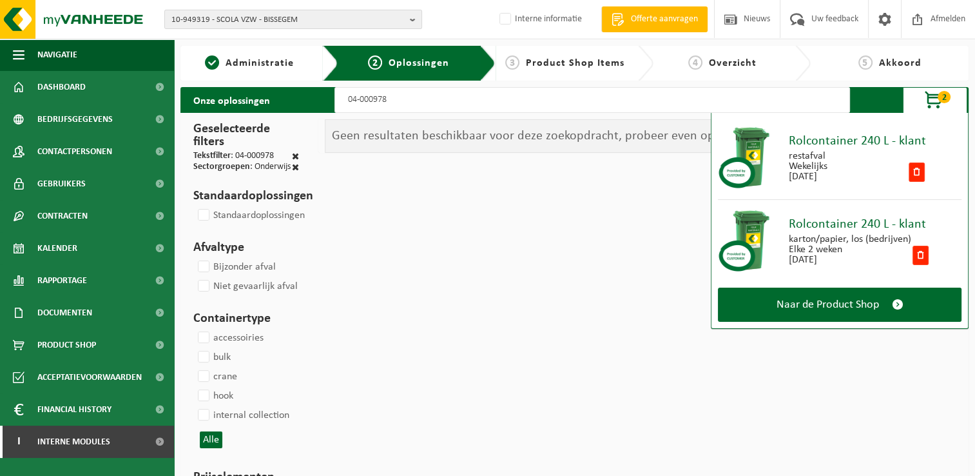
select select
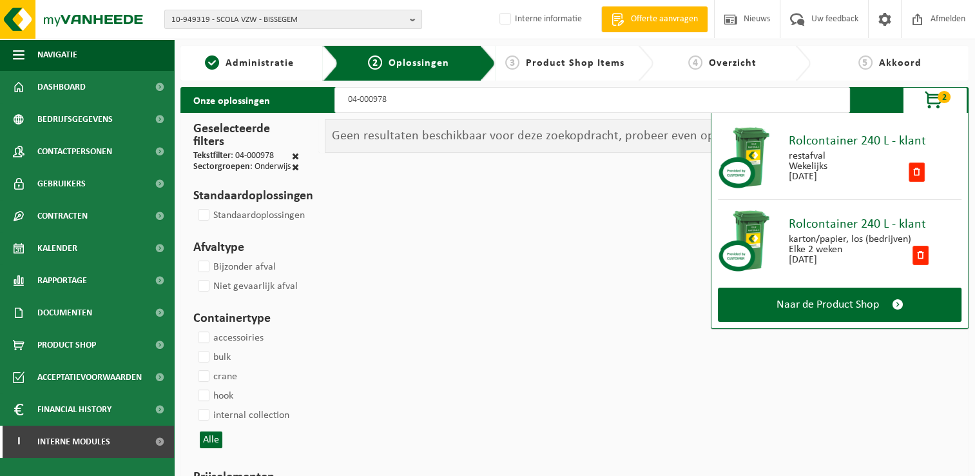
select select
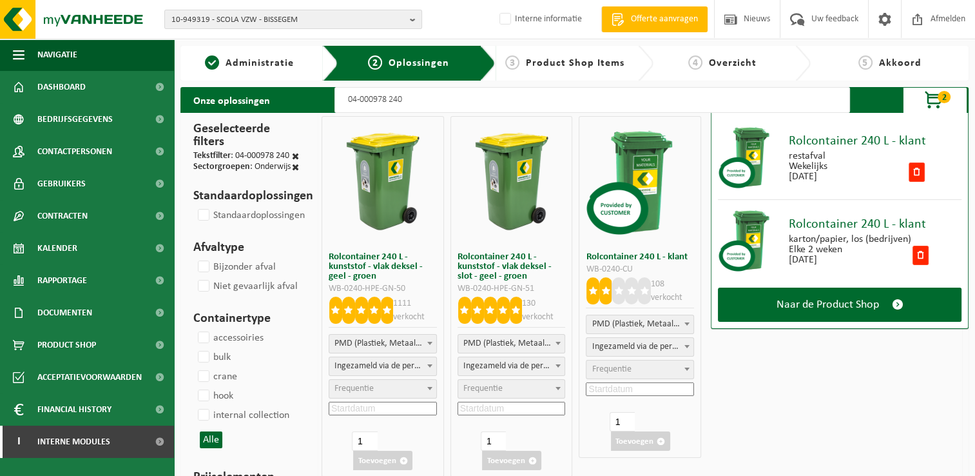
click at [941, 97] on span "2" at bounding box center [944, 97] width 13 height 12
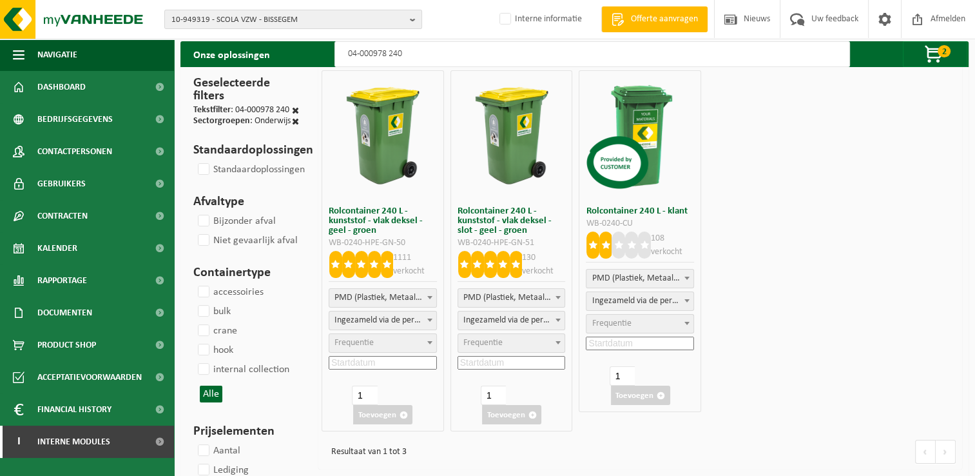
scroll to position [64, 0]
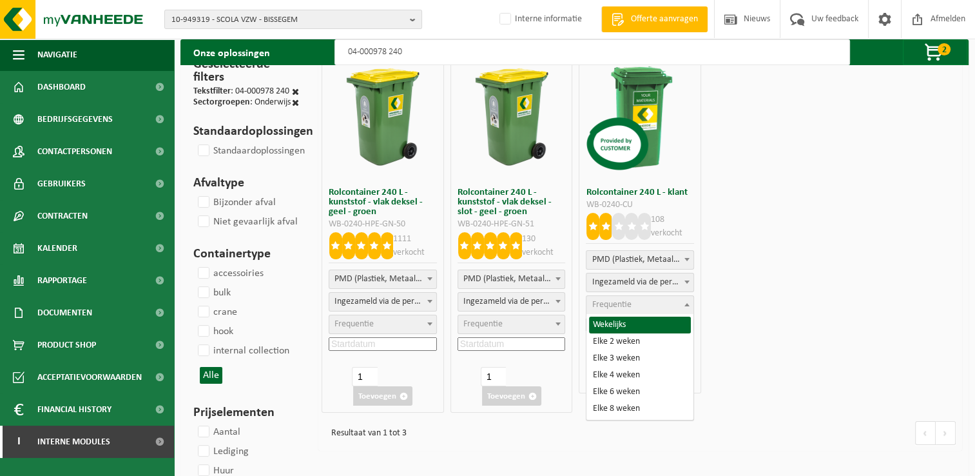
click at [626, 304] on span "Frequentie" at bounding box center [611, 305] width 39 height 10
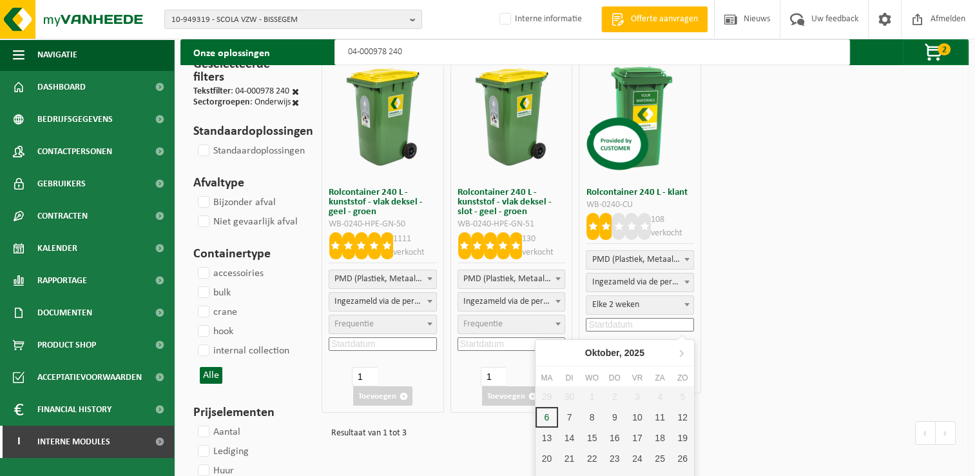
click at [631, 327] on input at bounding box center [640, 325] width 108 height 14
drag, startPoint x: 551, startPoint y: 452, endPoint x: 604, endPoint y: 423, distance: 60.8
click at [552, 452] on div "20" at bounding box center [547, 458] width 23 height 21
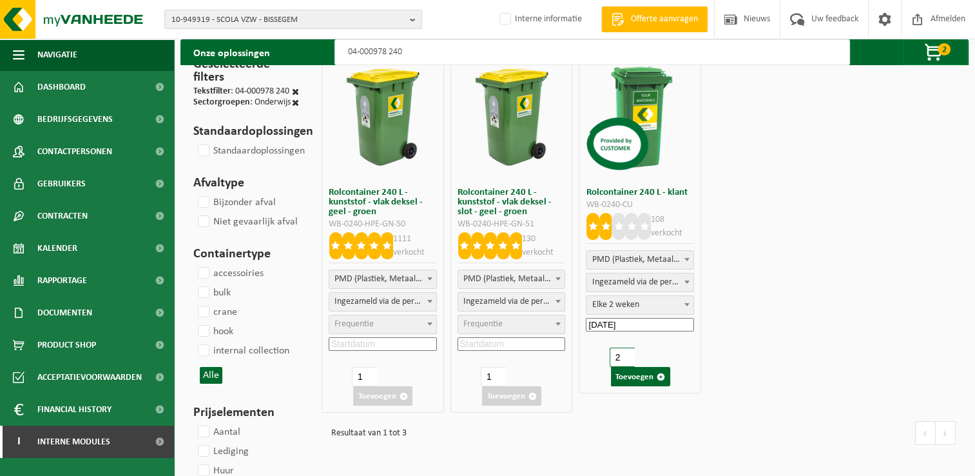
click at [625, 354] on input "2" at bounding box center [622, 356] width 25 height 19
click at [644, 378] on button "Toevoegen" at bounding box center [640, 376] width 59 height 19
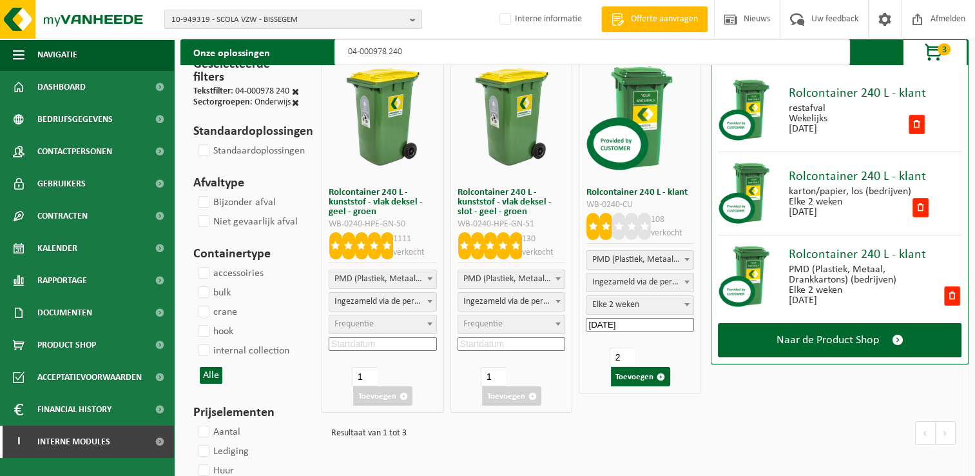
click at [951, 53] on span "button" at bounding box center [934, 53] width 64 height 26
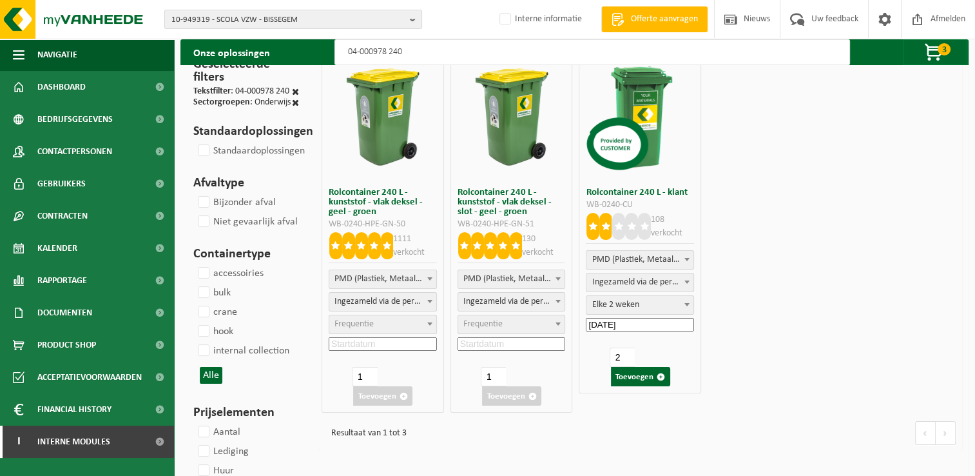
click at [458, 48] on input "04-000978 240" at bounding box center [592, 52] width 516 height 26
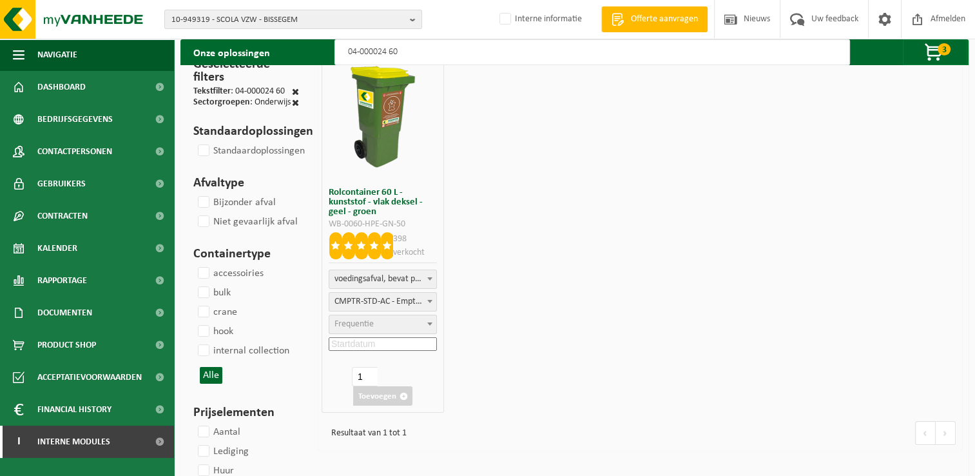
click at [382, 325] on span "Frequentie" at bounding box center [382, 324] width 107 height 18
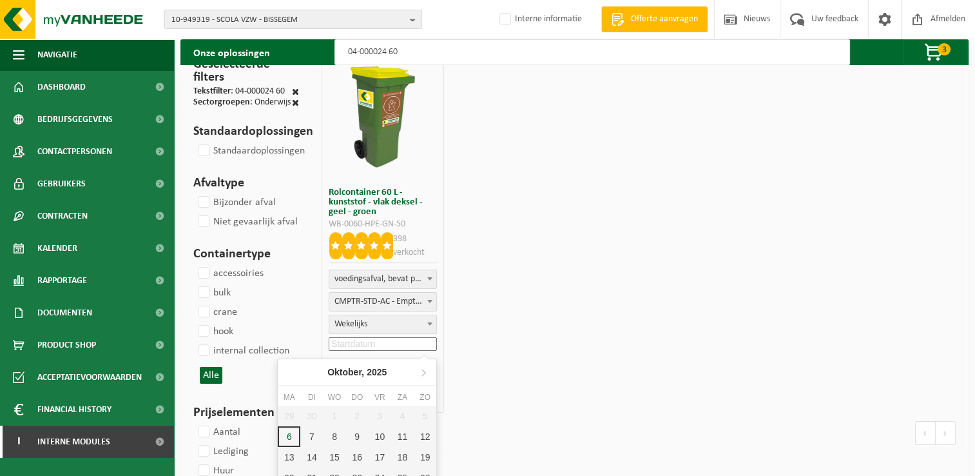
click at [384, 347] on input at bounding box center [383, 344] width 108 height 14
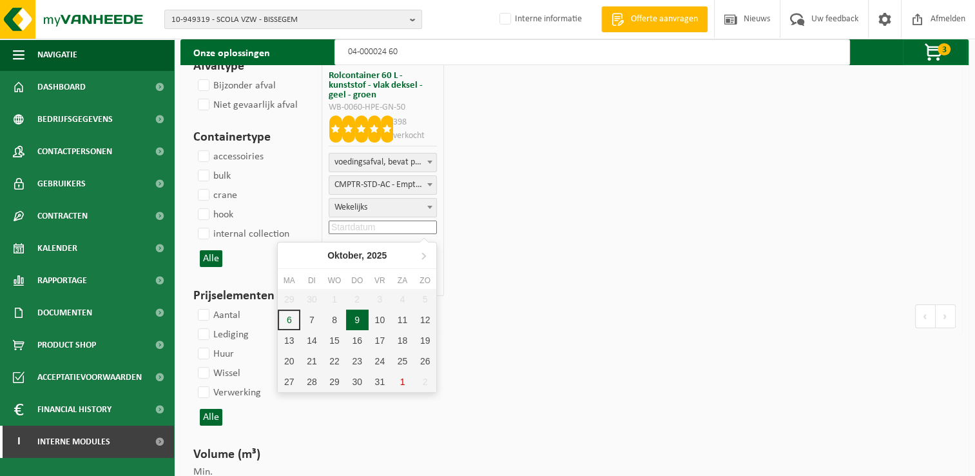
scroll to position [193, 0]
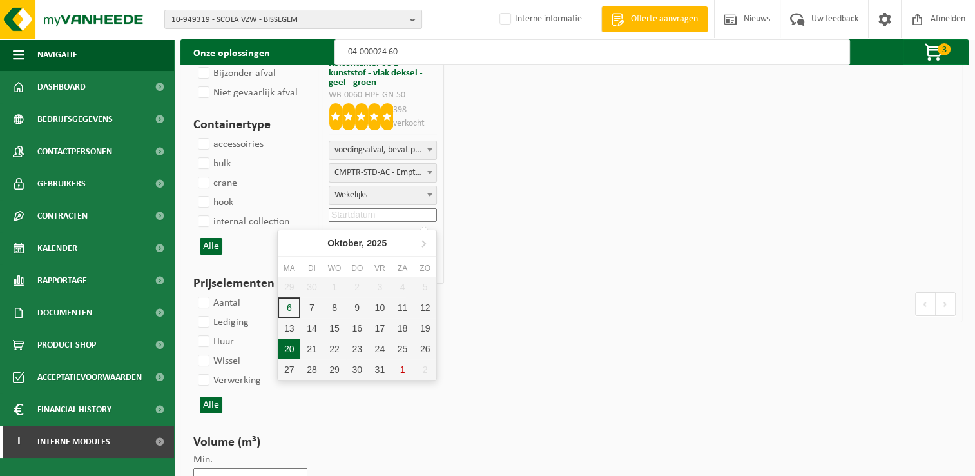
click at [294, 351] on div "20" at bounding box center [289, 348] width 23 height 21
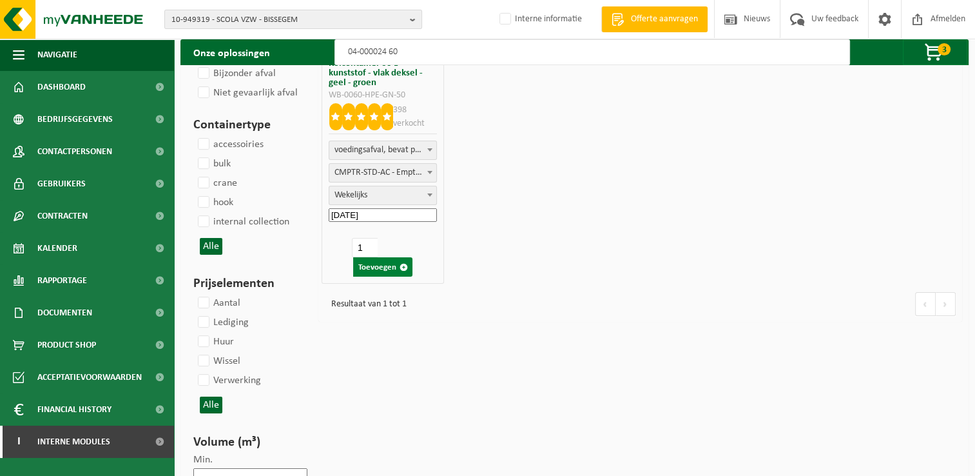
click at [378, 266] on button "Toevoegen" at bounding box center [382, 266] width 59 height 19
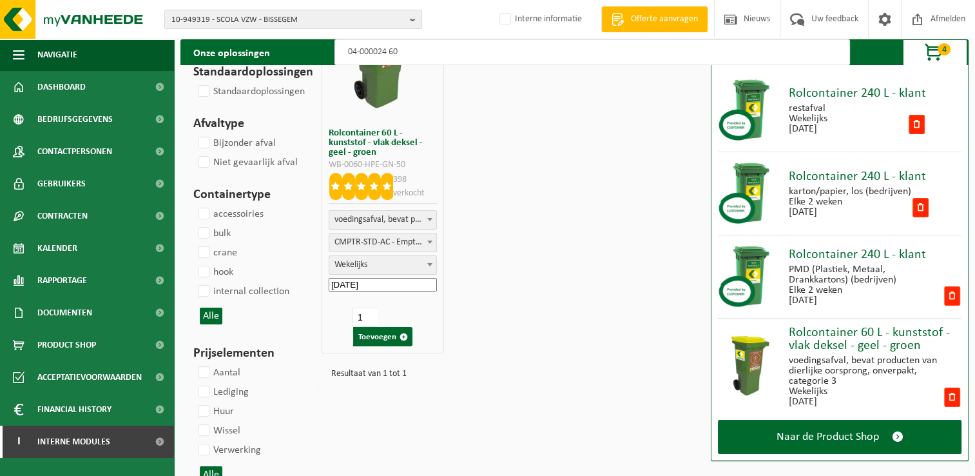
scroll to position [0, 0]
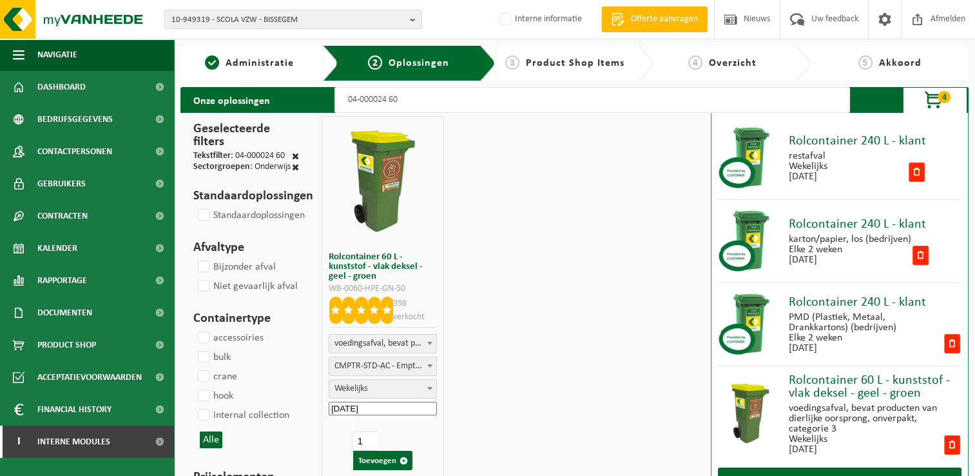
click at [483, 104] on input "04-000024 60" at bounding box center [592, 100] width 516 height 26
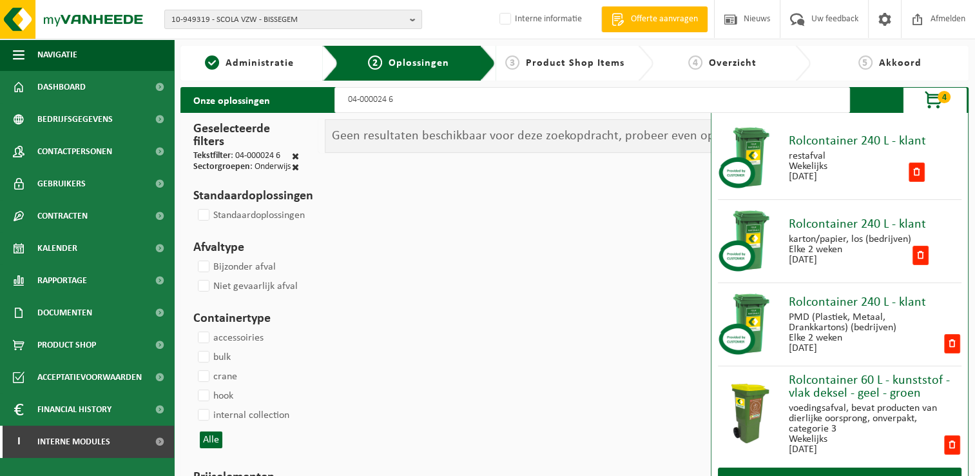
click at [552, 63] on span "Product Shop Items" at bounding box center [575, 63] width 99 height 10
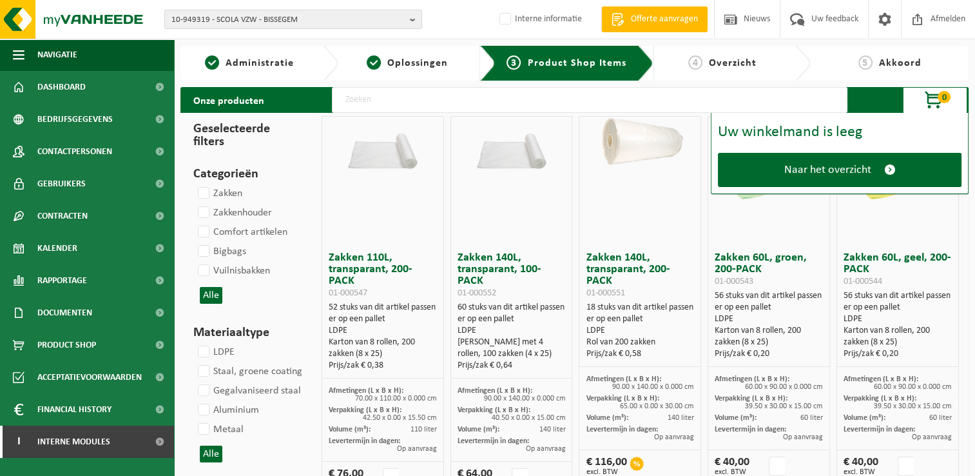
drag, startPoint x: 401, startPoint y: 90, endPoint x: 405, endPoint y: 107, distance: 17.8
click at [401, 93] on input "text" at bounding box center [590, 100] width 516 height 26
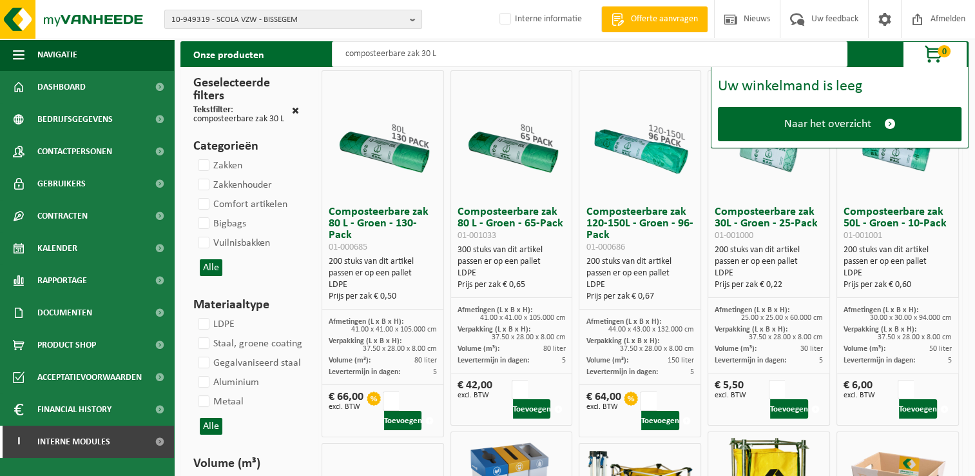
scroll to position [64, 0]
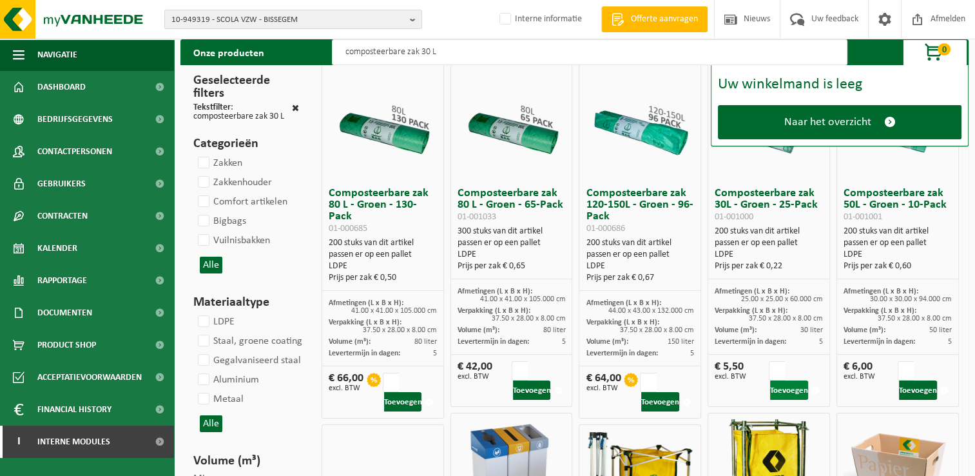
click at [791, 388] on button "Toevoegen" at bounding box center [789, 389] width 38 height 19
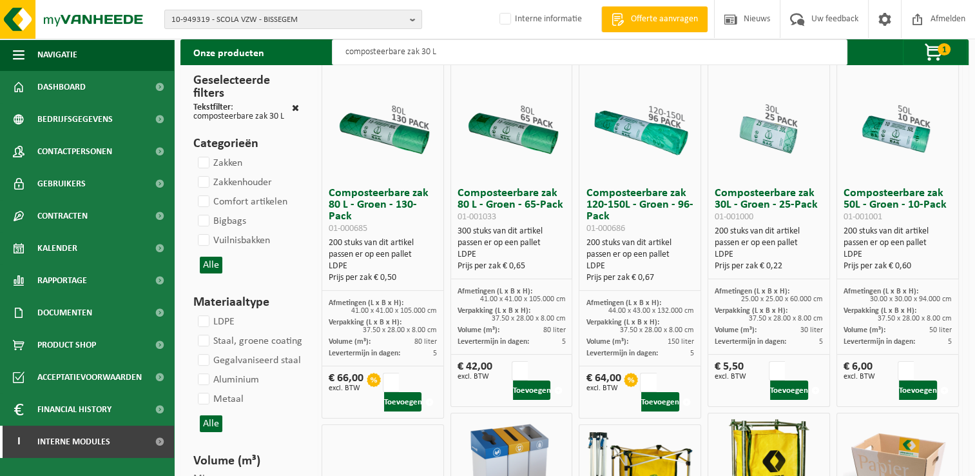
click at [469, 48] on input "composteerbare zak 30 L" at bounding box center [590, 52] width 516 height 26
type input "composteerbare zak"
click at [530, 389] on button "Toevoegen" at bounding box center [532, 389] width 38 height 19
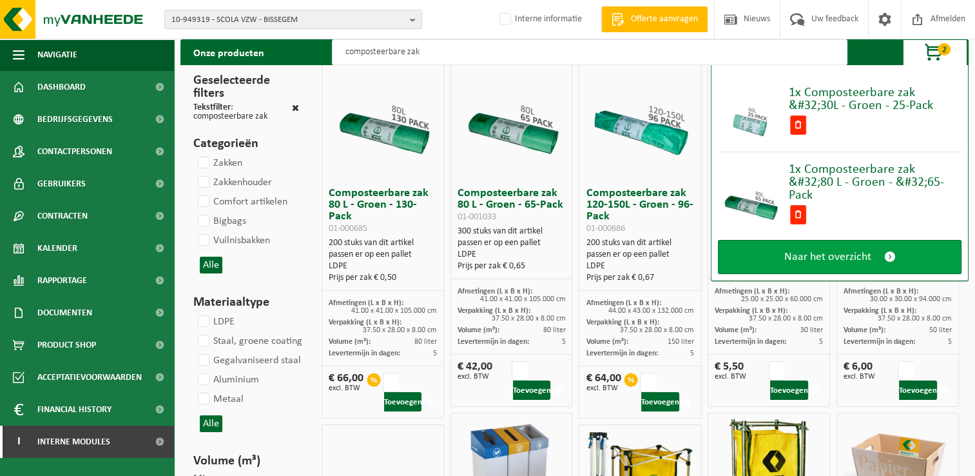
click at [888, 251] on span at bounding box center [890, 257] width 12 height 14
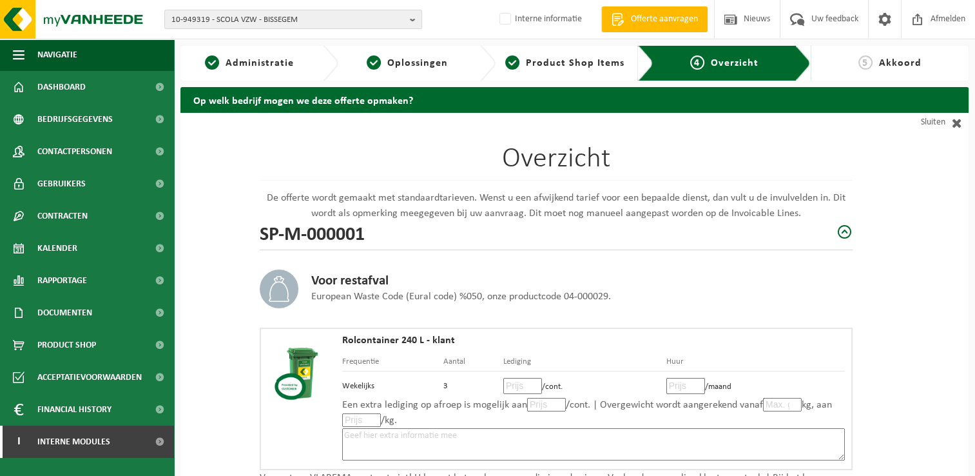
scroll to position [129, 0]
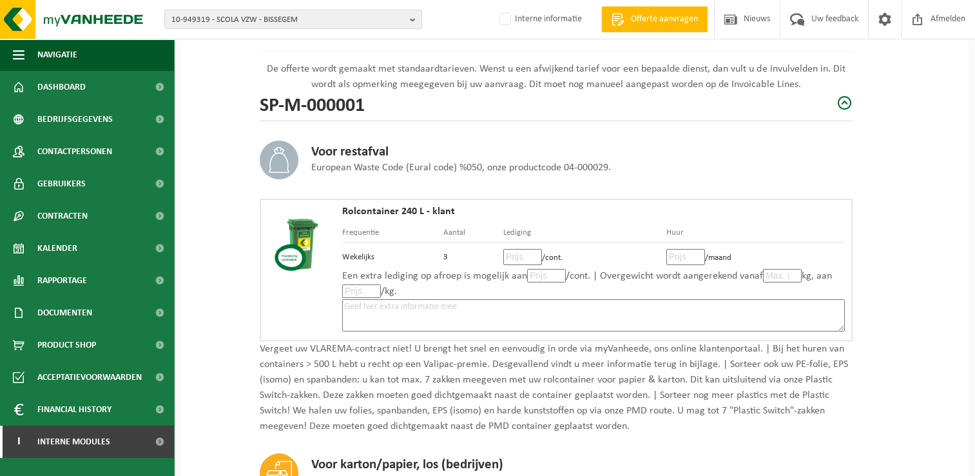
click at [518, 257] on input "number" at bounding box center [522, 257] width 39 height 16
type input "13"
type input "13.20"
click at [677, 253] on input "number" at bounding box center [685, 257] width 39 height 16
type input "0"
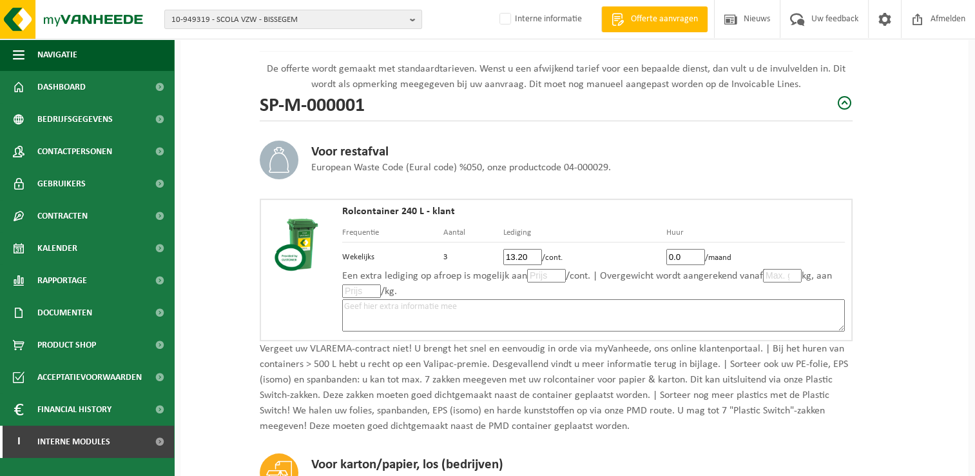
type input "0.0"
click at [536, 271] on input "number" at bounding box center [546, 276] width 39 height 14
type input "13"
type input "13.20"
click at [782, 278] on input "number" at bounding box center [782, 276] width 39 height 14
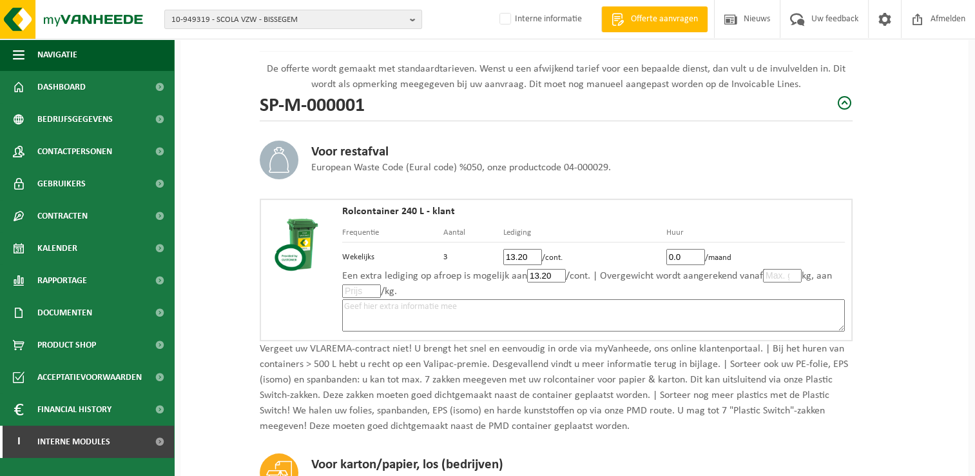
click at [355, 290] on input "number" at bounding box center [361, 291] width 39 height 14
type input "0"
type input "0.0"
click at [488, 306] on textarea at bounding box center [593, 315] width 503 height 32
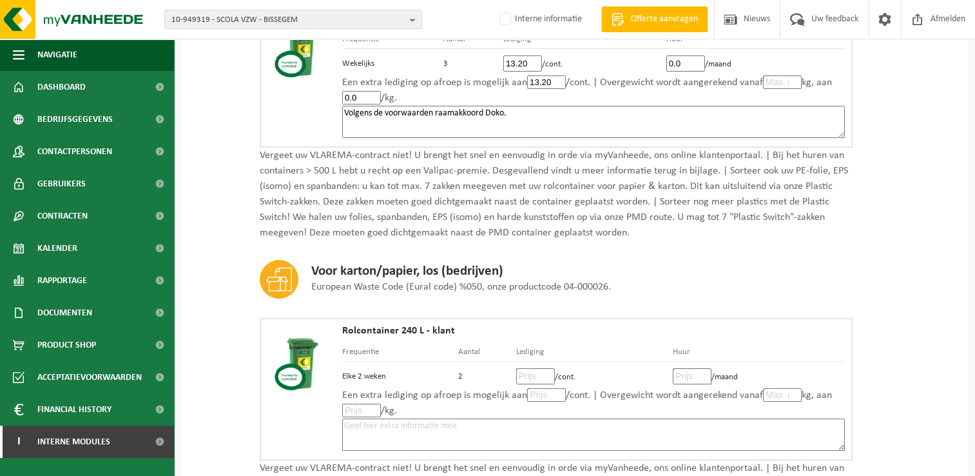
scroll to position [387, 0]
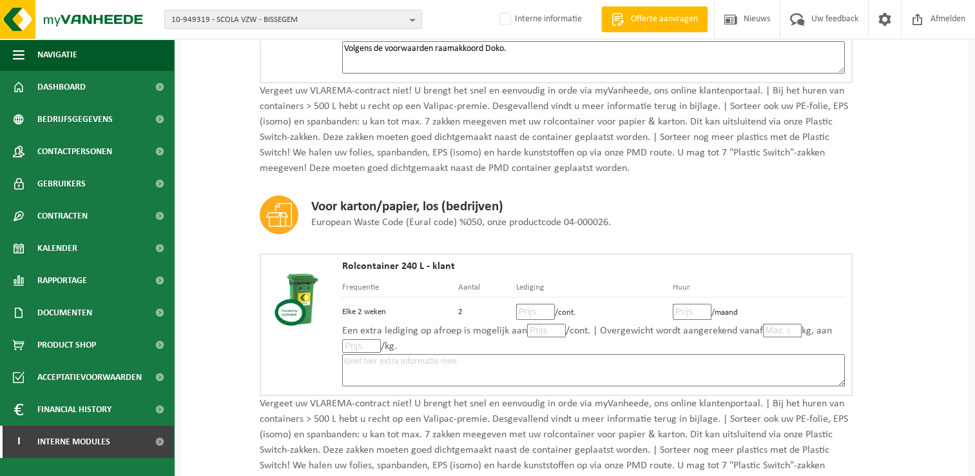
type textarea "Volgens de voorwaarden raamakkoord Doko."
click at [528, 311] on input "number" at bounding box center [535, 312] width 39 height 16
type input "6"
type input "6.33"
click at [690, 308] on input "number" at bounding box center [692, 312] width 39 height 16
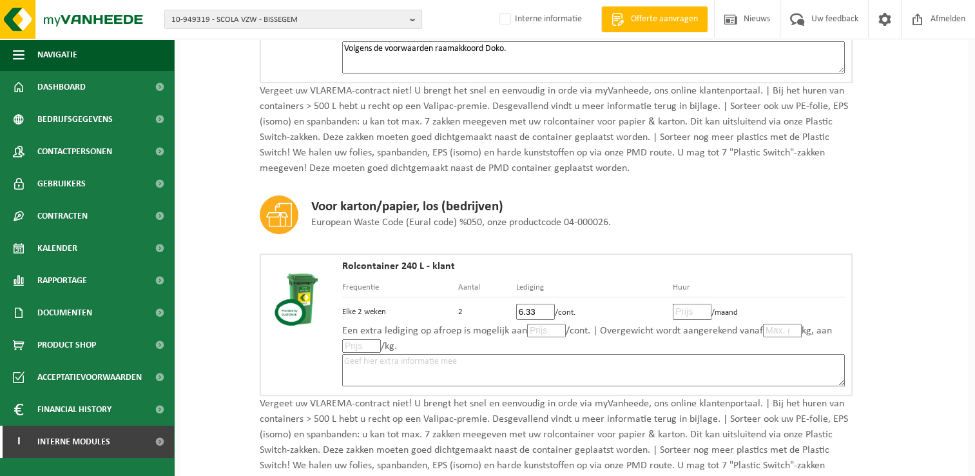
type input "0"
type input "0.0"
click at [543, 327] on input "number" at bounding box center [546, 330] width 39 height 14
type input "6"
type input "6.33"
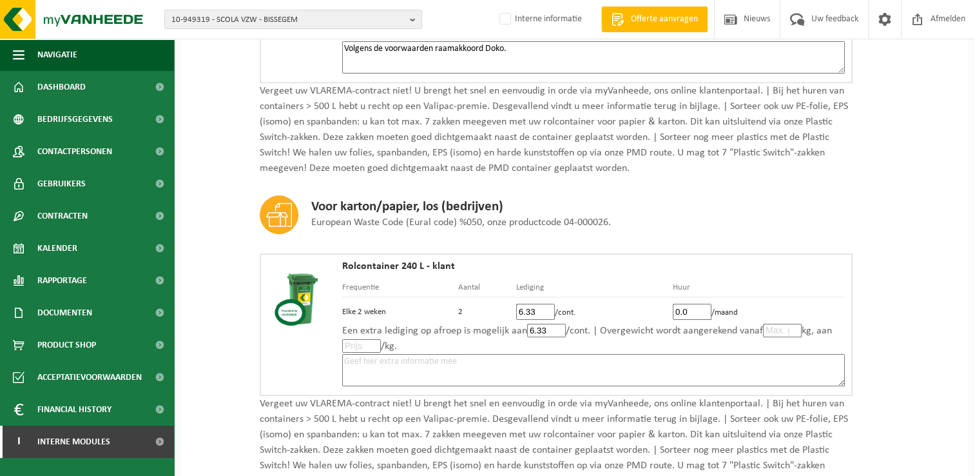
click at [470, 358] on textarea at bounding box center [593, 370] width 503 height 32
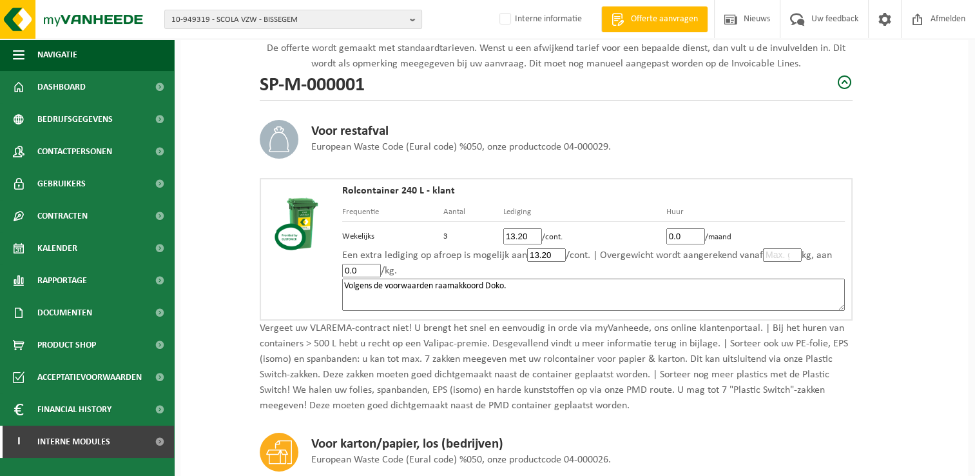
scroll to position [129, 0]
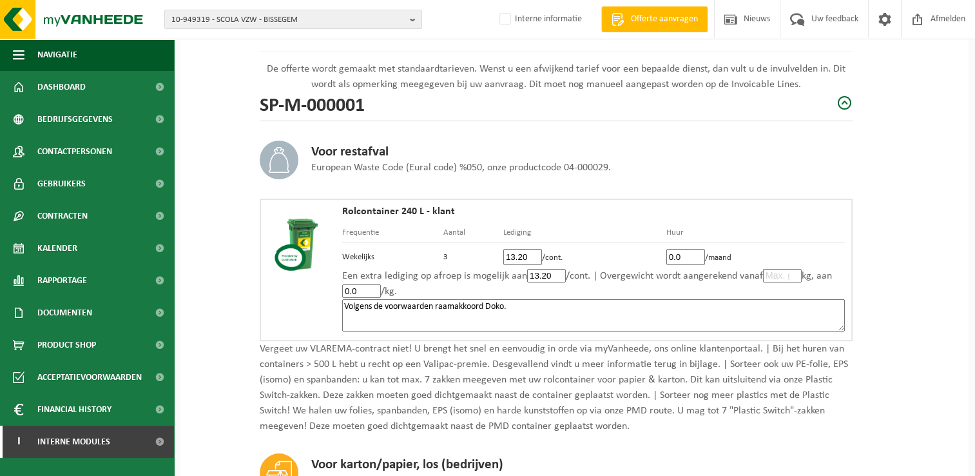
drag, startPoint x: 530, startPoint y: 300, endPoint x: 318, endPoint y: 311, distance: 212.3
click at [318, 311] on div "Rolcontainer 240 L - klant Frequentie Aantal Lediging Huur Wekelijks 3 13.20 /c…" at bounding box center [556, 269] width 593 height 142
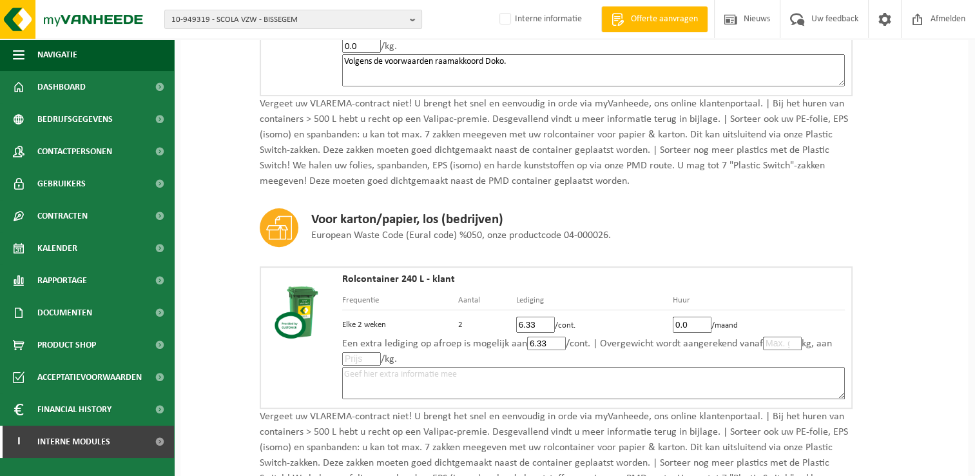
scroll to position [451, 0]
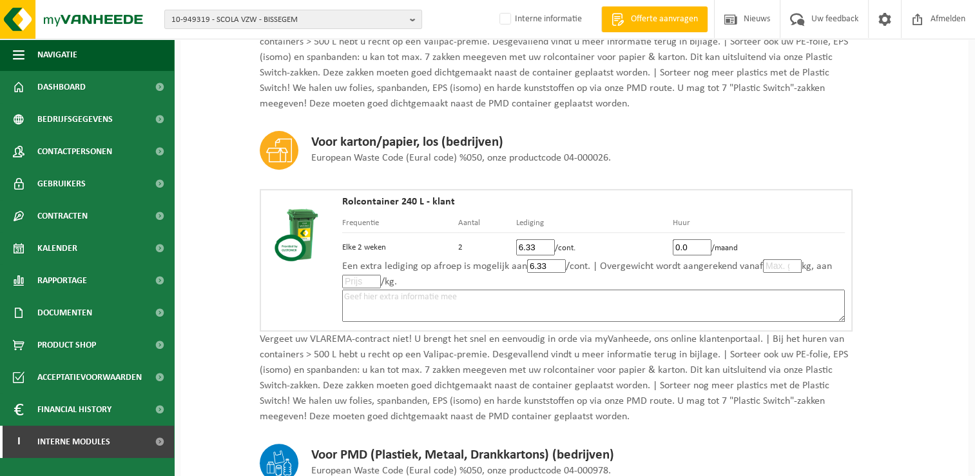
click at [474, 300] on textarea at bounding box center [593, 305] width 503 height 32
click at [478, 293] on textarea at bounding box center [593, 305] width 503 height 32
paste textarea "Volgens de voorwaarden raamakkoord Doko."
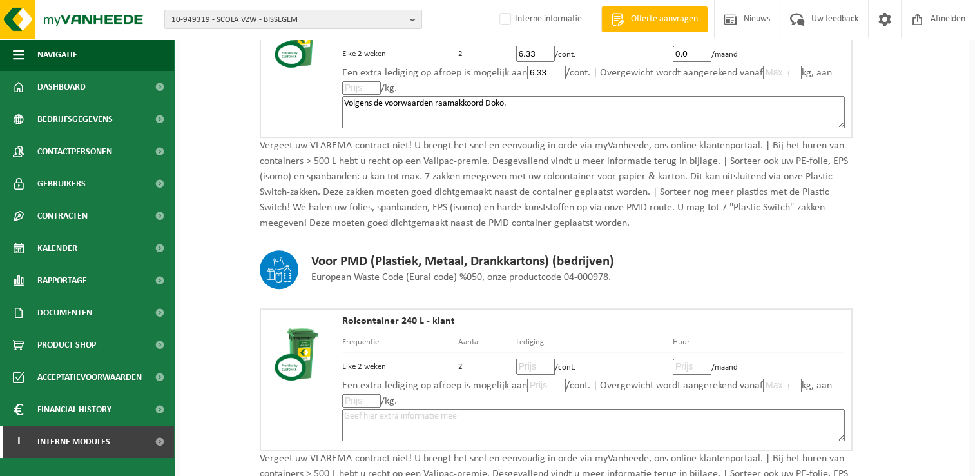
scroll to position [709, 0]
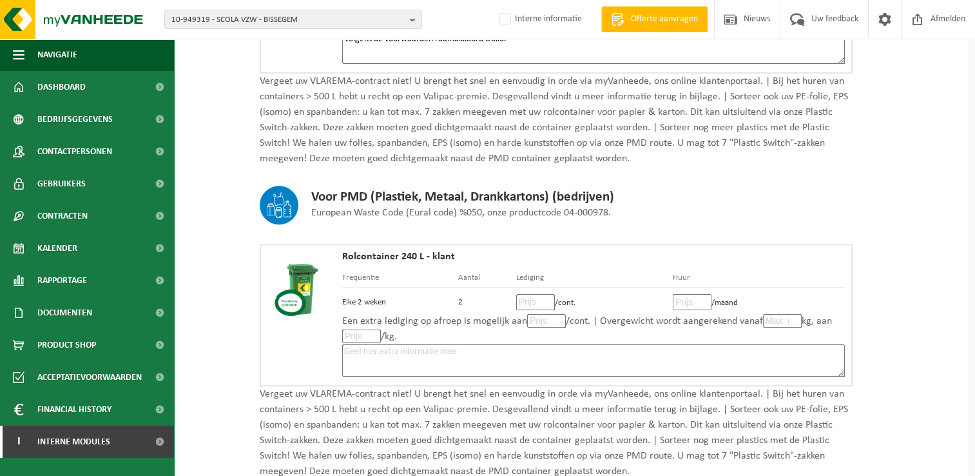
type textarea "Volgens de voorwaarden raamakkoord Doko."
click at [563, 349] on textarea at bounding box center [593, 360] width 503 height 32
paste textarea "Volgens de voorwaarden raamakkoord Doko."
type textarea "Volgens de voorwaarden raamakkoord Doko."
click at [526, 303] on input "number" at bounding box center [535, 302] width 39 height 16
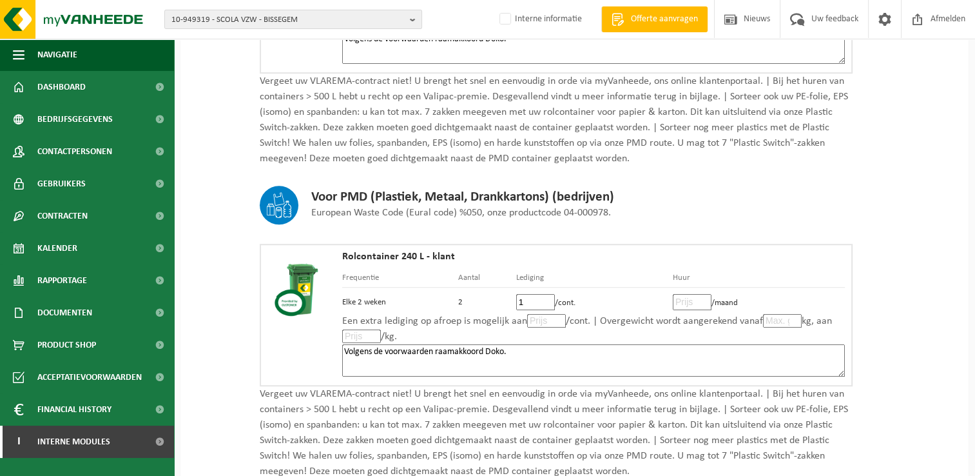
type input "13"
type input "13.20"
click at [679, 301] on input "number" at bounding box center [692, 302] width 39 height 16
type input "0"
type input "0.0"
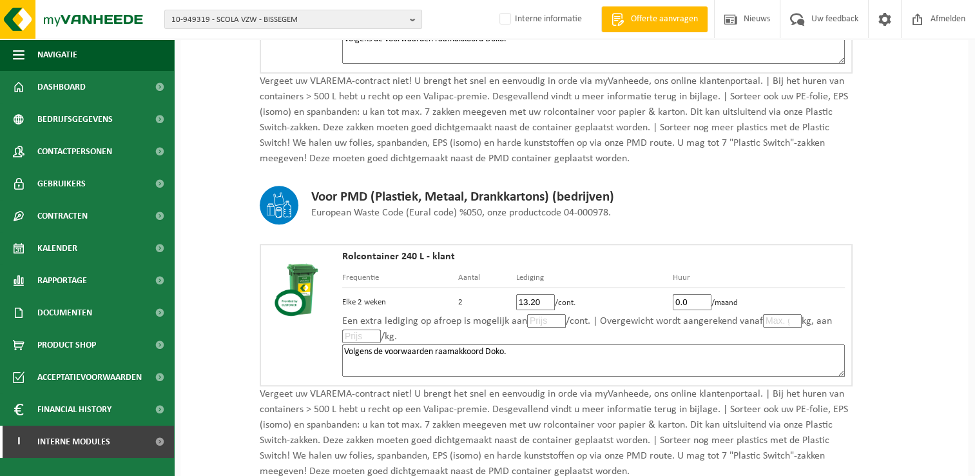
click at [539, 321] on input "number" at bounding box center [546, 321] width 39 height 14
type input "13"
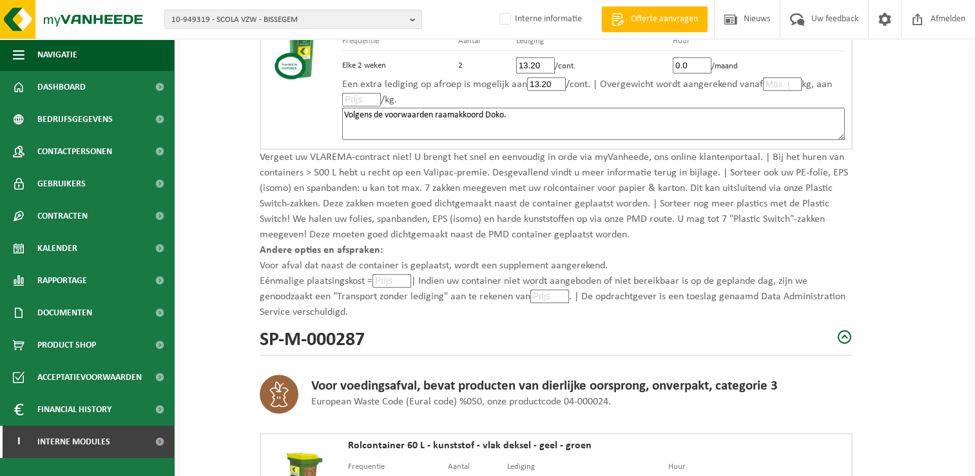
scroll to position [967, 0]
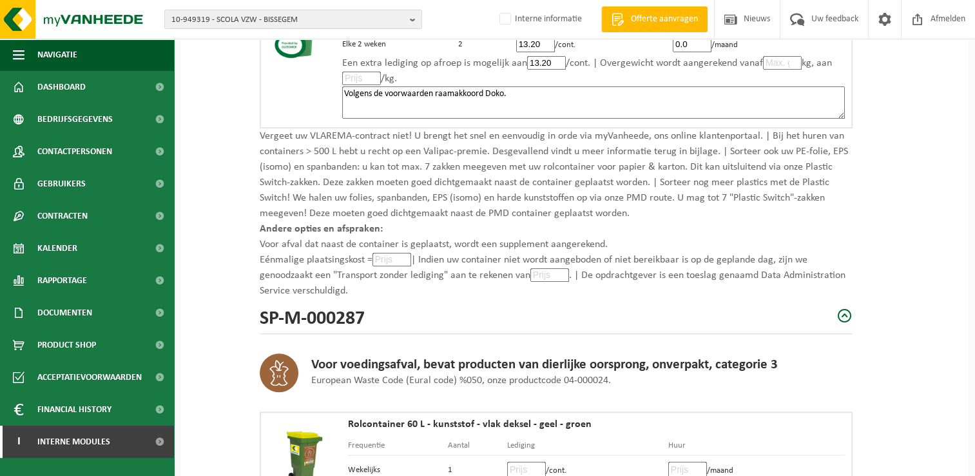
type input "13.20"
click at [388, 256] on input "number" at bounding box center [391, 260] width 39 height 14
type input "0"
type input "0.0"
click at [554, 271] on input "number" at bounding box center [549, 275] width 39 height 14
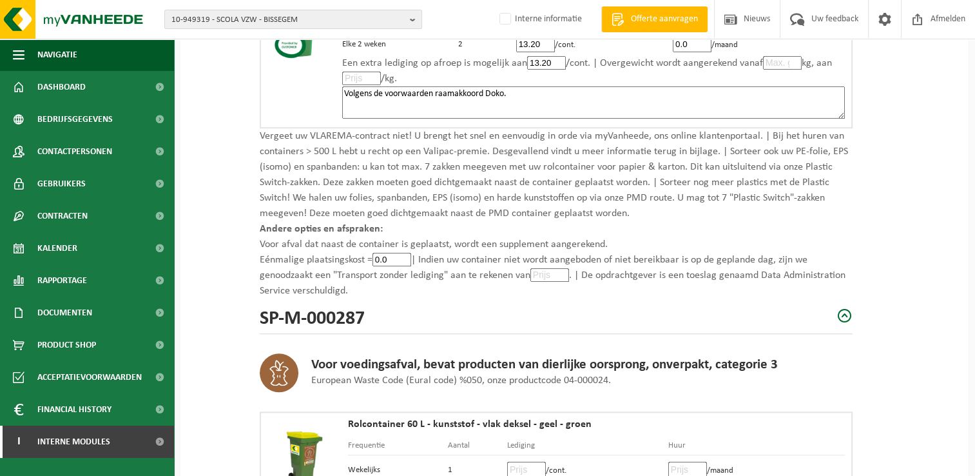
type input "0"
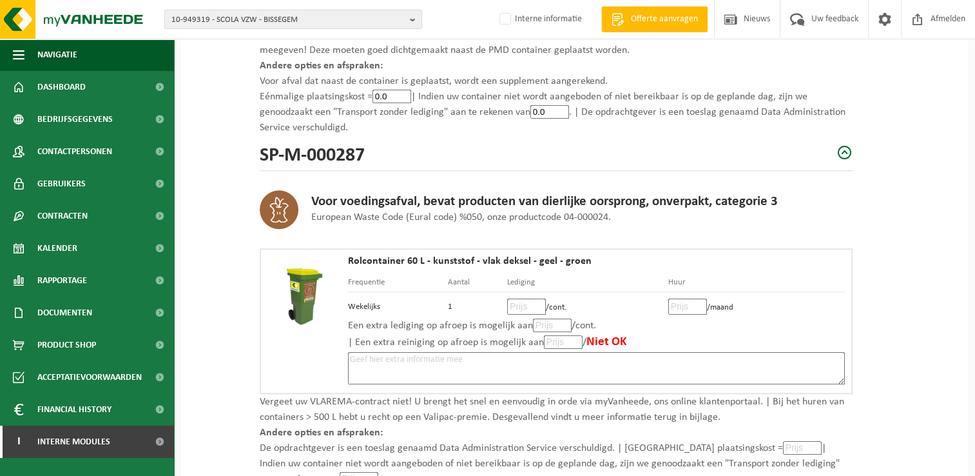
scroll to position [1160, 0]
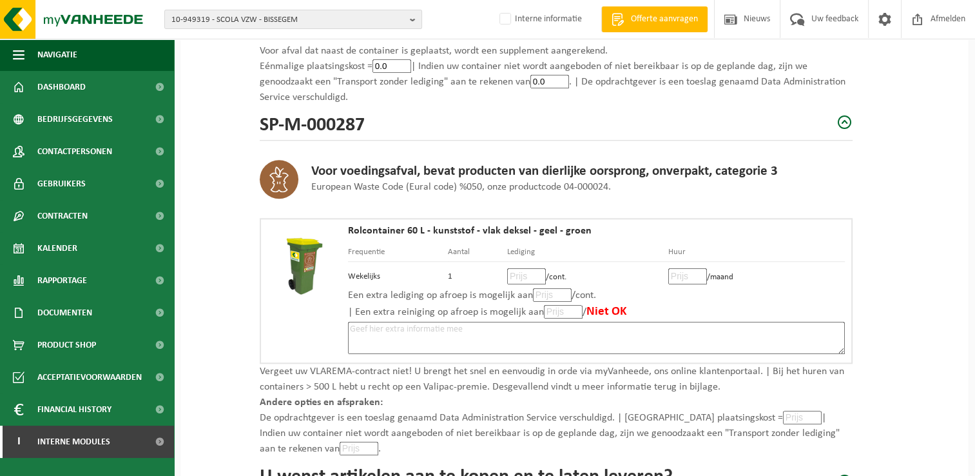
type input "0.0"
click at [521, 268] on input "number" at bounding box center [526, 276] width 39 height 16
type input "15"
type input "15.50"
click at [680, 271] on input "number" at bounding box center [687, 276] width 39 height 16
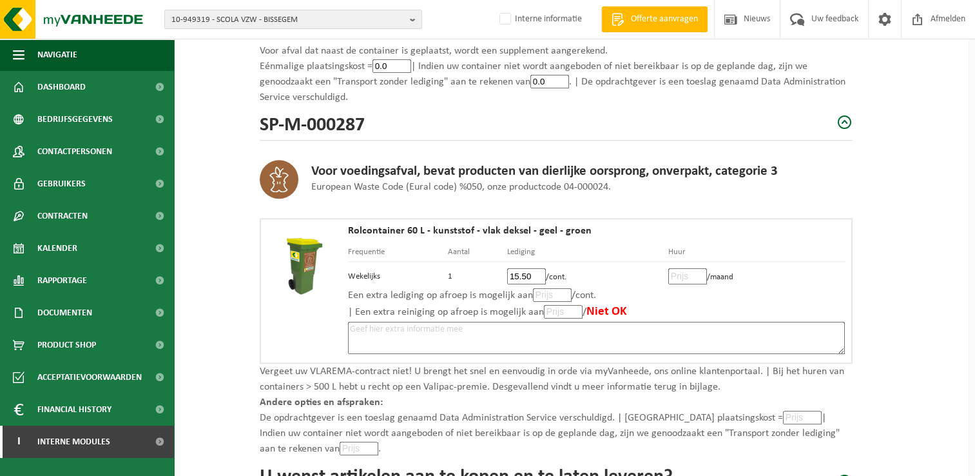
type input "1"
type input "1.75"
click at [548, 288] on input "number" at bounding box center [552, 295] width 39 height 14
type input "15"
type input "15.50"
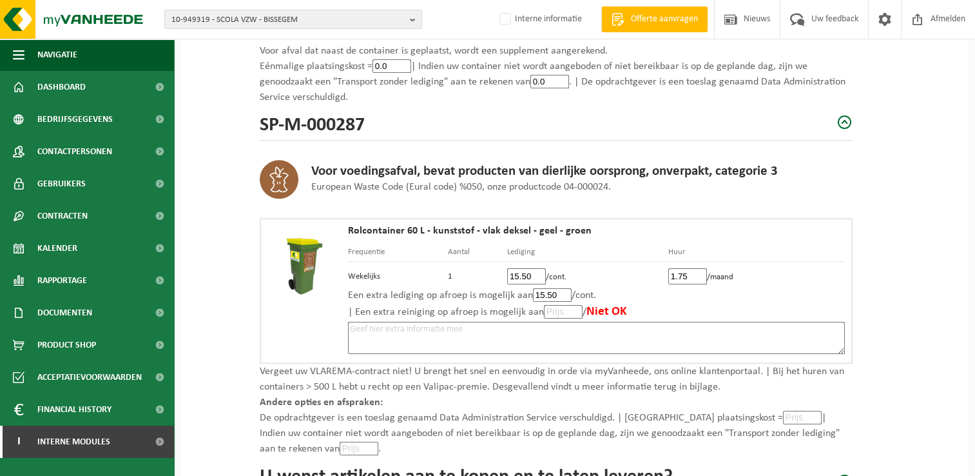
click at [536, 327] on textarea at bounding box center [596, 338] width 497 height 32
paste textarea "Volgens de voorwaarden raamakkoord Doko."
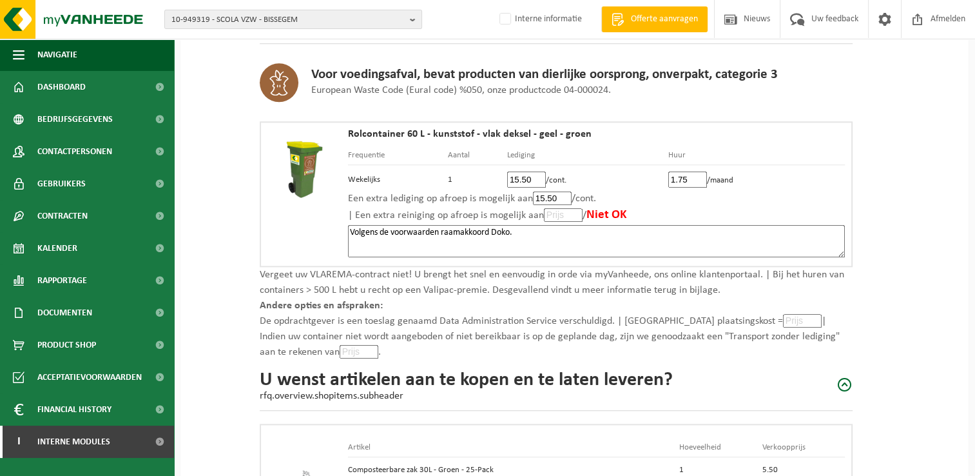
scroll to position [1289, 0]
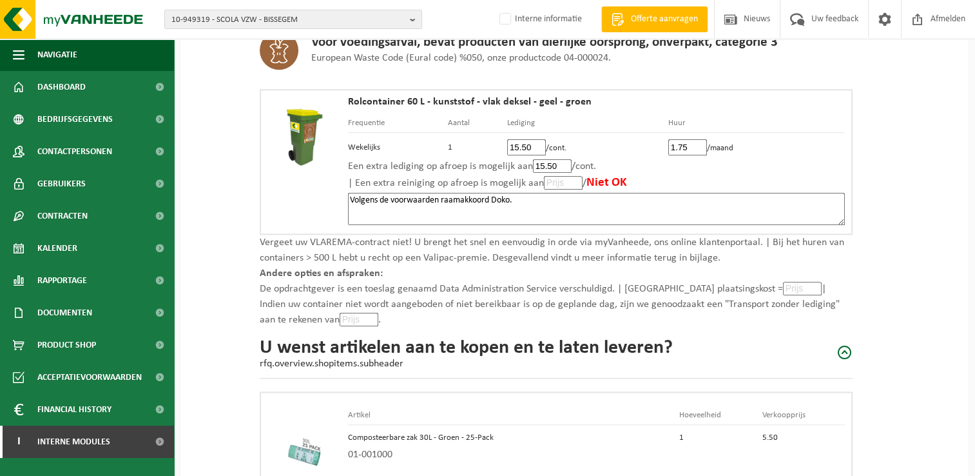
type textarea "Volgens de voorwaarden raamakkoord Doko."
click at [783, 285] on input "number" at bounding box center [802, 289] width 39 height 14
type input "0"
type input "0.0"
click at [340, 313] on input "number" at bounding box center [359, 320] width 39 height 14
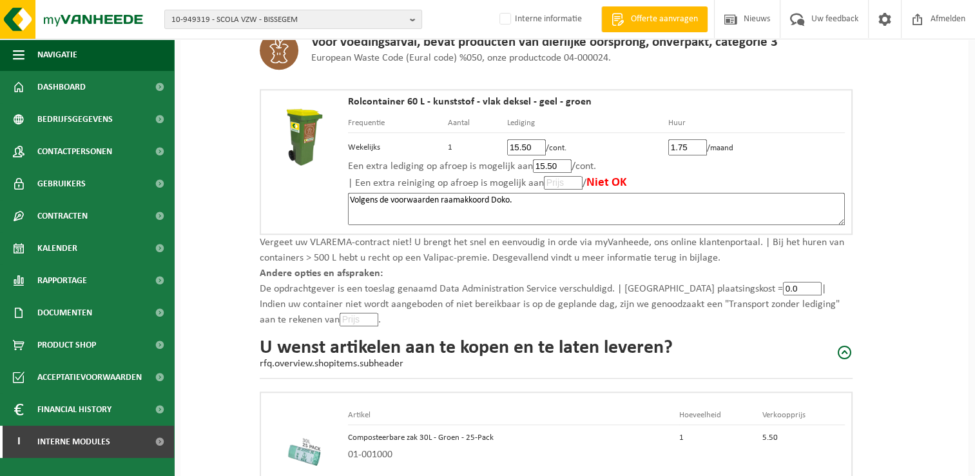
type input "0"
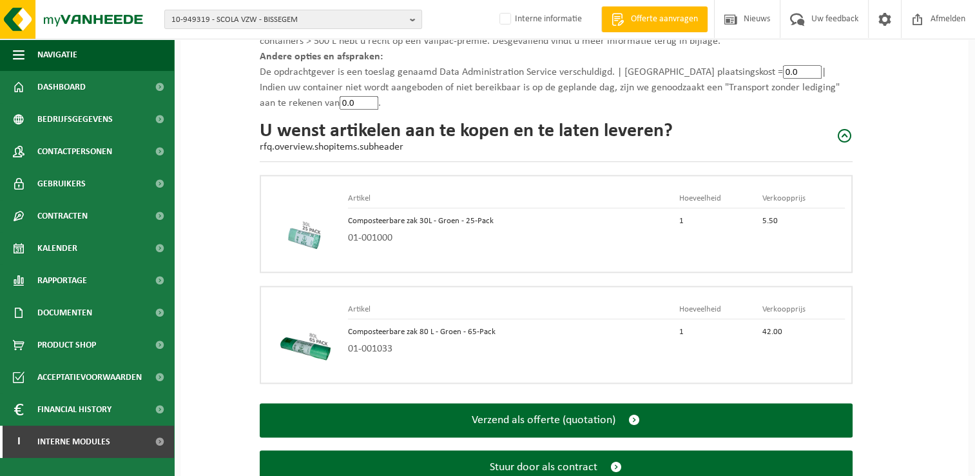
scroll to position [1543, 0]
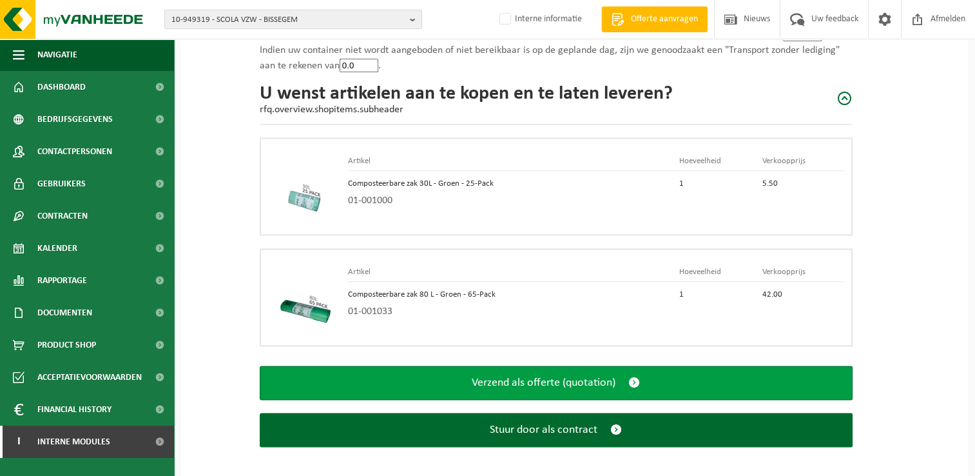
type input "0.0"
click at [635, 376] on span "submit" at bounding box center [634, 383] width 12 height 14
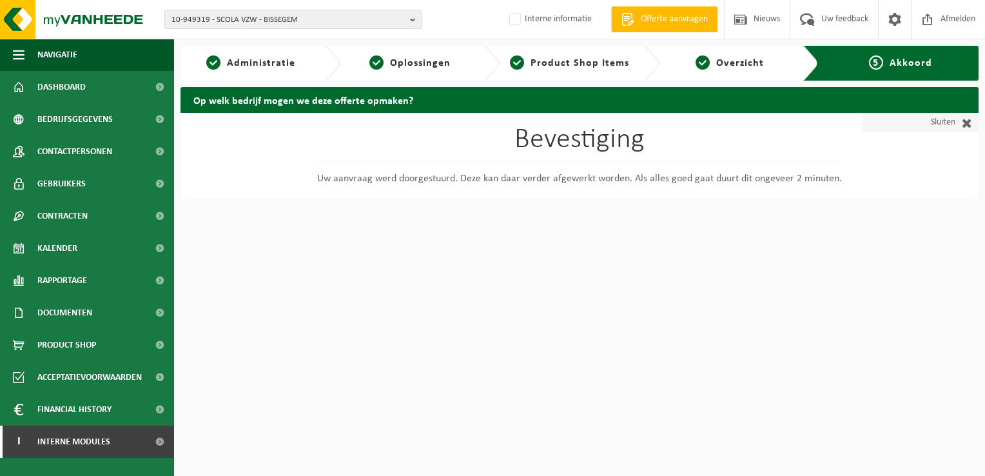
click at [967, 120] on span at bounding box center [963, 122] width 17 height 13
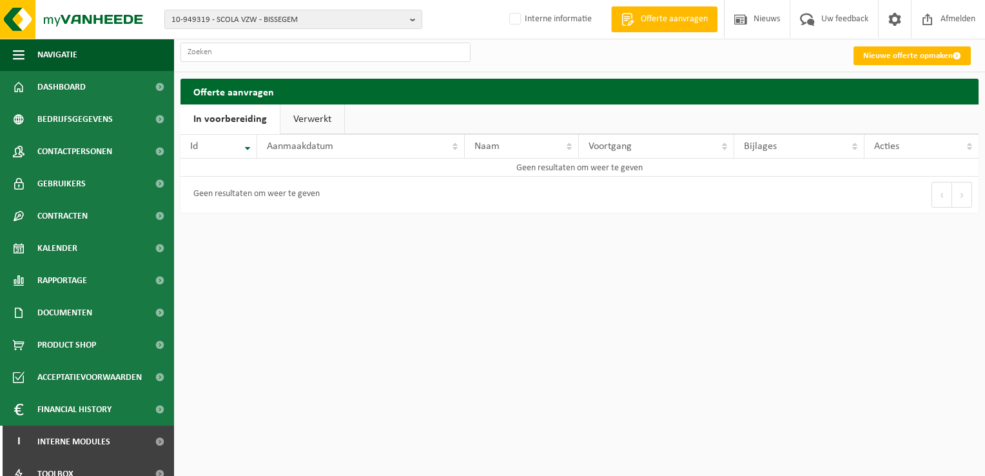
click at [307, 116] on link "Verwerkt" at bounding box center [312, 119] width 64 height 30
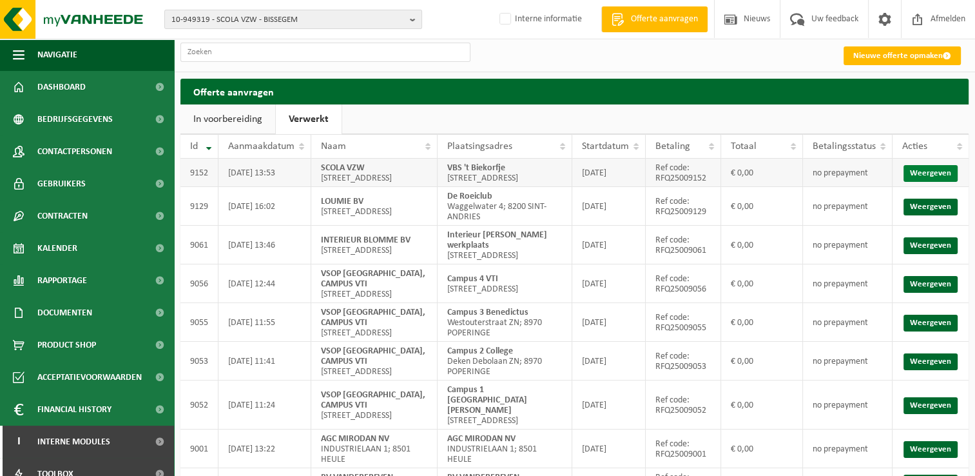
click at [929, 177] on link "Weergeven" at bounding box center [930, 173] width 54 height 17
click at [77, 92] on span "Dashboard" at bounding box center [61, 87] width 48 height 32
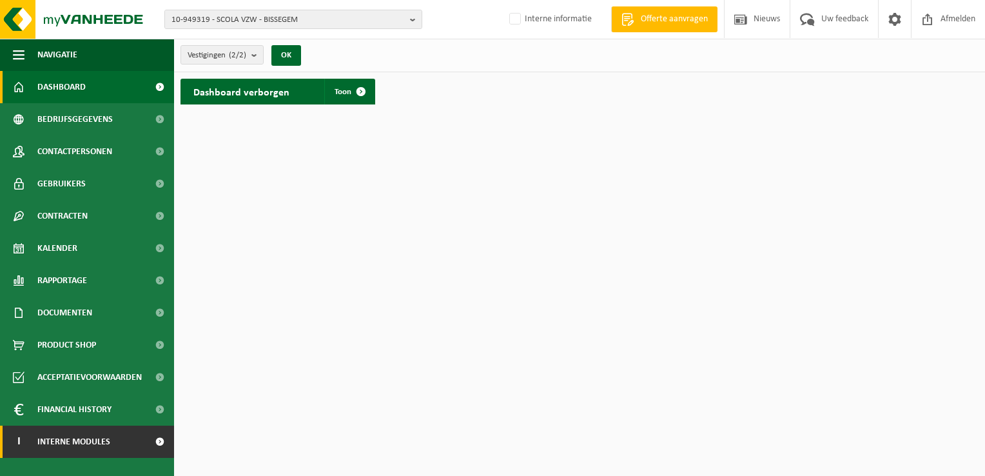
click at [69, 443] on span "Interne modules" at bounding box center [73, 441] width 73 height 32
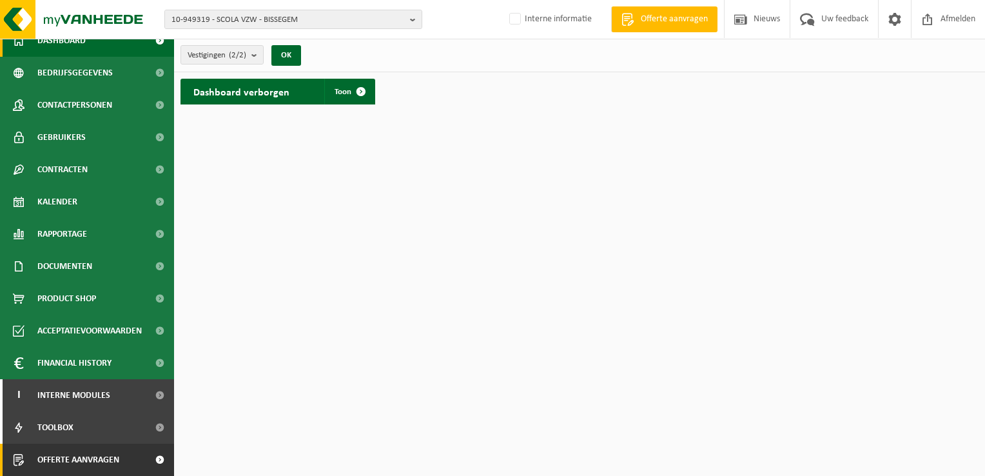
click at [77, 452] on span "Offerte aanvragen" at bounding box center [78, 459] width 82 height 32
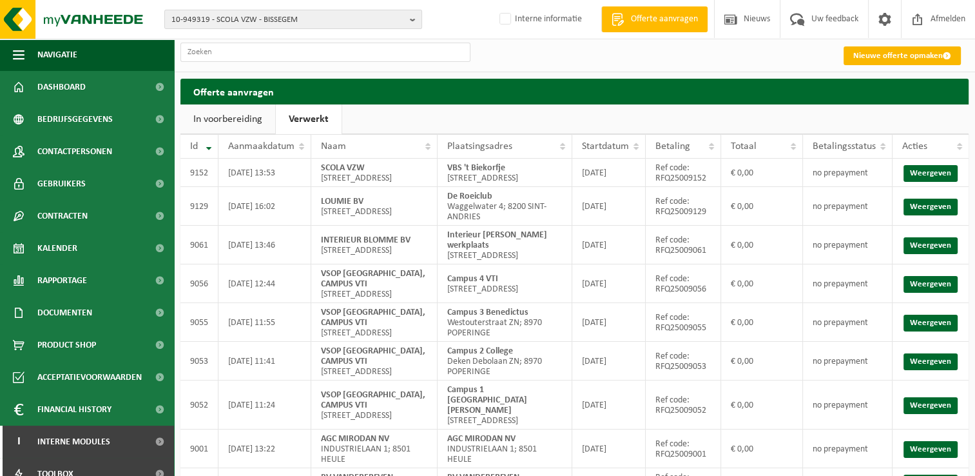
click at [864, 55] on link "Nieuwe offerte opmaken" at bounding box center [902, 55] width 117 height 19
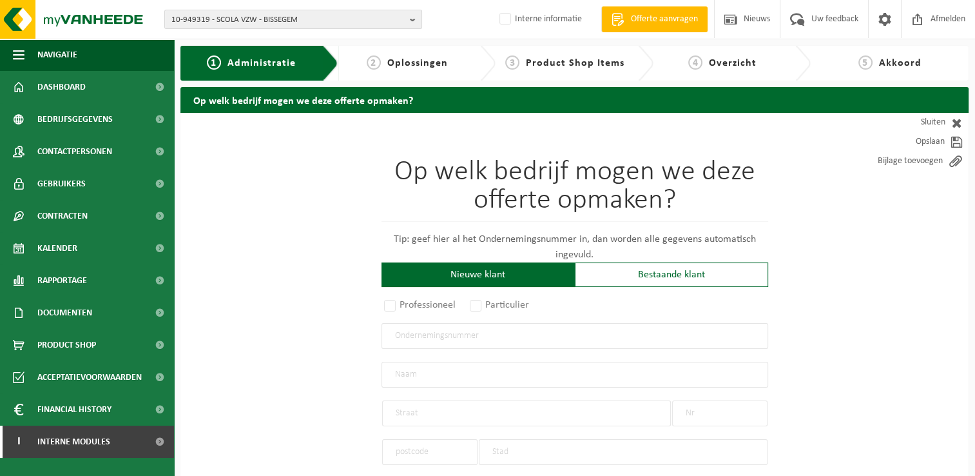
drag, startPoint x: 390, startPoint y: 305, endPoint x: 412, endPoint y: 315, distance: 24.5
click at [391, 306] on label "Professioneel" at bounding box center [420, 305] width 78 height 18
click at [403, 306] on input "Professioneel" at bounding box center [407, 306] width 8 height 8
radio input "true"
click at [516, 331] on input "text" at bounding box center [574, 336] width 387 height 26
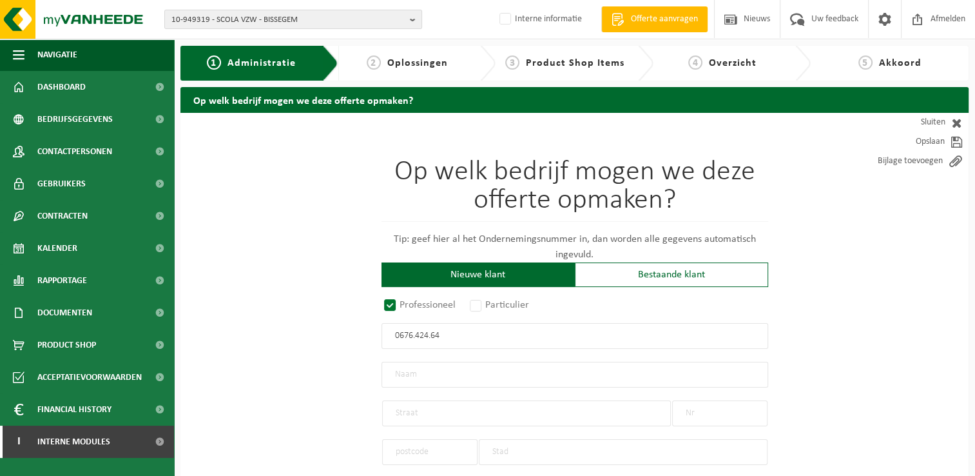
type input "0676.424.649"
radio input "true"
type input "0676424649"
type input "SCOLA VZW"
type input "DRIEKERKENSTRAAT"
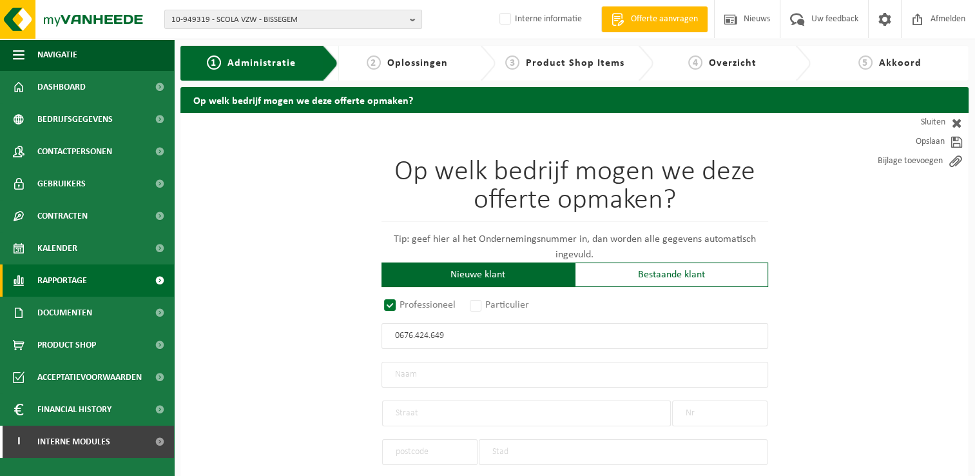
type input "4"
type input "8501"
type input "KORTRIJK"
select select "D"
select select "NACE_8520"
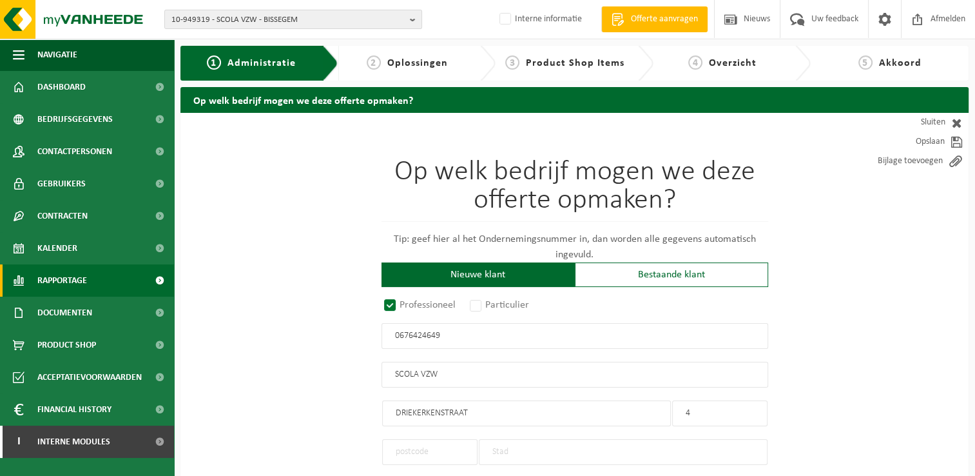
type input "SCOLA VZW"
type input "DRIEKERKENSTRAAT"
type input "4"
type input "8501"
type input "KORTRIJK"
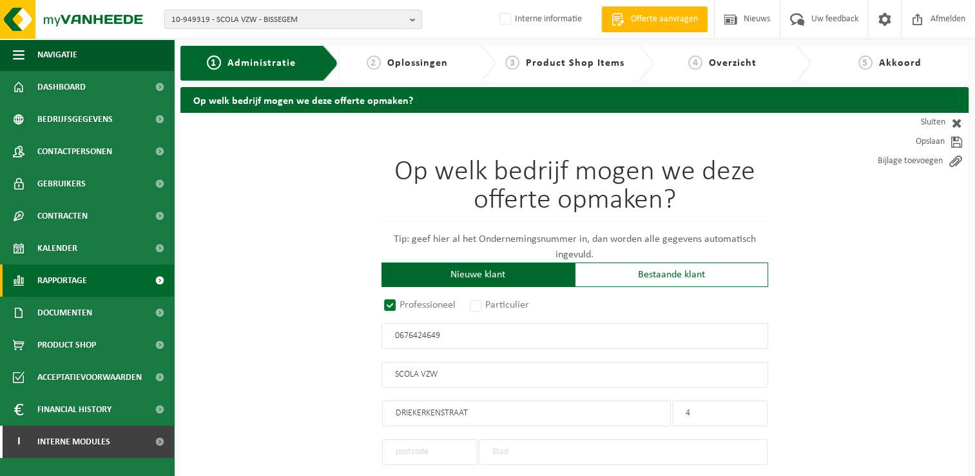
type input "2154090282"
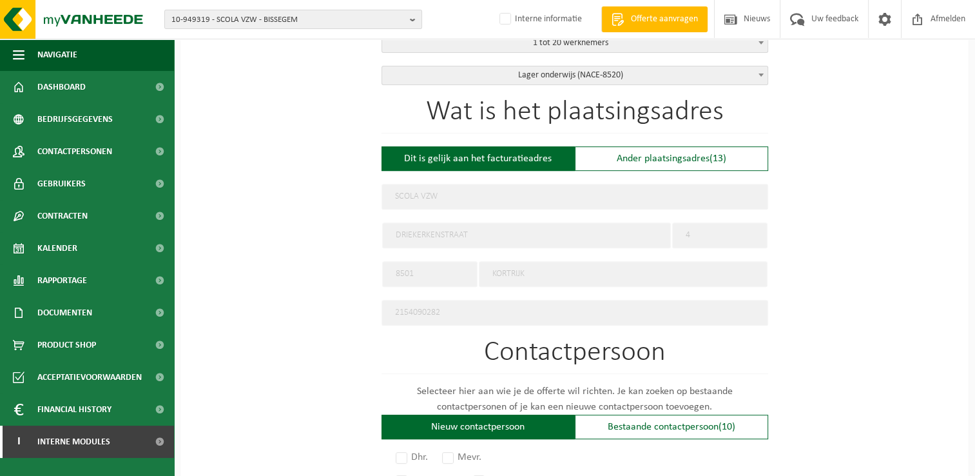
scroll to position [451, 0]
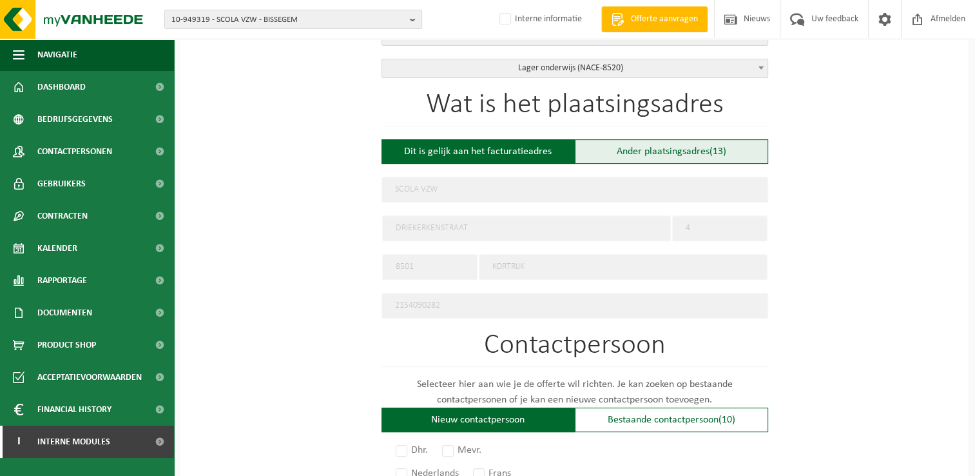
type input "0676424649"
click at [632, 146] on div "Ander plaatsingsadres (13)" at bounding box center [671, 151] width 193 height 24
type input "Werf -"
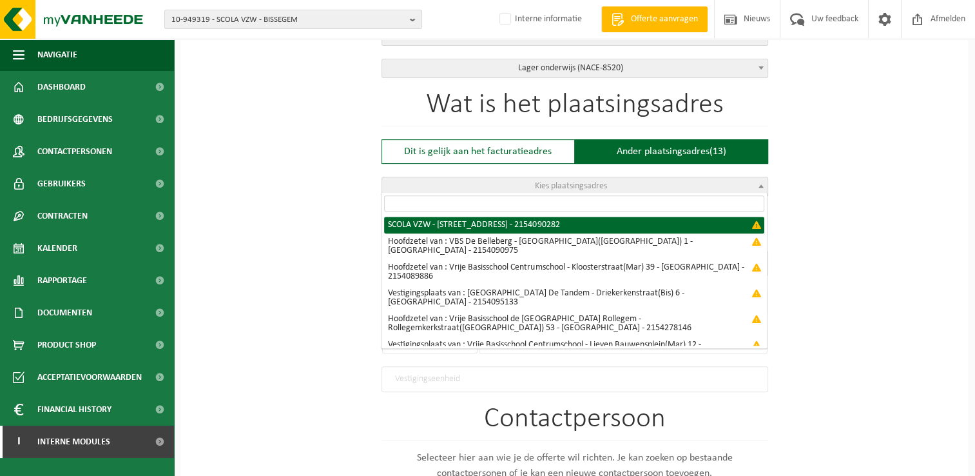
click at [603, 182] on span "Kies plaatsingsadres" at bounding box center [571, 186] width 72 height 10
click at [599, 203] on input "search" at bounding box center [574, 203] width 380 height 16
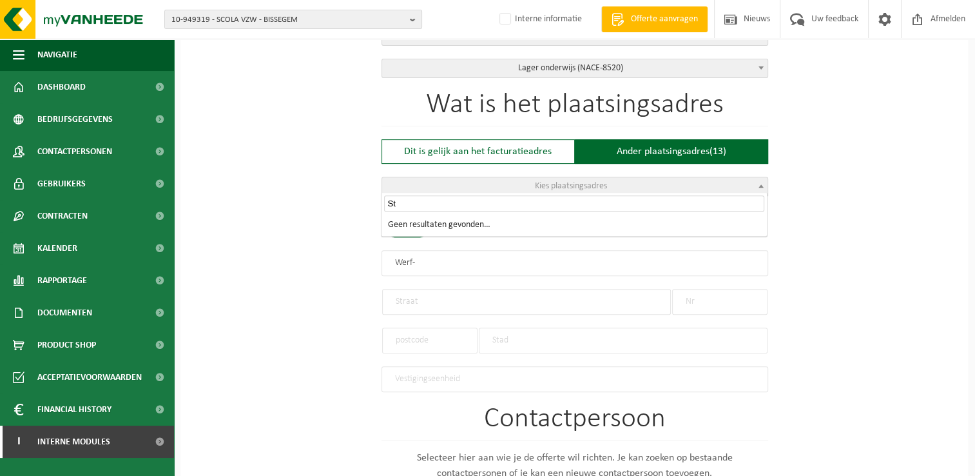
type input "S"
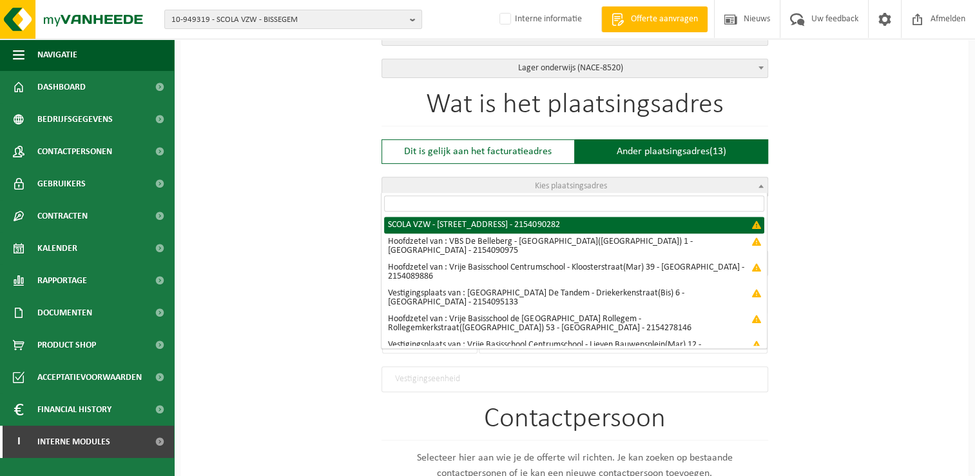
click at [812, 182] on div "Op welk bedrijf mogen we deze offerte opmaken? Tip: geef hier al het Ondernemin…" at bounding box center [574, 282] width 788 height 1241
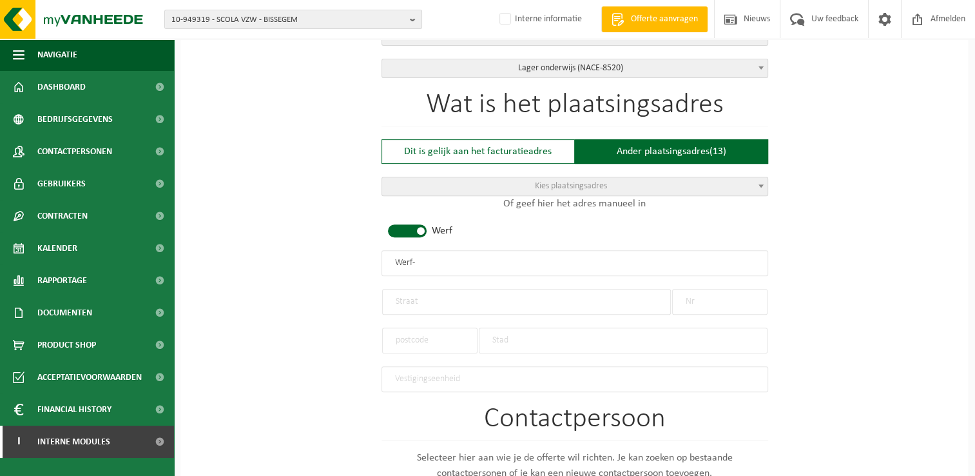
click at [422, 227] on span at bounding box center [407, 230] width 39 height 13
click at [441, 260] on input "text" at bounding box center [574, 263] width 387 height 26
type input "VBS 't Biekorfje wijkschool"
click at [478, 289] on input "text" at bounding box center [526, 302] width 289 height 26
type input "Sterrenbergstraat"
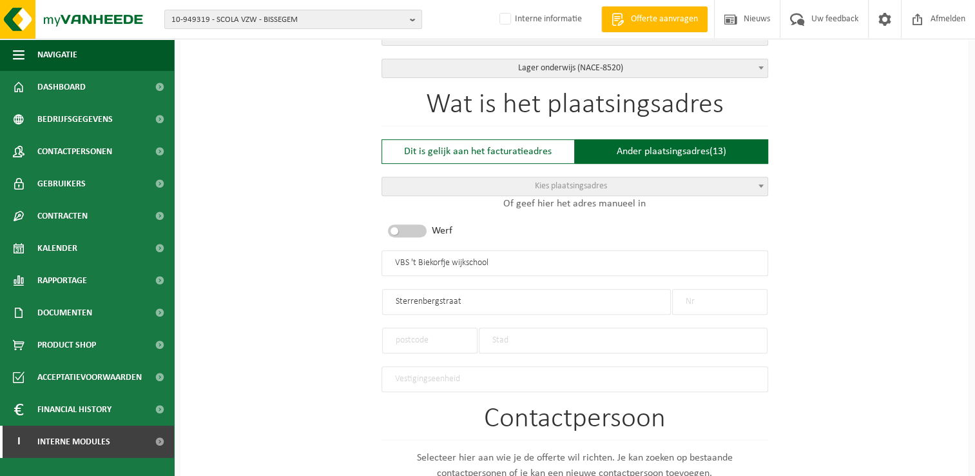
click at [743, 303] on input "text" at bounding box center [719, 302] width 95 height 26
type input "19"
click at [436, 339] on input "text" at bounding box center [429, 340] width 95 height 26
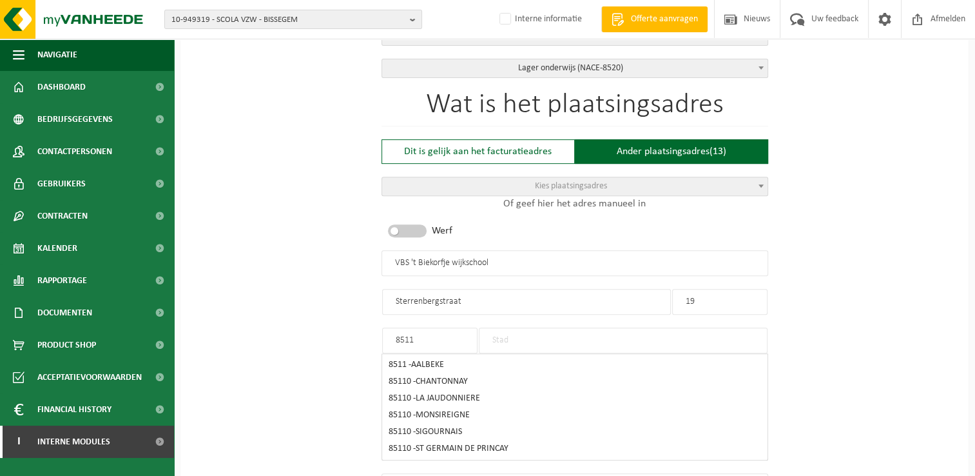
type input "8511"
type input "AALBEKE"
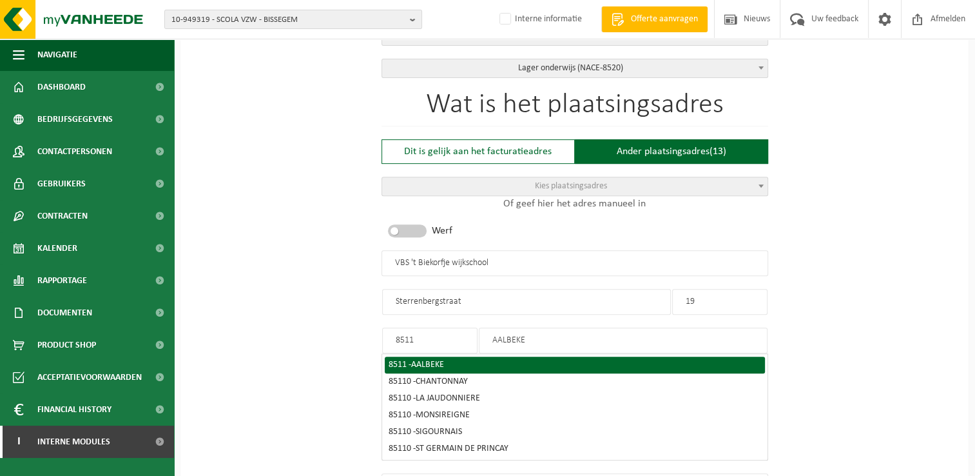
click at [428, 365] on span "AALBEKE" at bounding box center [427, 365] width 33 height 10
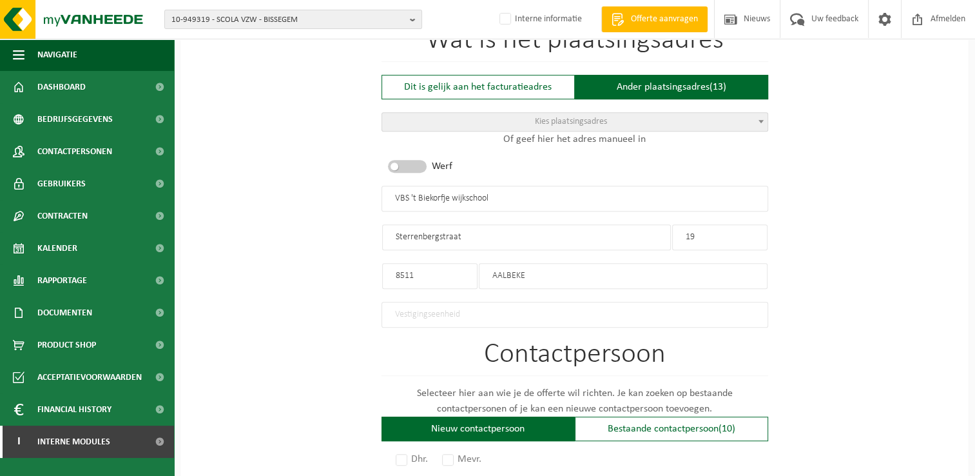
scroll to position [580, 0]
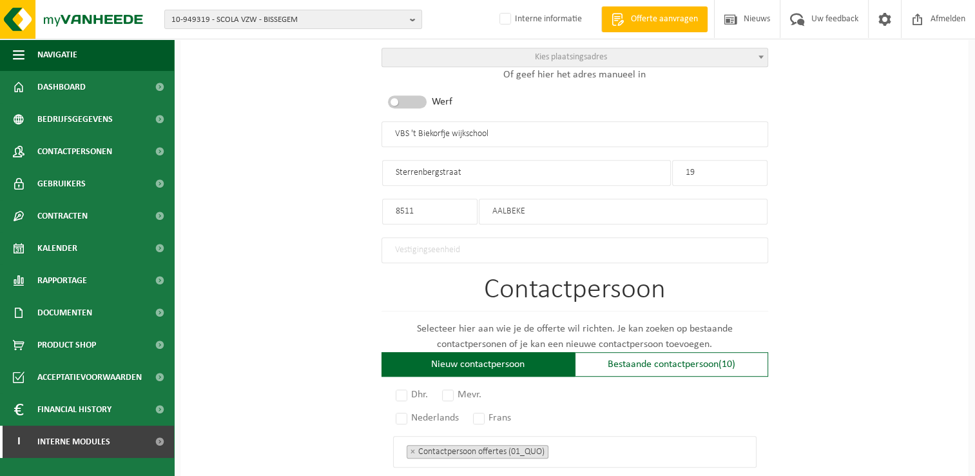
click at [465, 253] on input "text" at bounding box center [574, 250] width 387 height 26
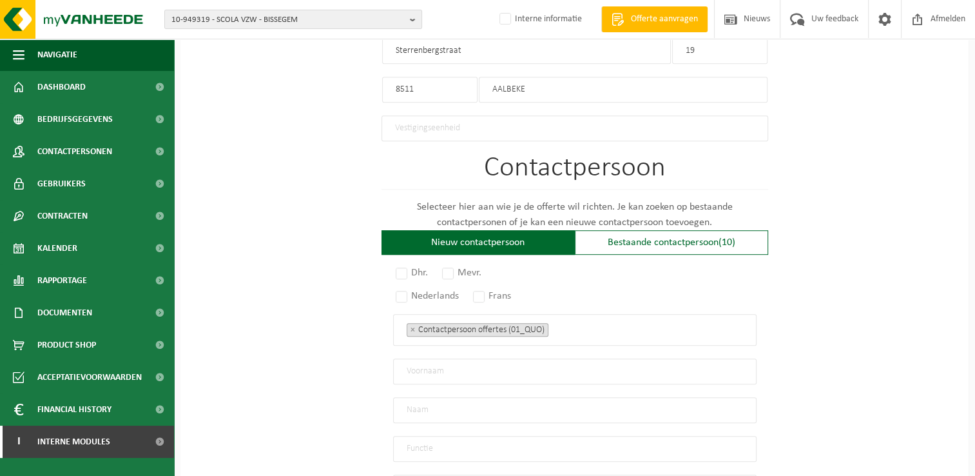
scroll to position [709, 0]
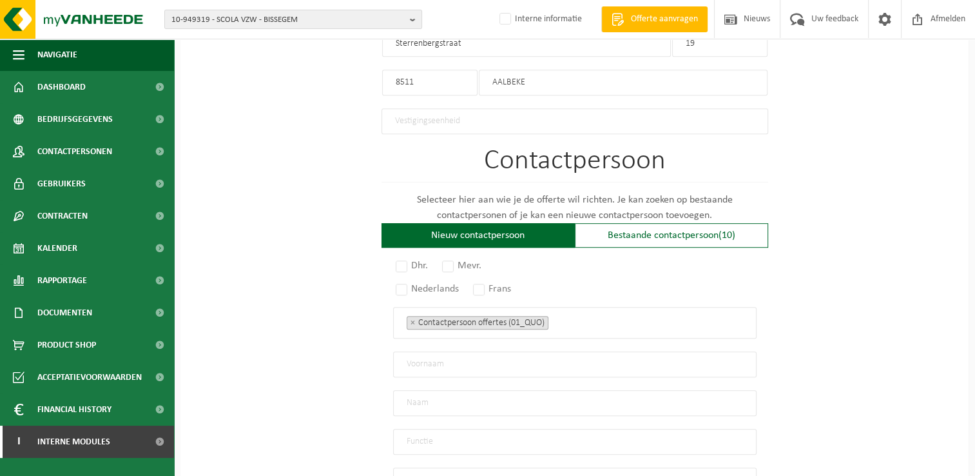
click at [356, 280] on div "Op welk bedrijf mogen we deze offerte opmaken? Tip: geef hier al het Ondernemin…" at bounding box center [574, 24] width 788 height 1241
click at [470, 225] on div "Nieuw contactpersoon" at bounding box center [477, 235] width 193 height 24
click at [449, 261] on label "Mevr." at bounding box center [462, 265] width 46 height 18
radio input "true"
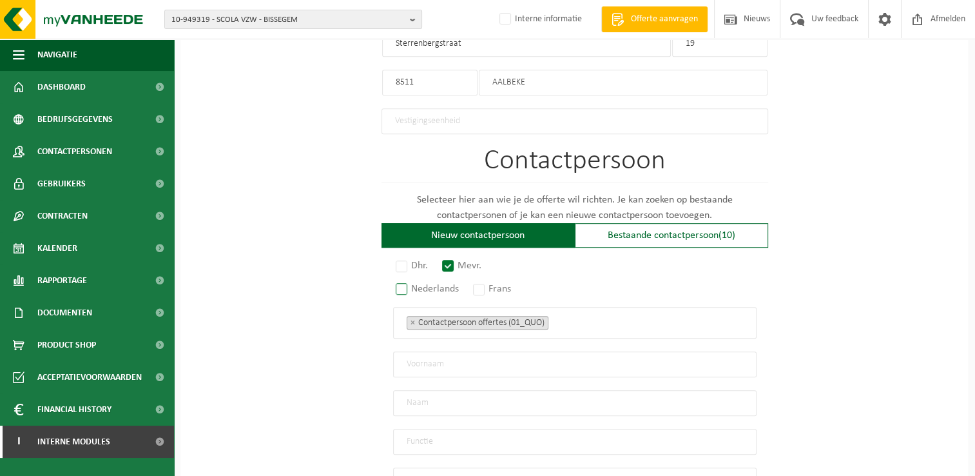
click at [402, 283] on label "Nederlands" at bounding box center [428, 289] width 70 height 18
radio input "true"
click at [466, 352] on input "text" at bounding box center [574, 364] width 363 height 26
type input "Greetje"
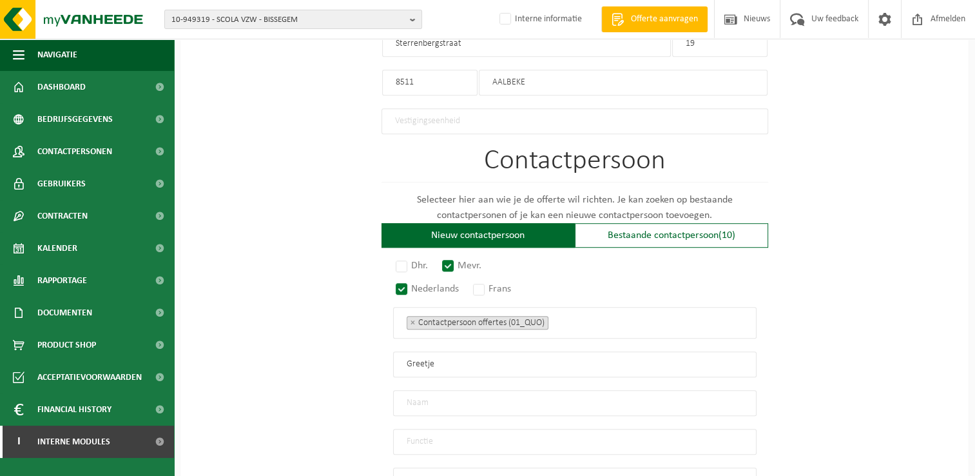
click at [477, 405] on input "text" at bounding box center [574, 403] width 363 height 26
type input "Huyse"
click at [496, 434] on input "text" at bounding box center [574, 442] width 363 height 26
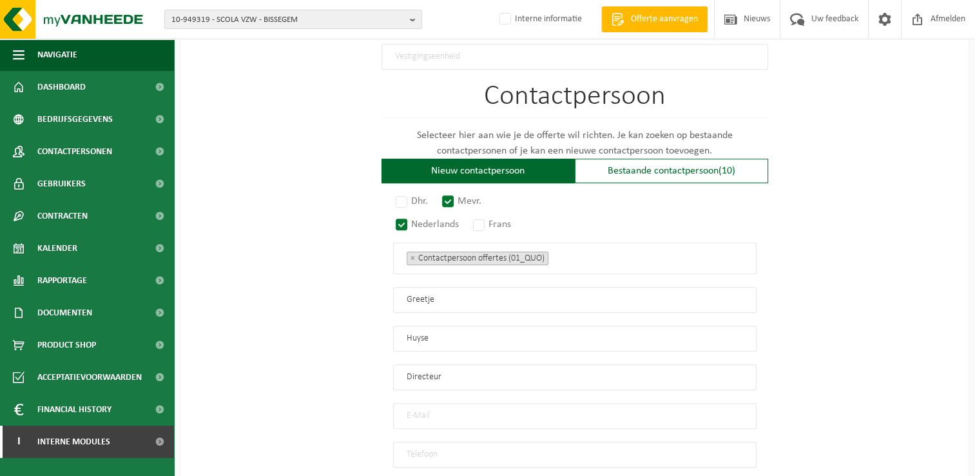
type input "Directeur"
click at [461, 409] on input "email" at bounding box center [574, 416] width 363 height 26
paste input "greetje.huyse@biekorfje.be"
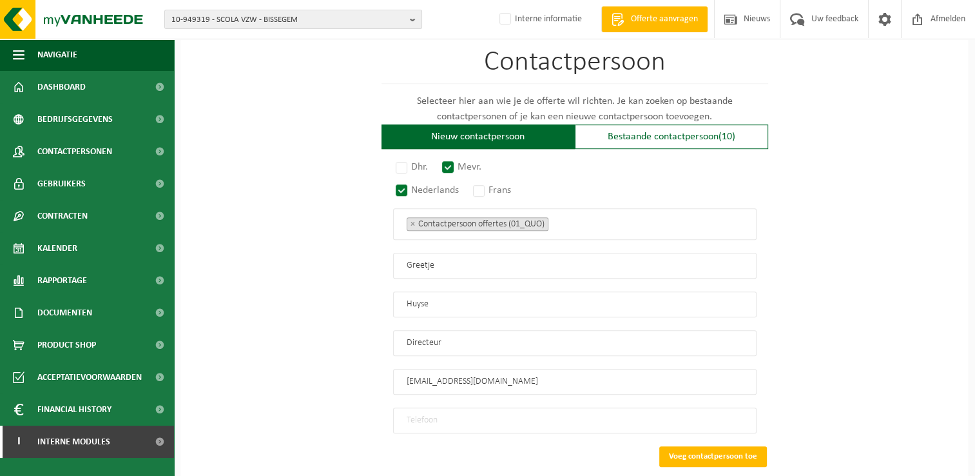
scroll to position [838, 0]
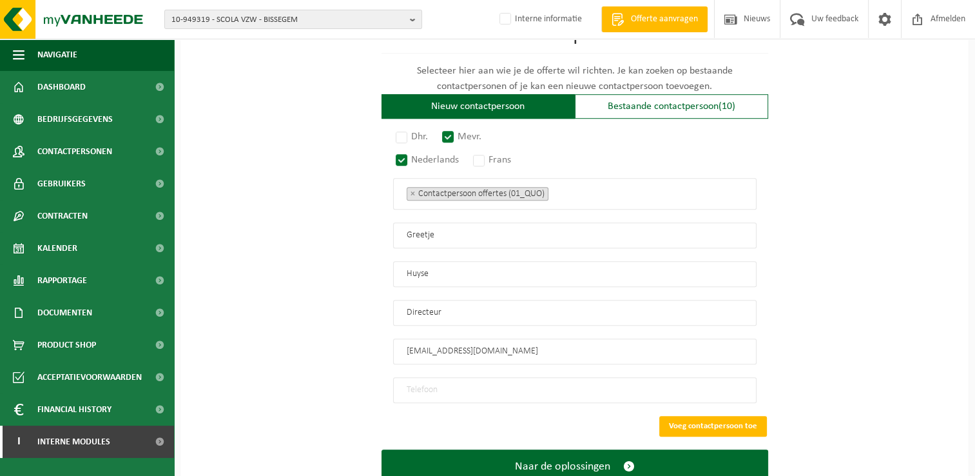
type input "greetje.huyse@biekorfje.be"
click at [439, 377] on input "tel" at bounding box center [574, 390] width 363 height 26
paste input "056 41 03 75"
type input "056 41 03 75"
click at [686, 417] on button "Voeg contactpersoon toe" at bounding box center [713, 426] width 108 height 21
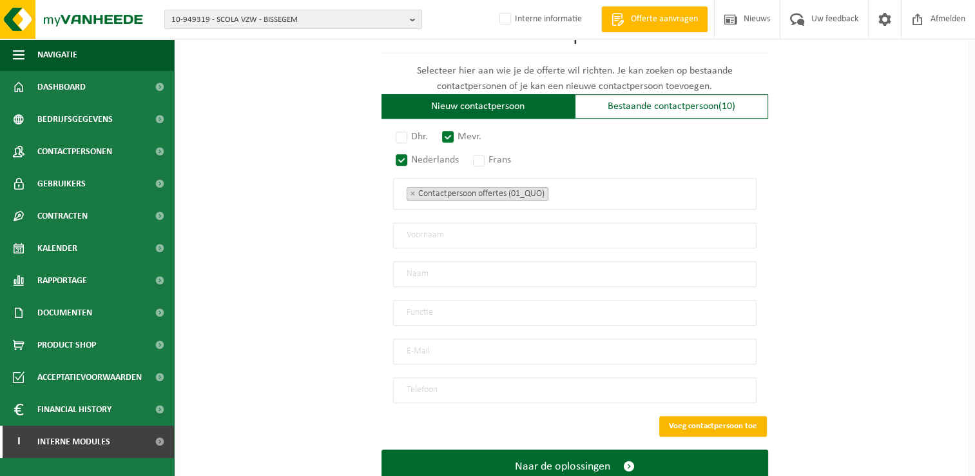
scroll to position [652, 0]
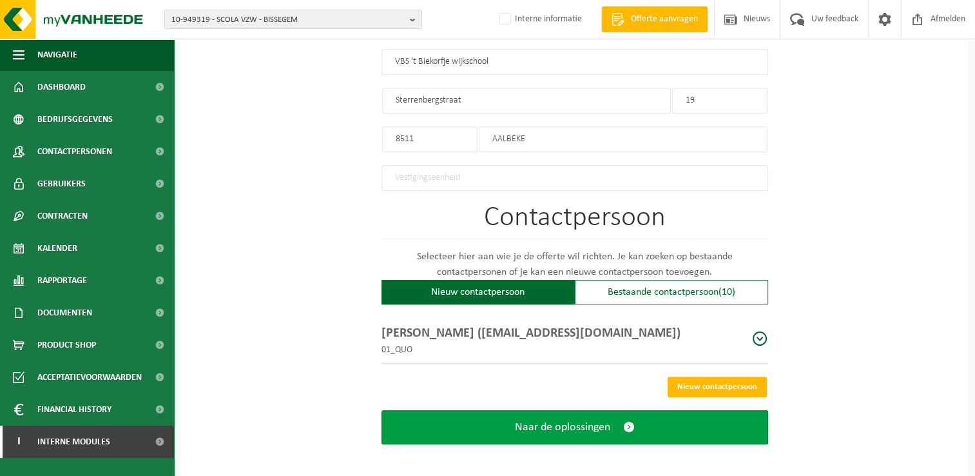
click at [628, 421] on span "submit" at bounding box center [629, 427] width 12 height 14
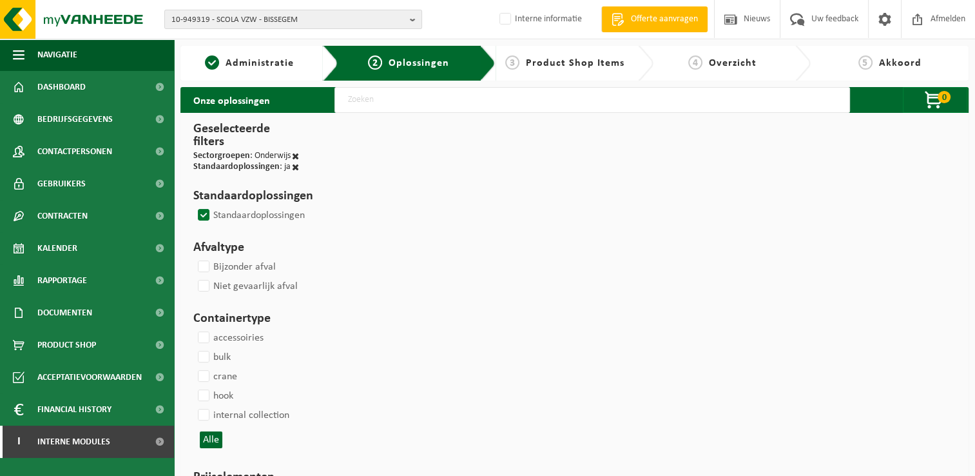
click at [200, 212] on label "Standaardoplossingen" at bounding box center [250, 215] width 110 height 19
click at [193, 206] on input "Standaardoplossingen" at bounding box center [193, 205] width 1 height 1
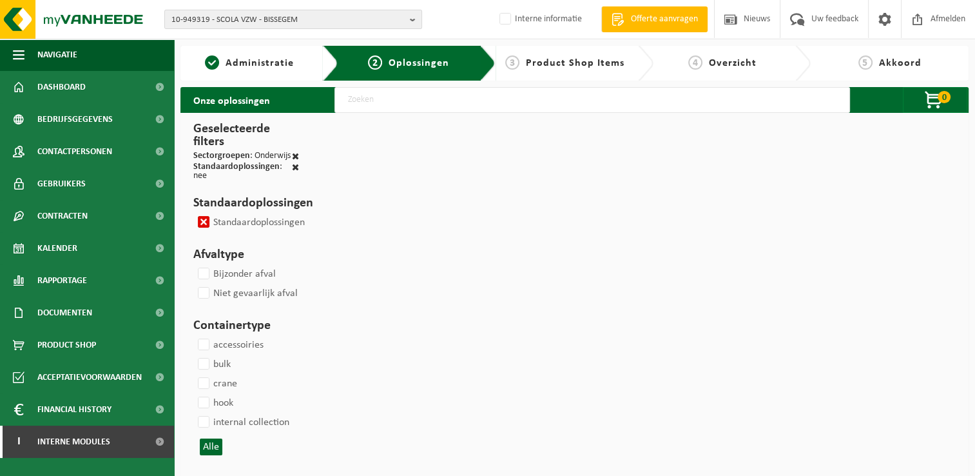
click at [199, 217] on label "Standaardoplossingen" at bounding box center [250, 222] width 110 height 19
click at [193, 213] on input "Standaardoplossingen" at bounding box center [193, 212] width 1 height 1
checkbox input "false"
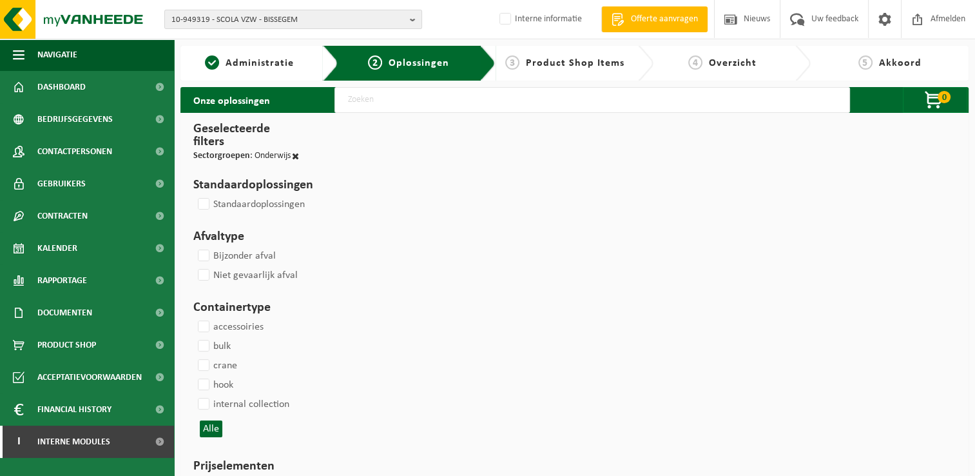
click at [430, 101] on input "text" at bounding box center [592, 100] width 516 height 26
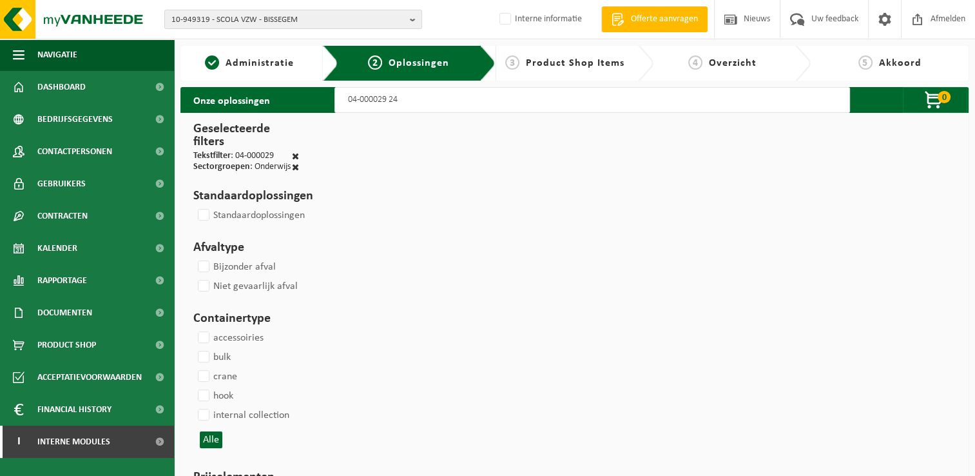
type input "04-000029 240"
select select
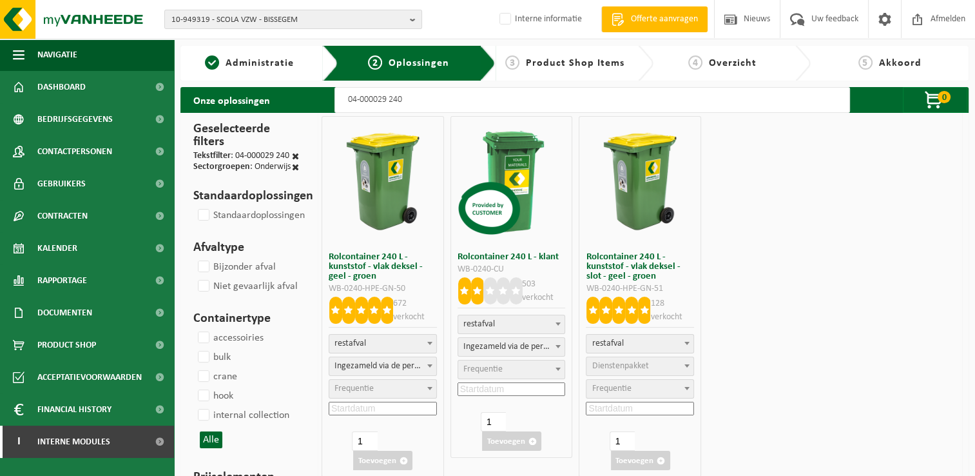
select select
select select "2"
select select
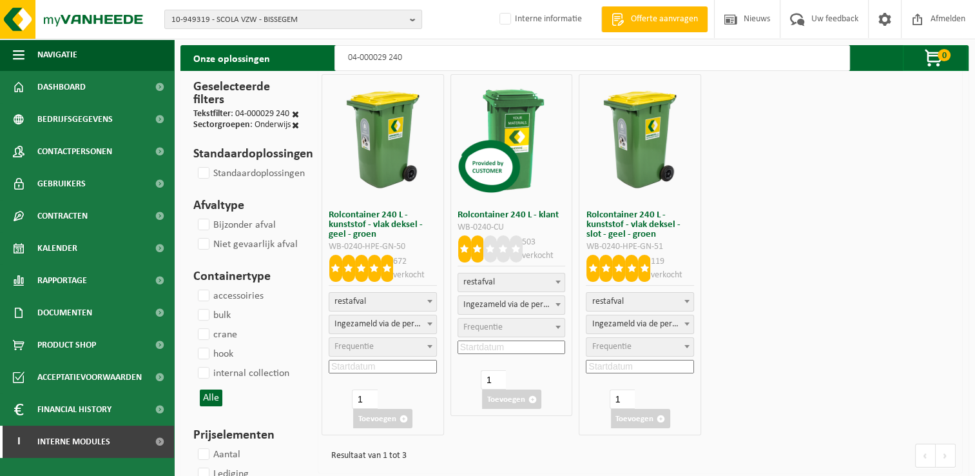
scroll to position [64, 0]
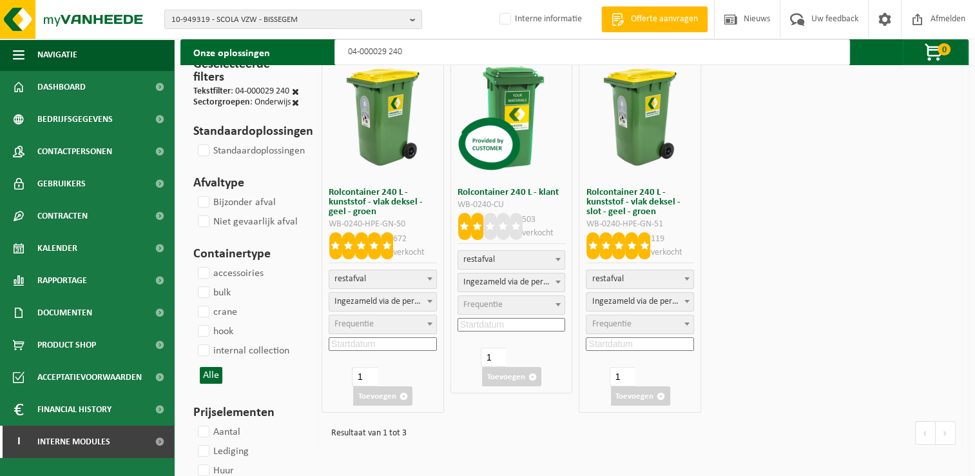
type input "04-000029 240"
click at [492, 302] on span "Frequentie" at bounding box center [482, 305] width 39 height 10
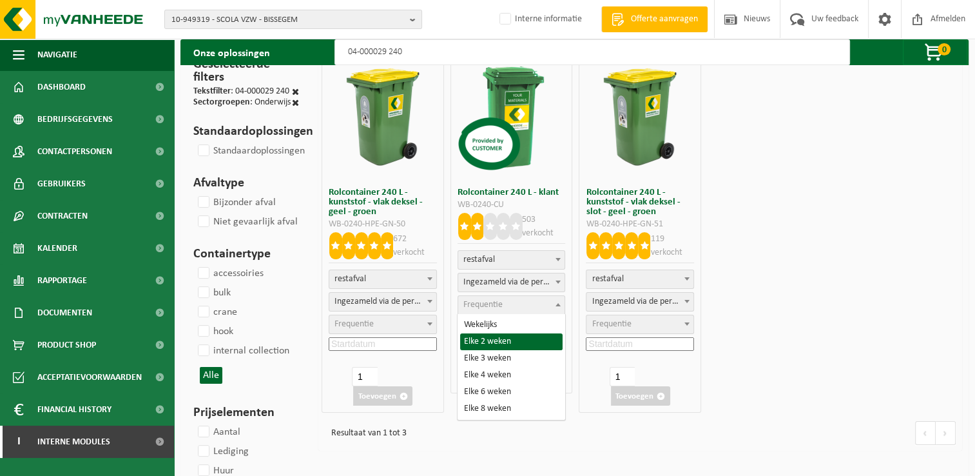
select select "11"
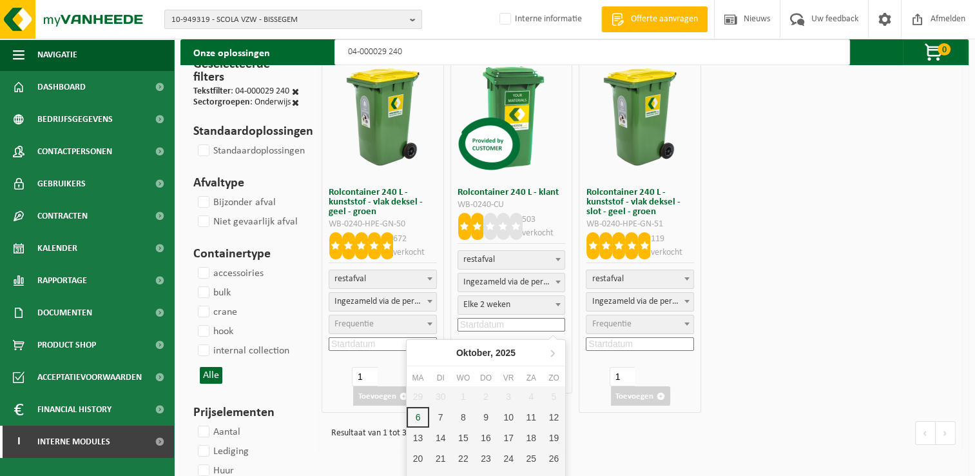
click at [531, 326] on input at bounding box center [512, 325] width 108 height 14
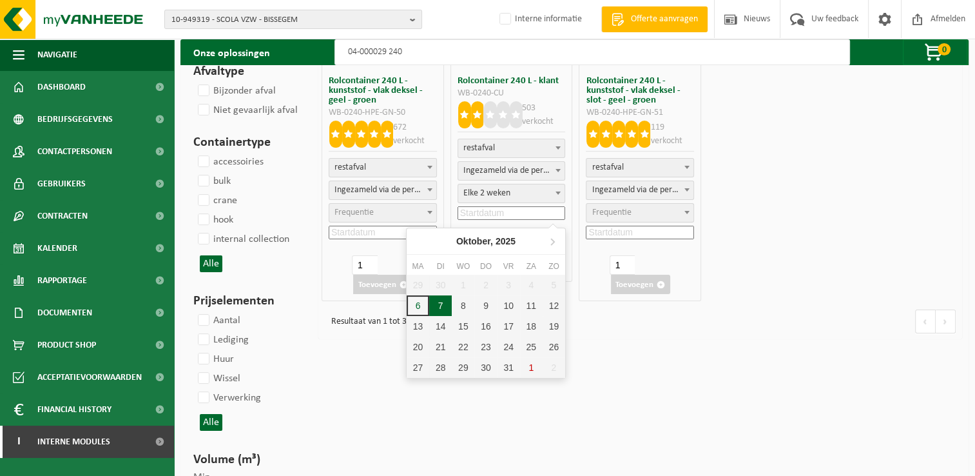
scroll to position [193, 0]
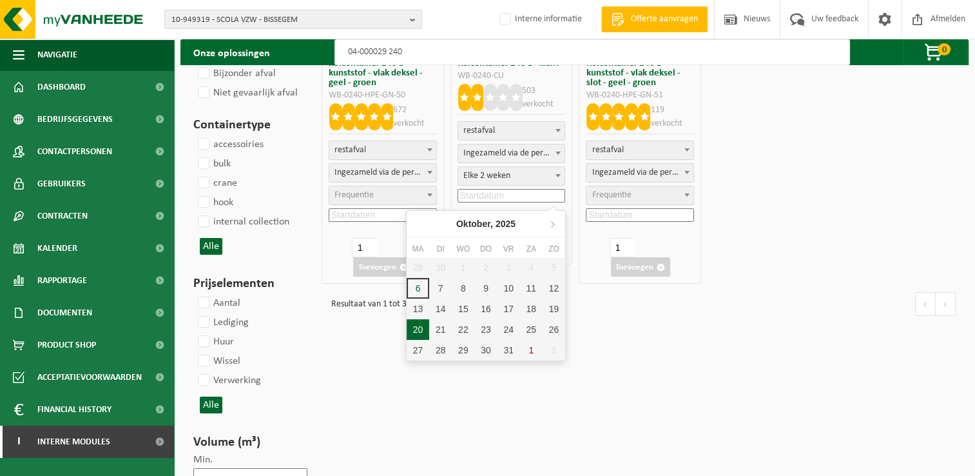
click at [414, 330] on div "20" at bounding box center [418, 329] width 23 height 21
type input "2025-10-20"
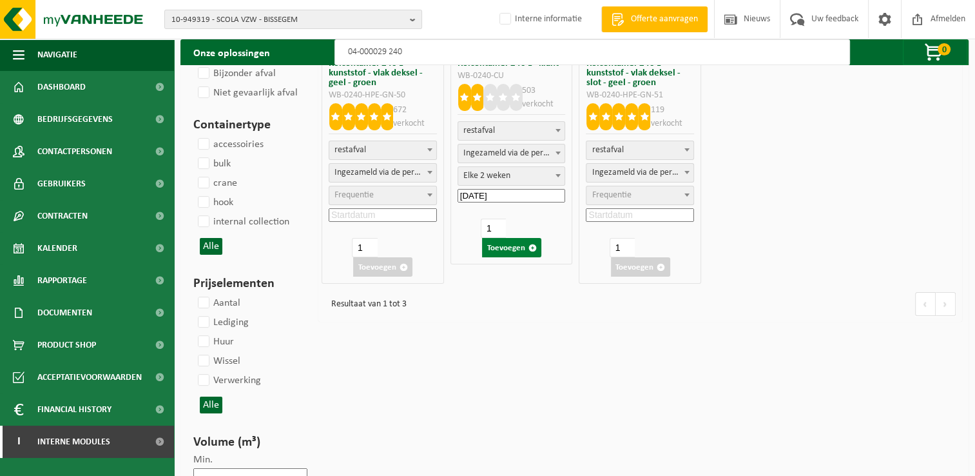
click at [516, 249] on button "Toevoegen" at bounding box center [511, 247] width 59 height 19
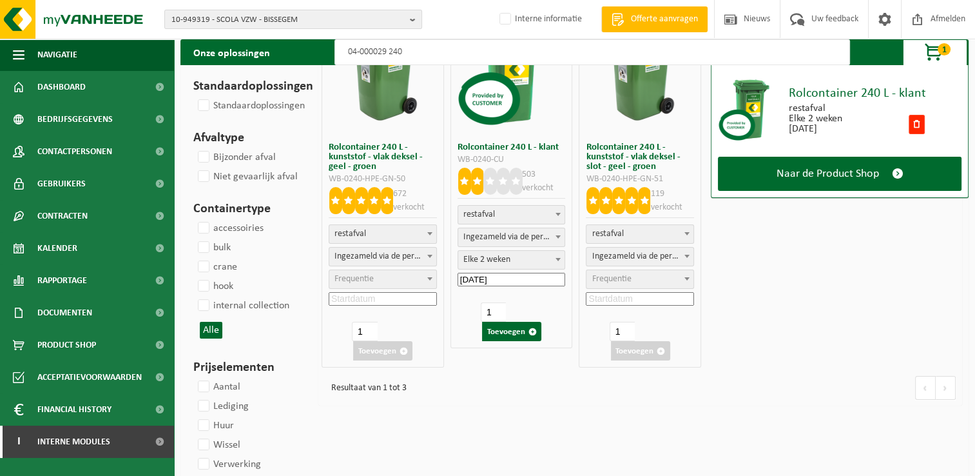
scroll to position [0, 0]
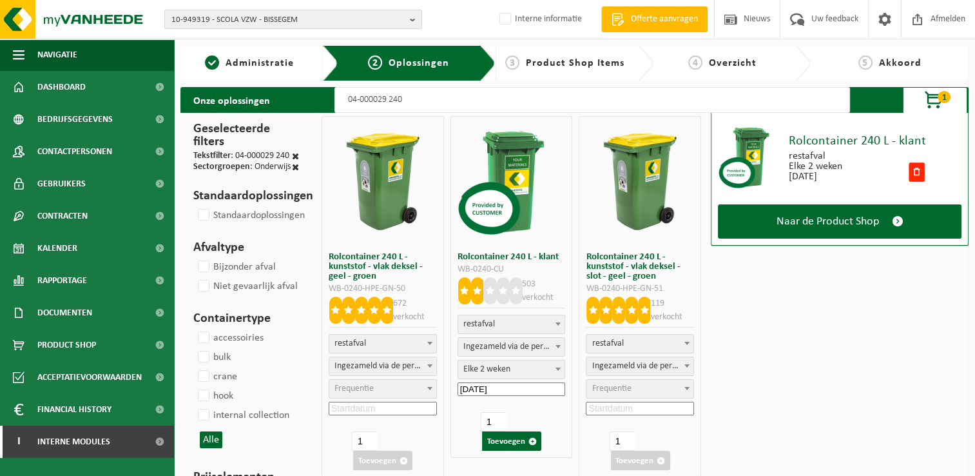
click at [421, 97] on input "04-000029 240" at bounding box center [592, 100] width 516 height 26
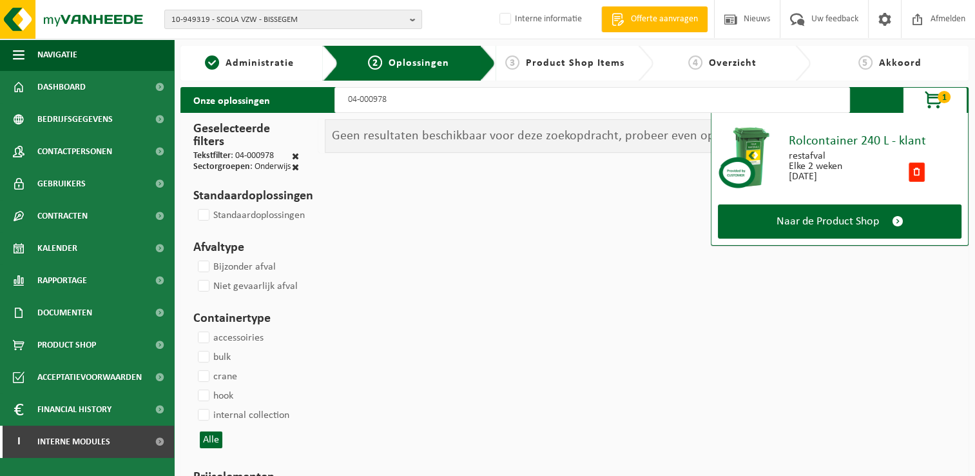
type input "04-000978"
select select
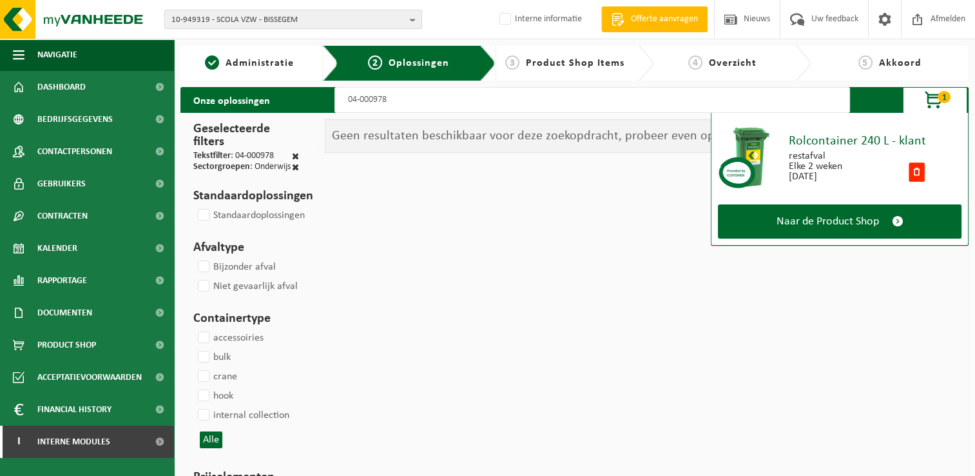
select select
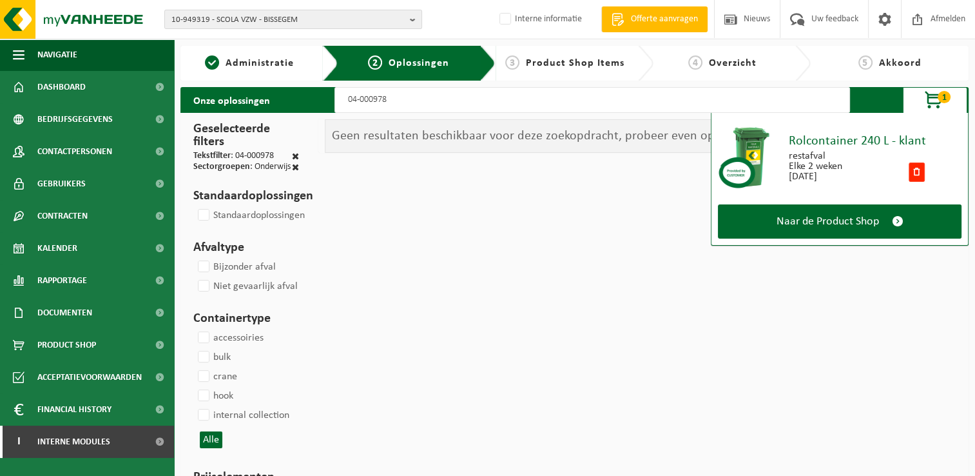
select select
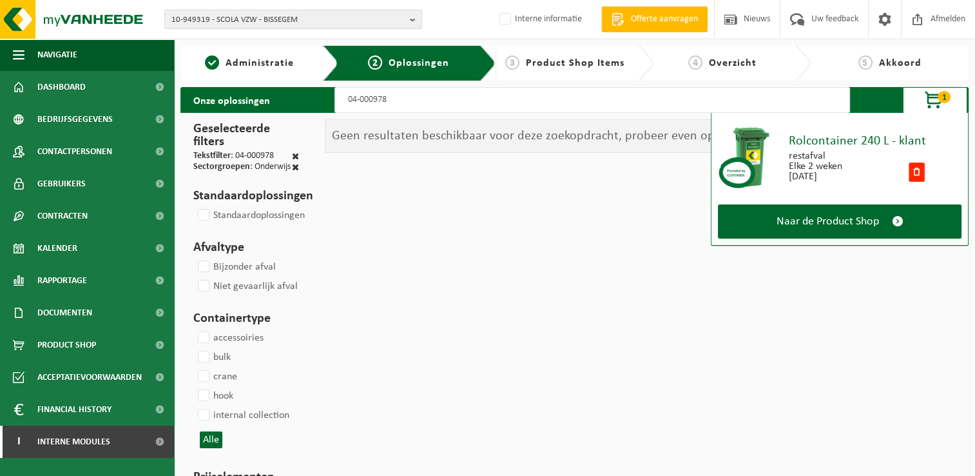
select select
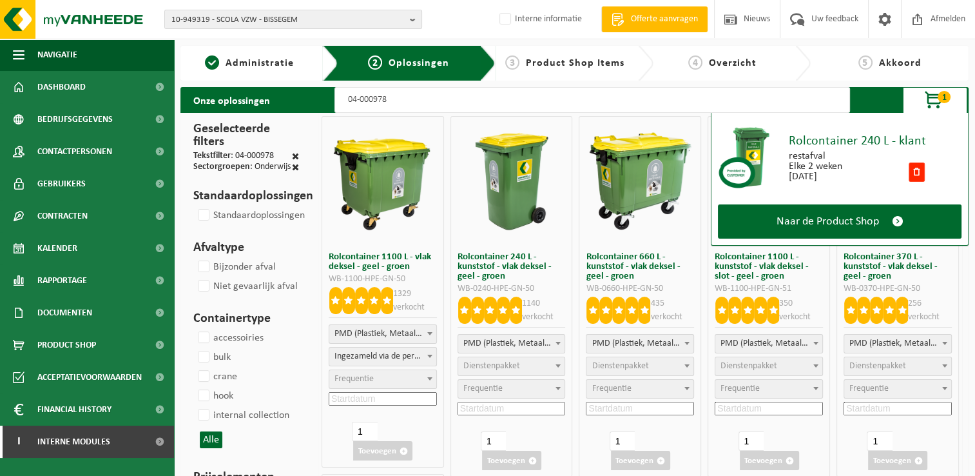
select select
select select "2"
select select
select select "2"
select select
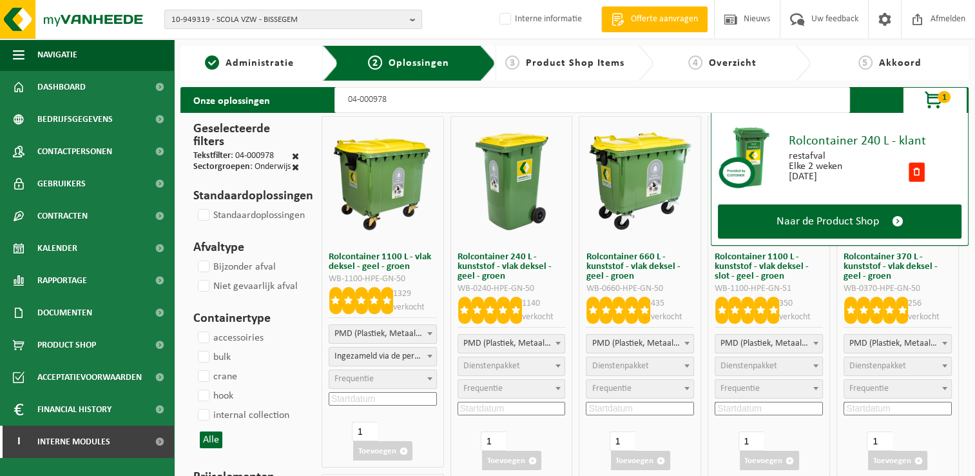
select select "2"
select select
select select "2"
select select
select select "2"
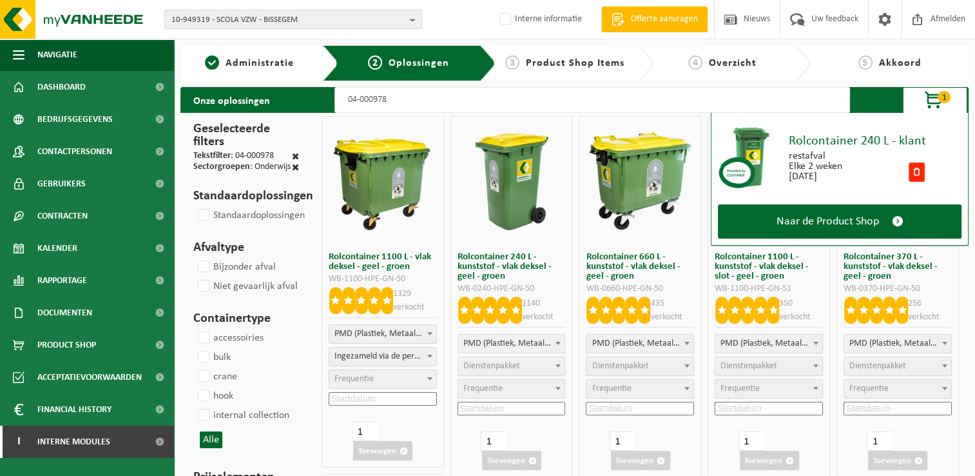
select select
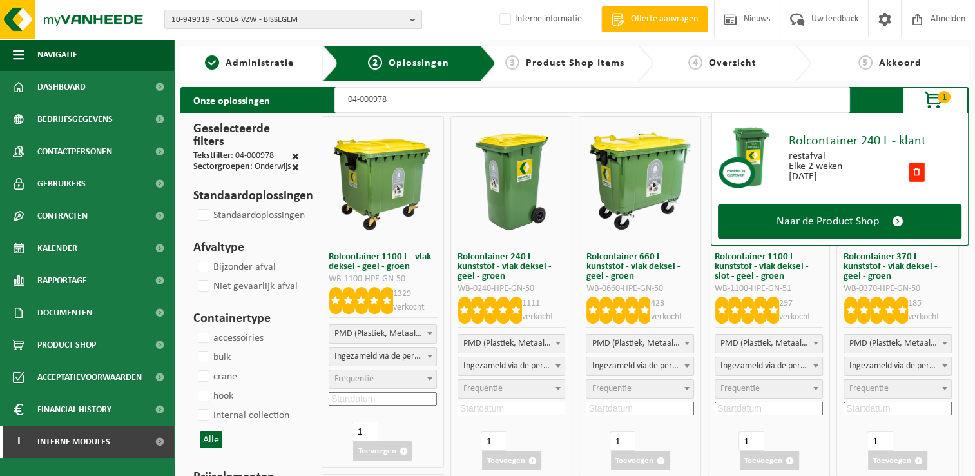
type input "04-000978 2"
select select
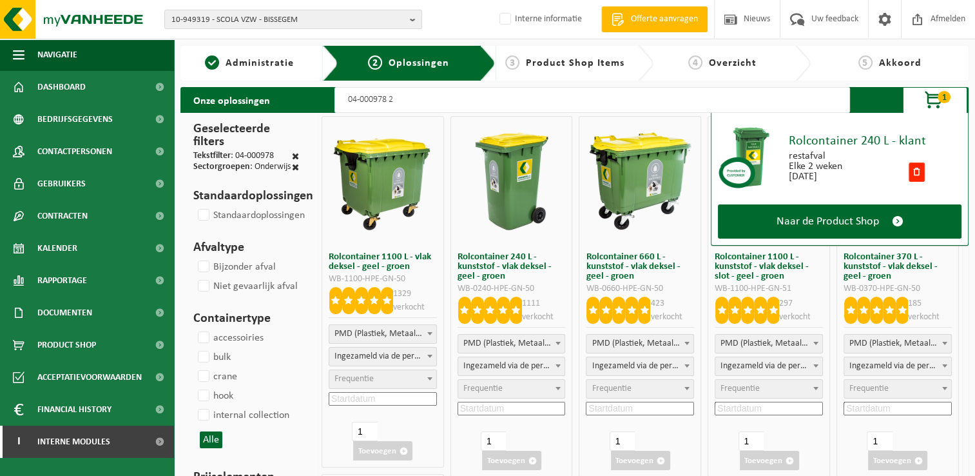
select select "2"
select select
select select "2"
select select
select select "2"
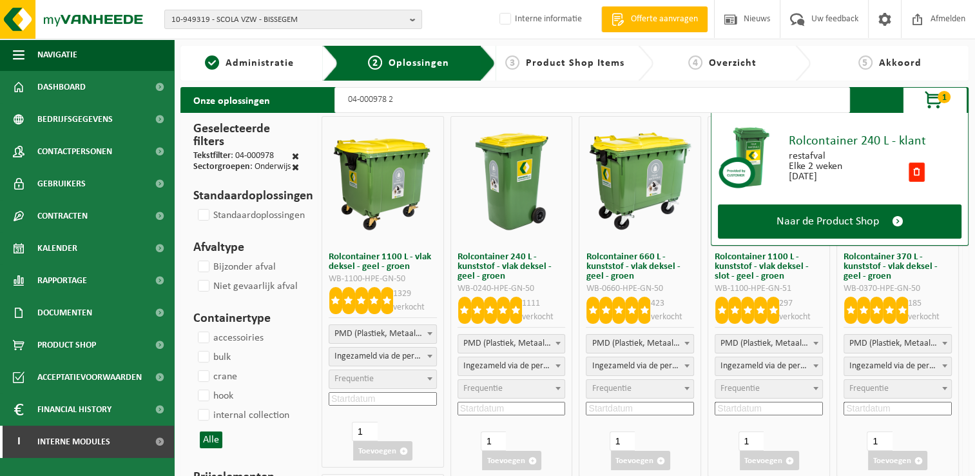
select select
select select "2"
select select
select select "25"
select select
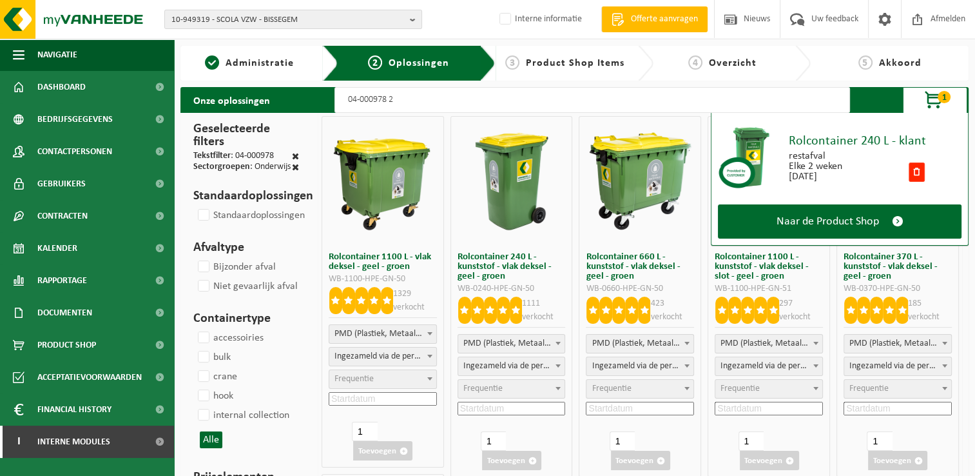
select select "2"
select select
select select "2"
select select
select select "2"
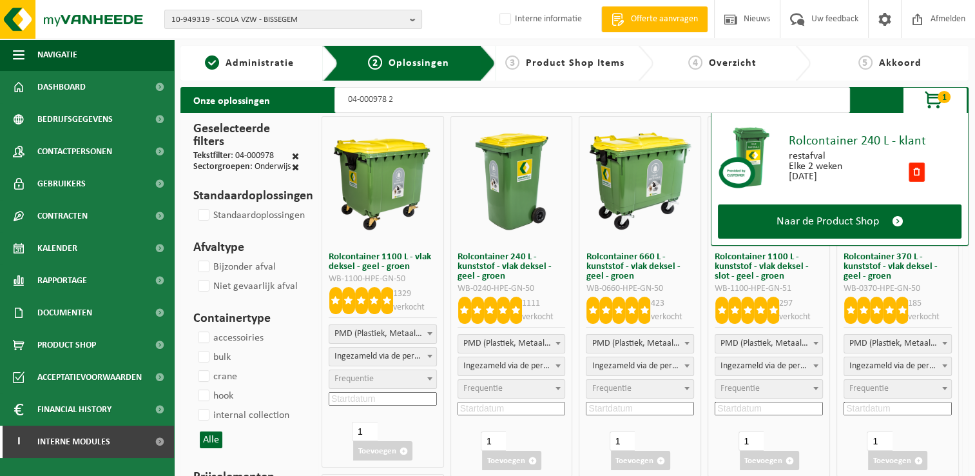
select select
select select "25"
select select
select select "7"
select select
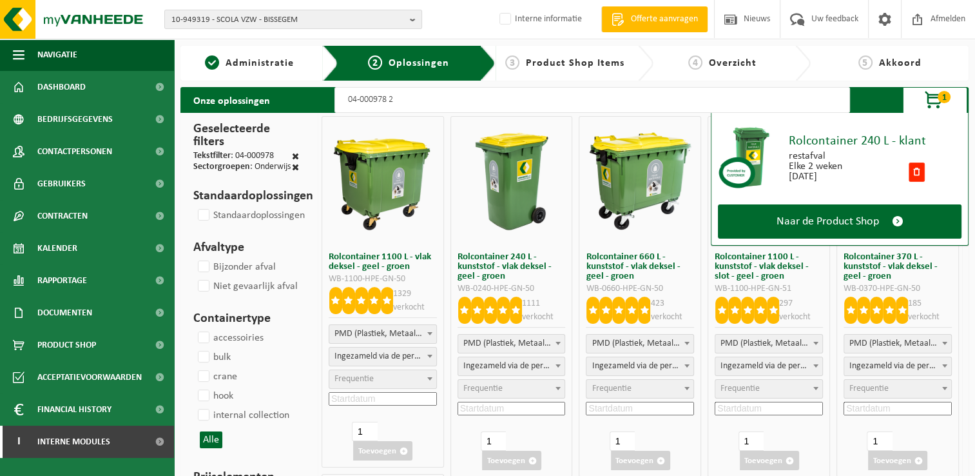
select select "2"
select select
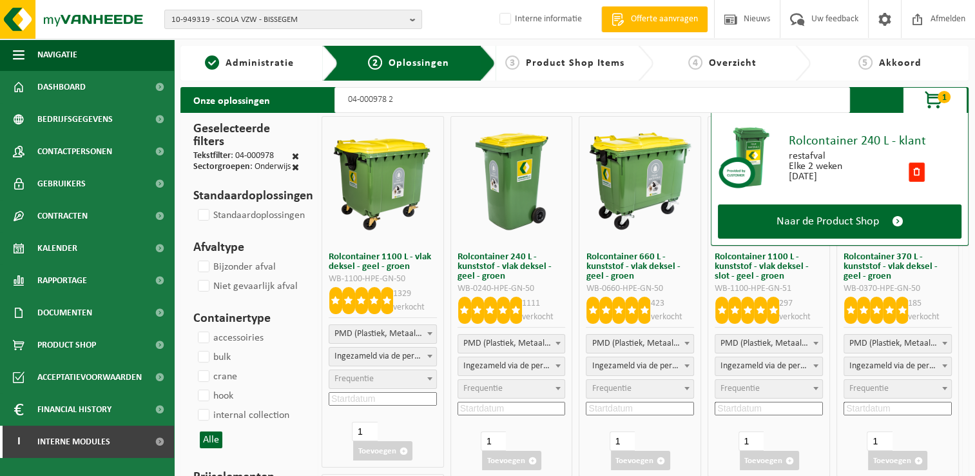
select select
type input "04-000978 24"
select select
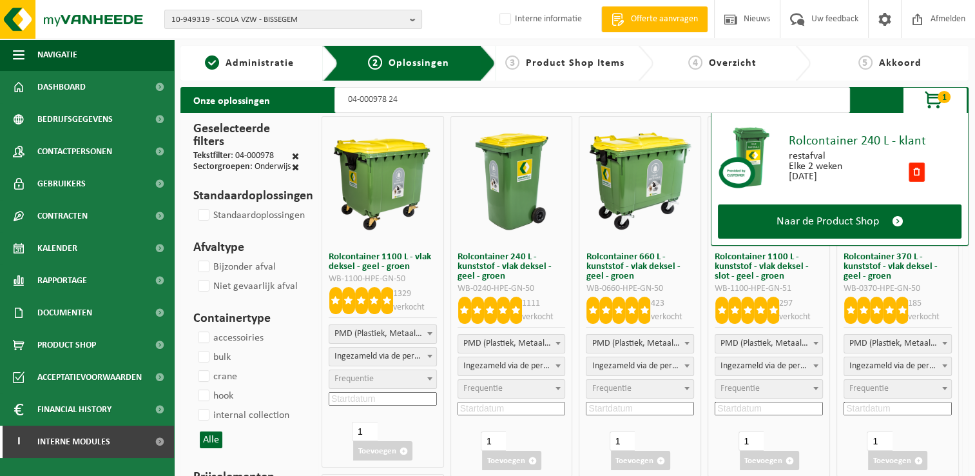
select select
select select "2"
select select
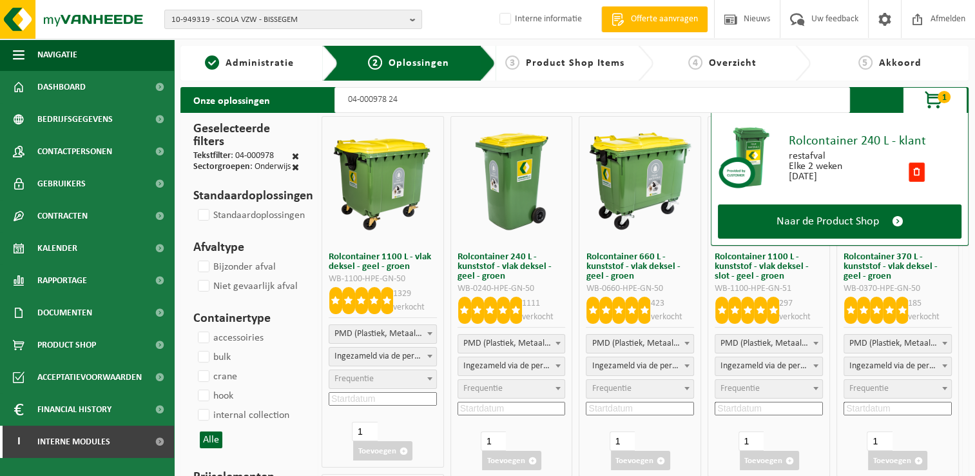
select select "7"
select select
select select "7"
select select
select select "7"
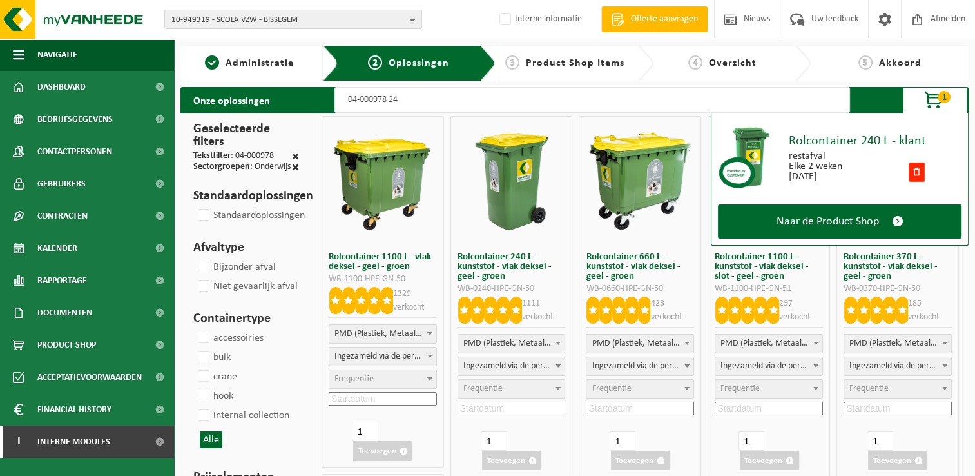
select select
select select "7"
select select
select select "25"
select select
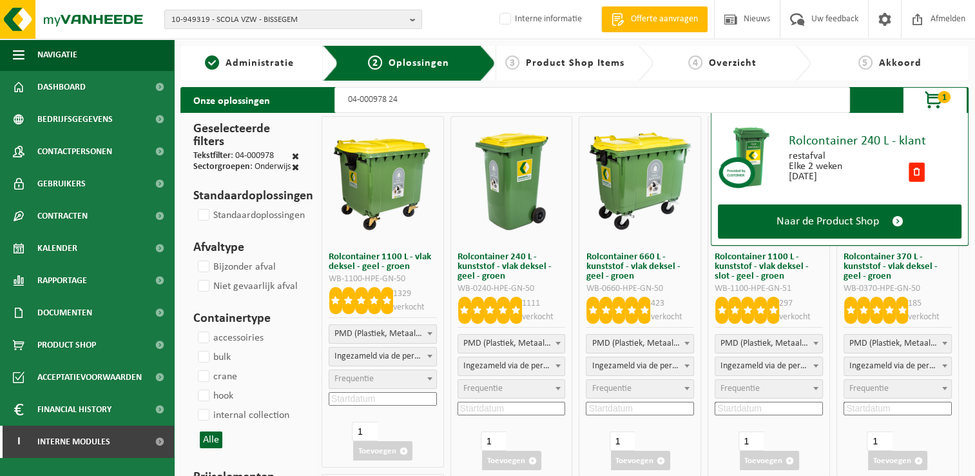
select select "2"
select select
select select "8"
select select
type input "04-000978 240"
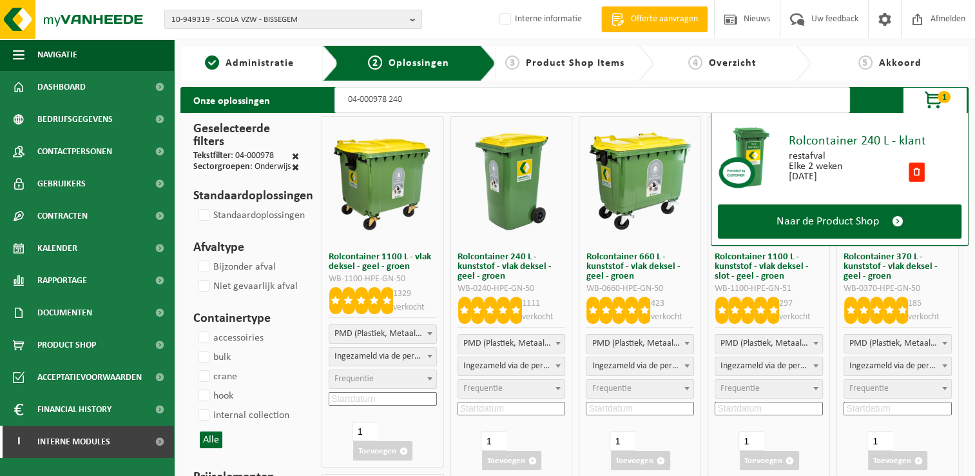
select select
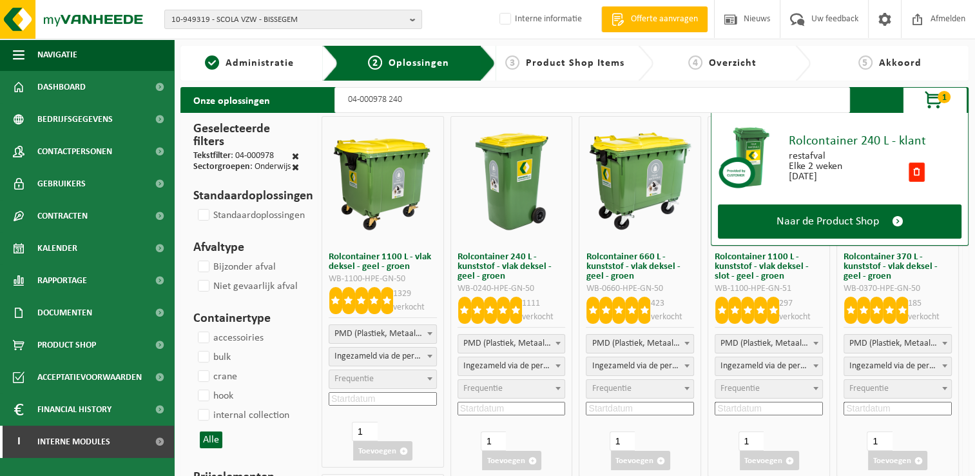
select select
select select "25"
select select
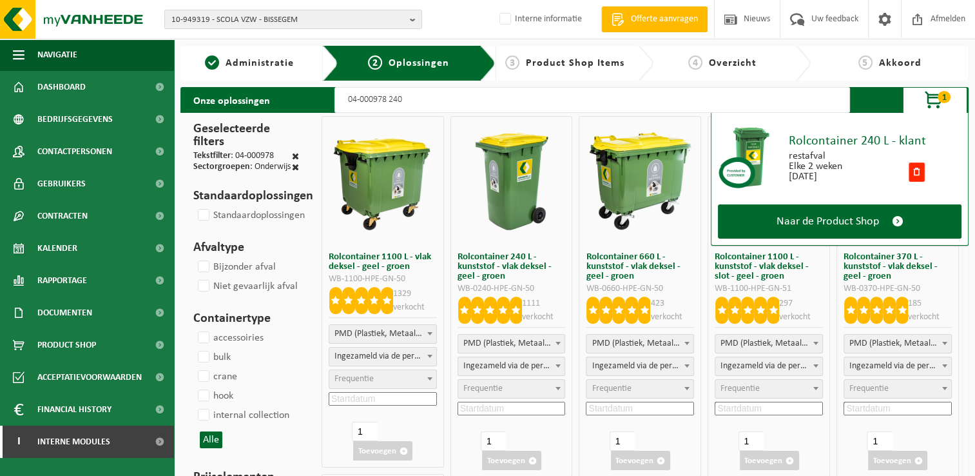
select select
select select "25"
select select
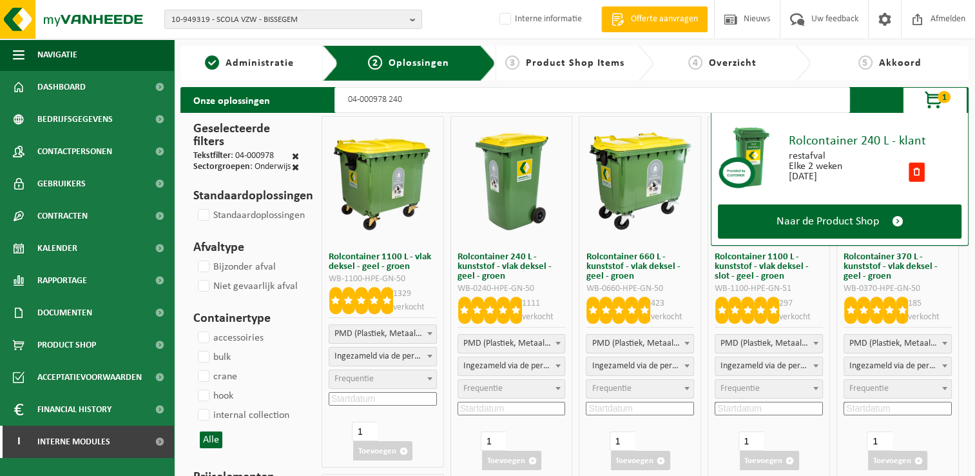
select select
select select "25"
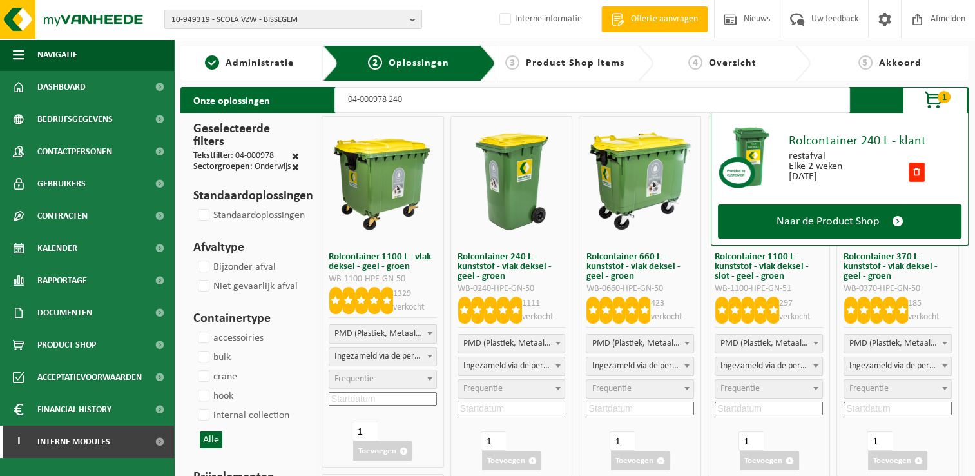
select select "25"
select select
select select "25"
select select
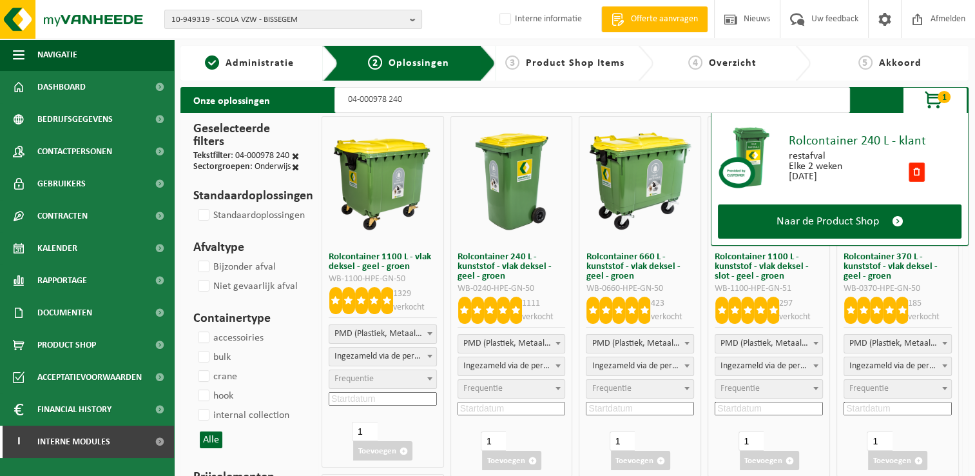
select select
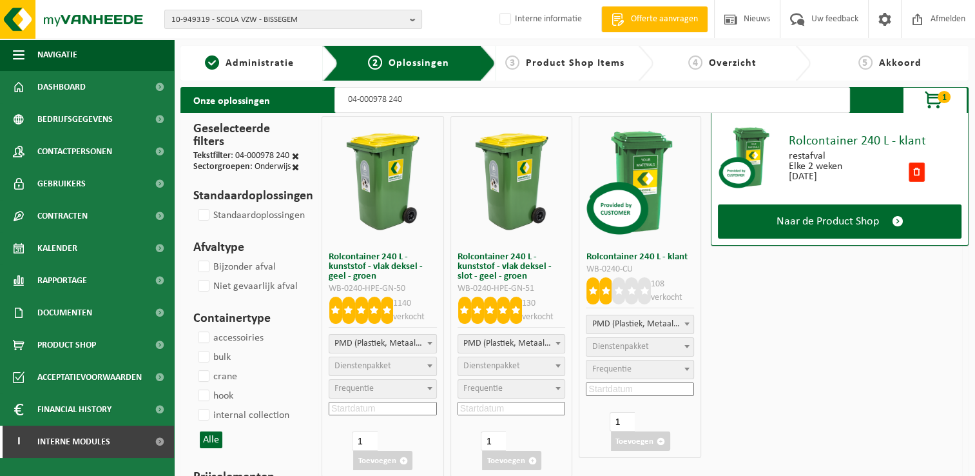
type input "04-000978 240"
select select
select select "2"
select select
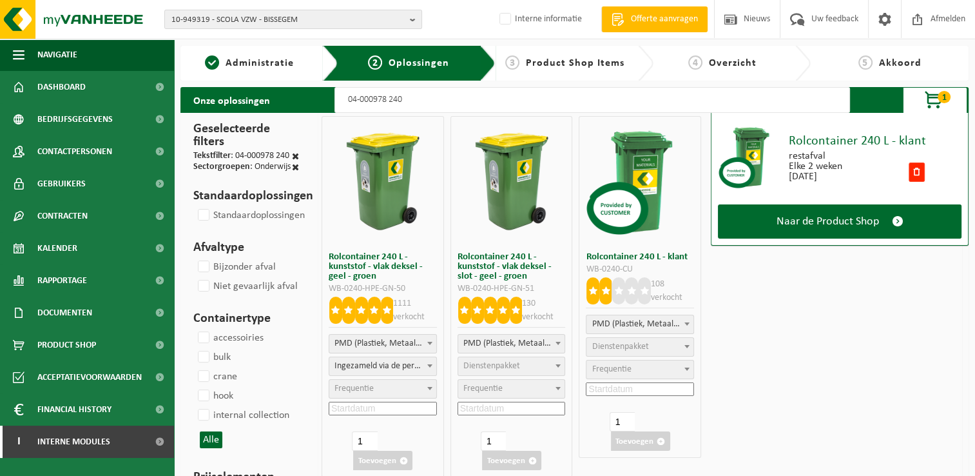
select select
select select "2"
select select
select select "2"
select select
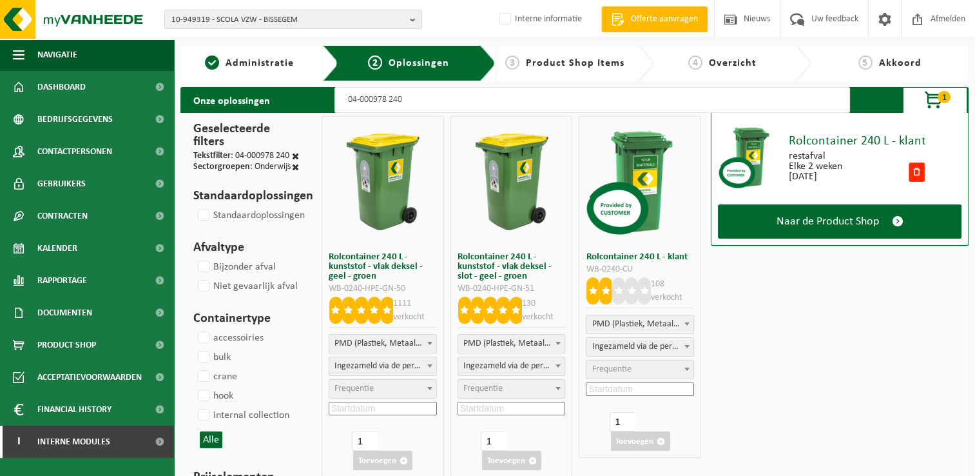
select select
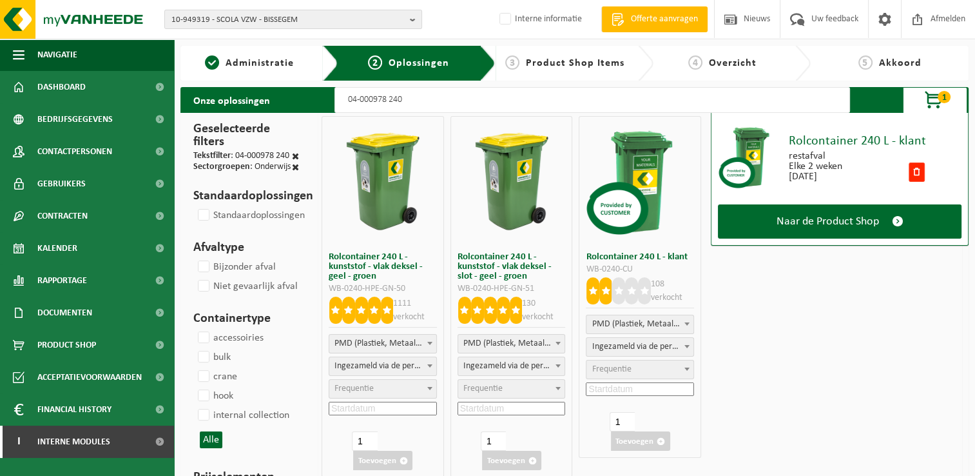
select select
select select "2"
select select
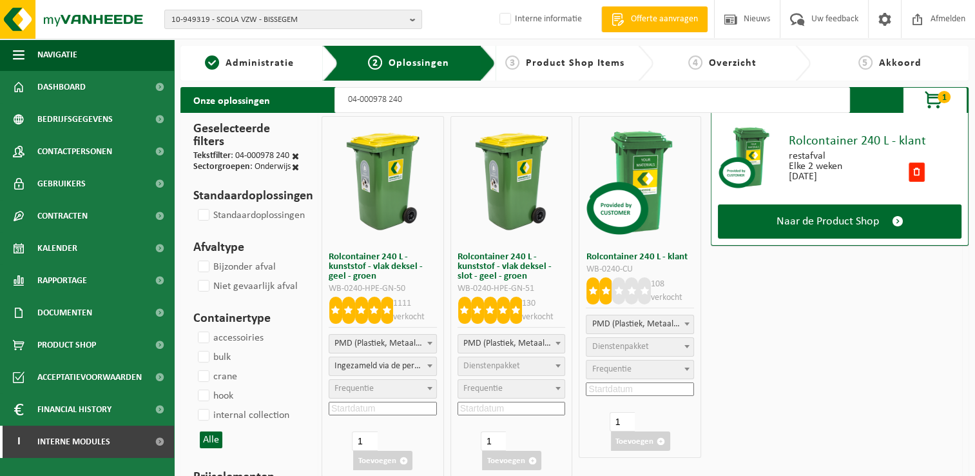
select select
select select "2"
select select
select select "2"
select select
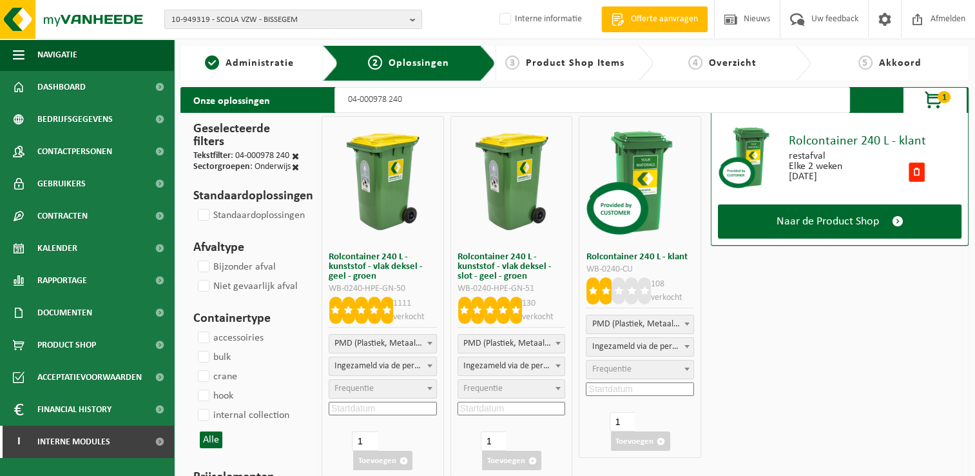
select select
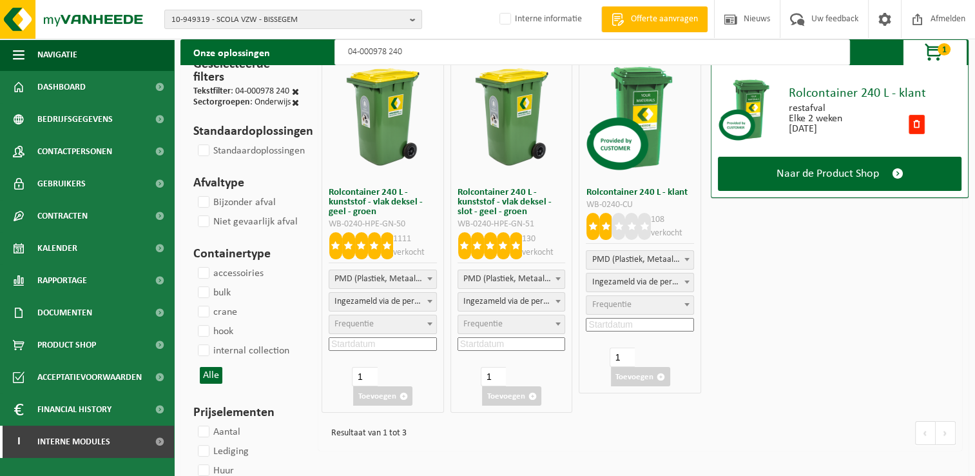
type input "04-000978 240"
click at [619, 302] on span "Frequentie" at bounding box center [611, 305] width 39 height 10
select select "11"
click at [626, 326] on input at bounding box center [640, 325] width 108 height 14
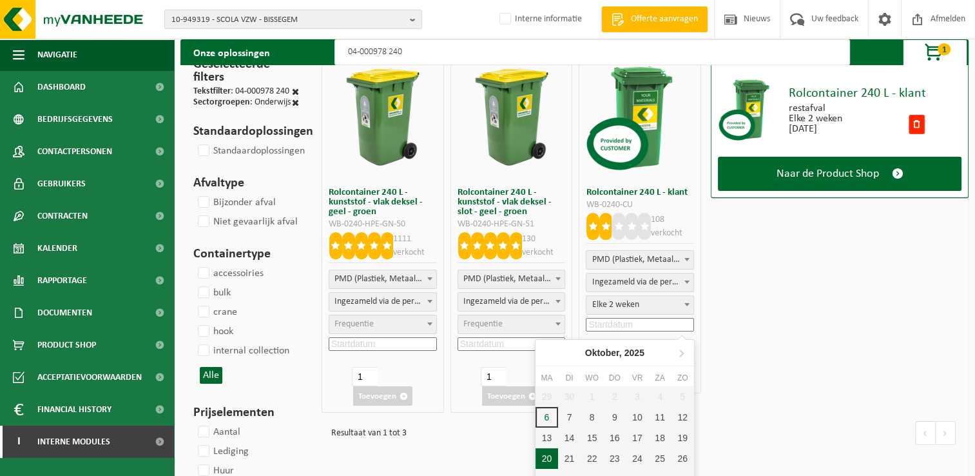
click at [545, 459] on div "20" at bounding box center [547, 458] width 23 height 21
type input "2025-10-20"
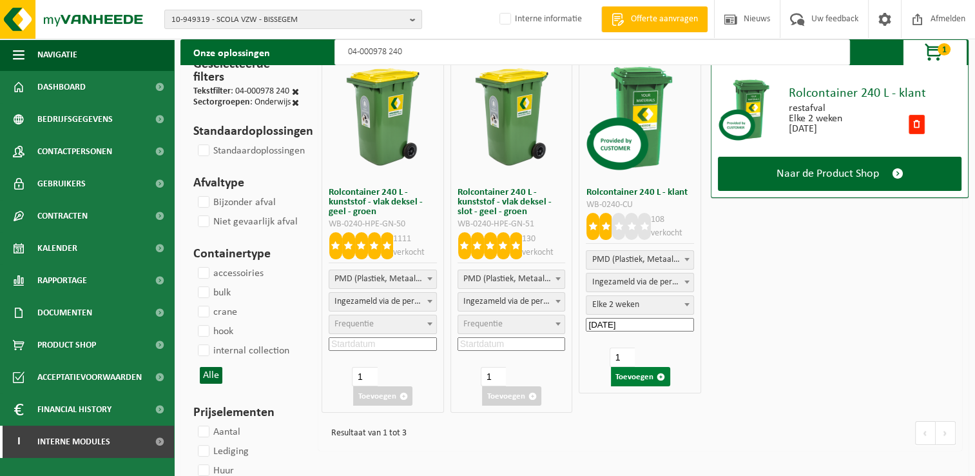
click at [641, 376] on button "Toevoegen" at bounding box center [640, 376] width 59 height 19
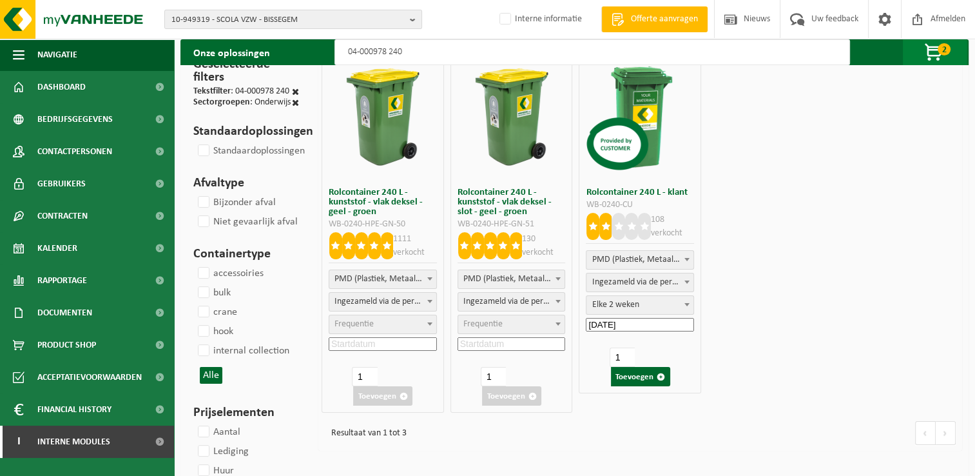
click at [945, 54] on span "2" at bounding box center [944, 49] width 13 height 12
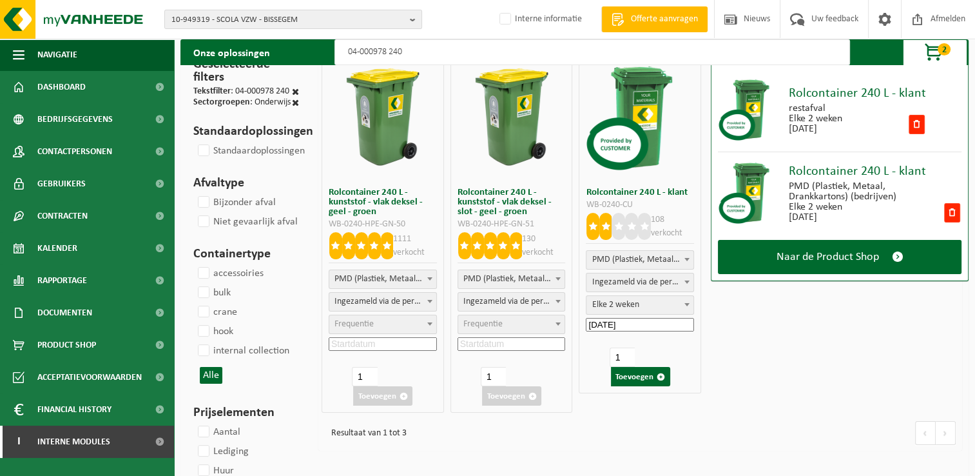
scroll to position [0, 0]
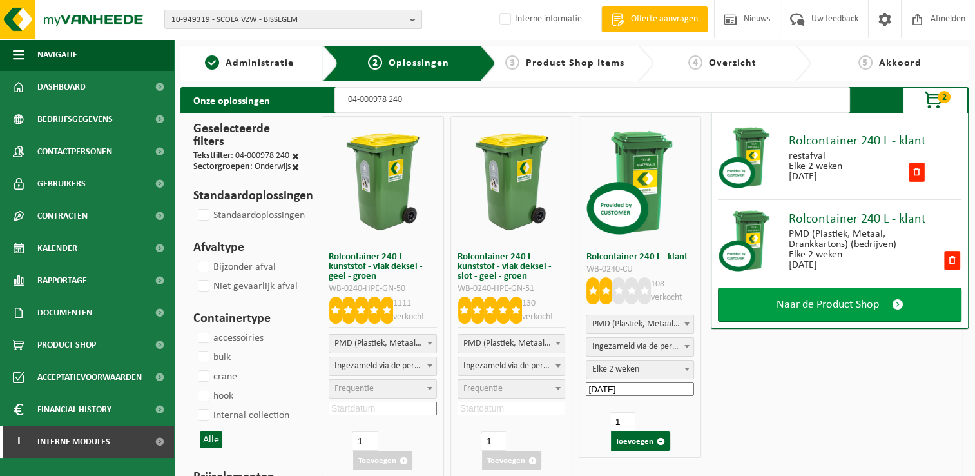
click at [894, 303] on span at bounding box center [898, 305] width 12 height 14
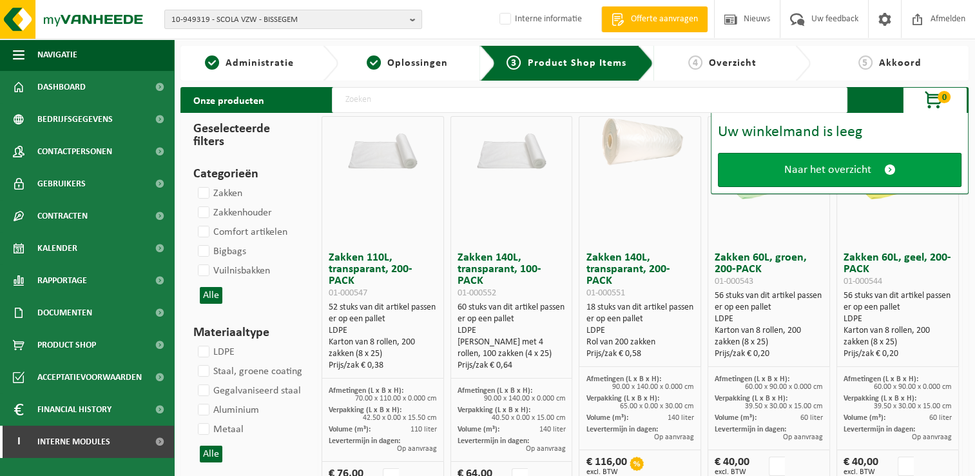
click at [885, 171] on span at bounding box center [890, 170] width 12 height 14
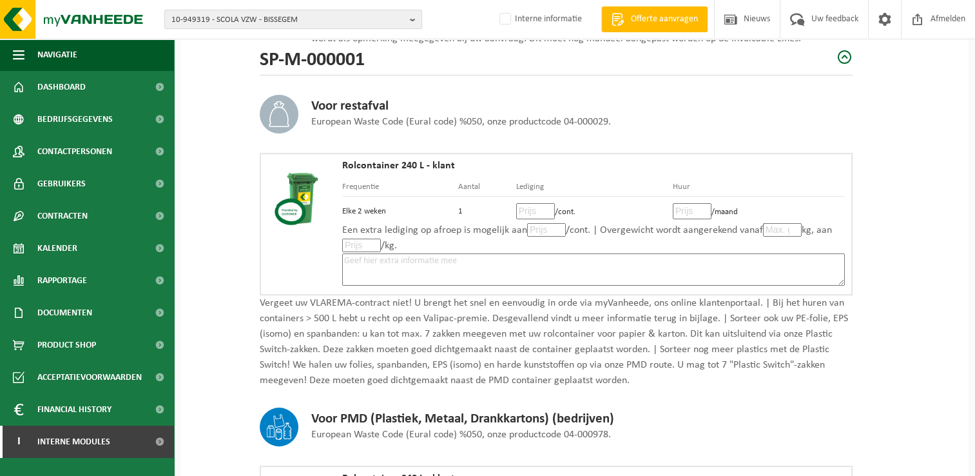
scroll to position [193, 0]
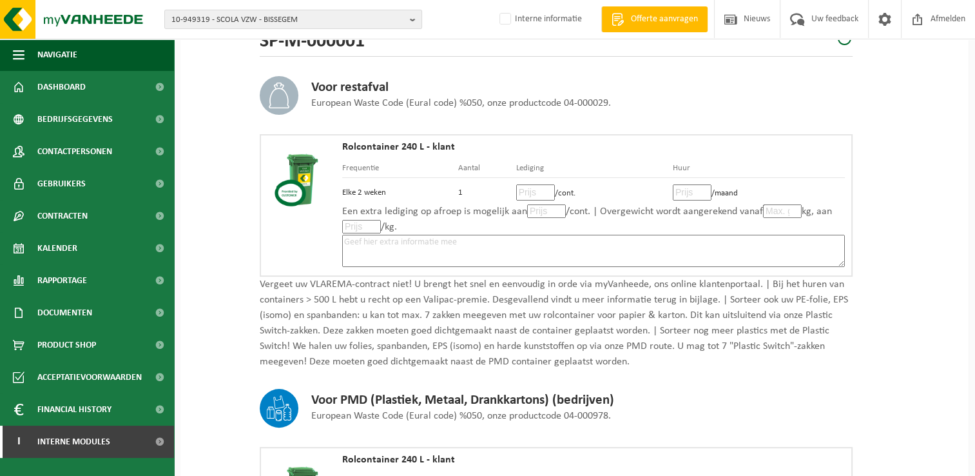
click at [526, 184] on input "number" at bounding box center [535, 192] width 39 height 16
type input "13"
type input "13.20"
click at [688, 197] on input "number" at bounding box center [692, 192] width 39 height 16
type input "0"
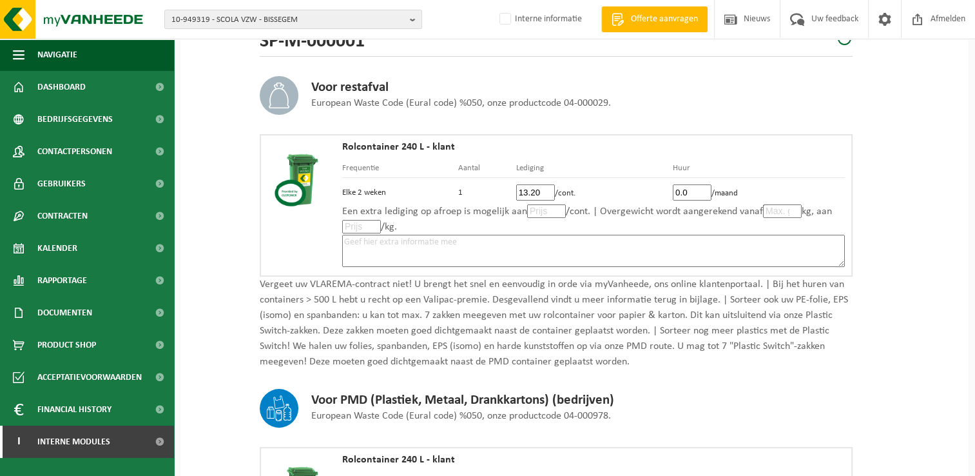
type input "0.0"
click at [543, 210] on input "number" at bounding box center [546, 211] width 39 height 14
type input "13"
type input "13.20"
click at [778, 209] on input "number" at bounding box center [782, 211] width 39 height 14
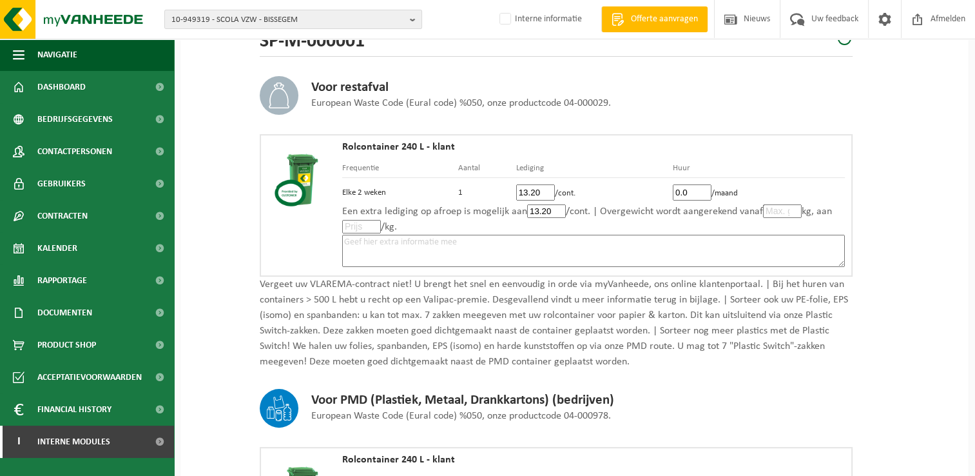
click at [358, 225] on input "number" at bounding box center [361, 227] width 39 height 14
type input "0"
type input "0.0"
click at [472, 238] on textarea at bounding box center [593, 251] width 503 height 32
drag, startPoint x: 514, startPoint y: 242, endPoint x: 336, endPoint y: 246, distance: 178.6
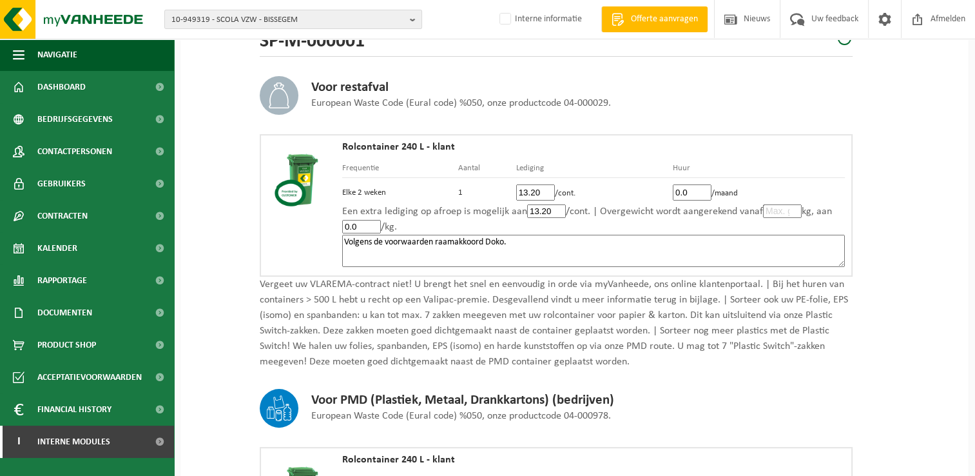
click at [336, 246] on div "Rolcontainer 240 L - klant Frequentie Aantal Lediging Huur Elke 2 weken 1 13.20…" at bounding box center [556, 205] width 593 height 142
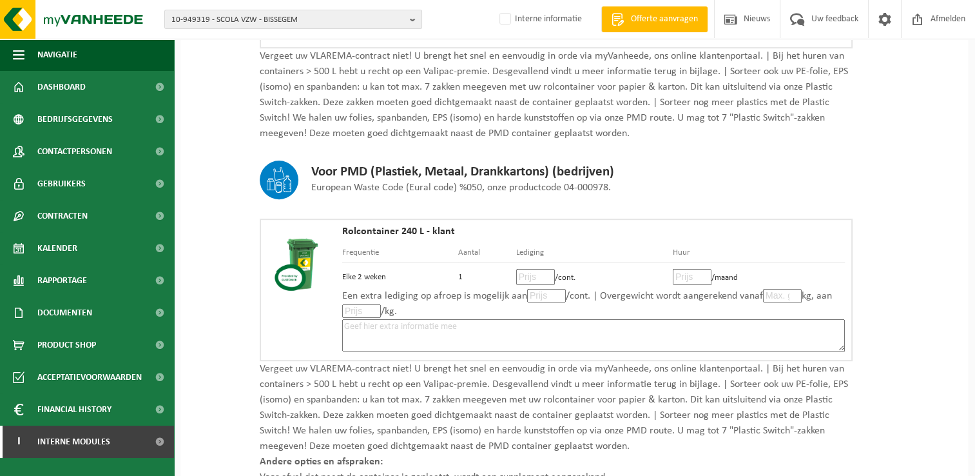
scroll to position [451, 0]
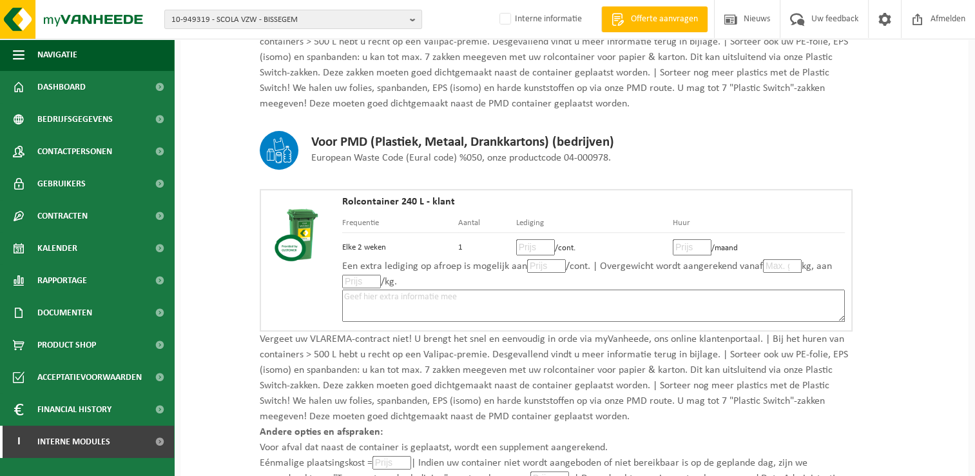
type textarea "Volgens de voorwaarden raamakkoord Doko."
click at [469, 294] on textarea at bounding box center [593, 305] width 503 height 32
paste textarea "Volgens de voorwaarden raamakkoord Doko."
type textarea "Volgens de voorwaarden raamakkoord Doko."
click at [527, 244] on input "number" at bounding box center [535, 247] width 39 height 16
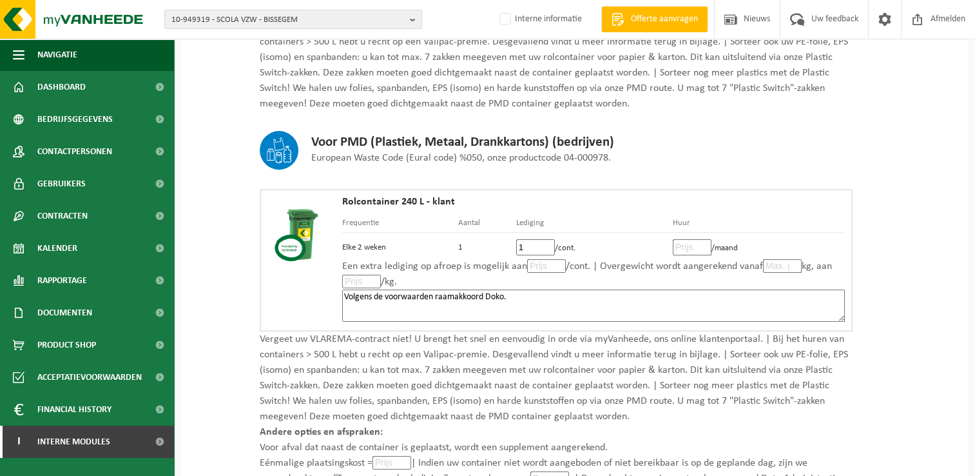
type input "13"
type input "13.20"
click at [681, 246] on input "number" at bounding box center [692, 247] width 39 height 16
type input "0"
type input "0.0"
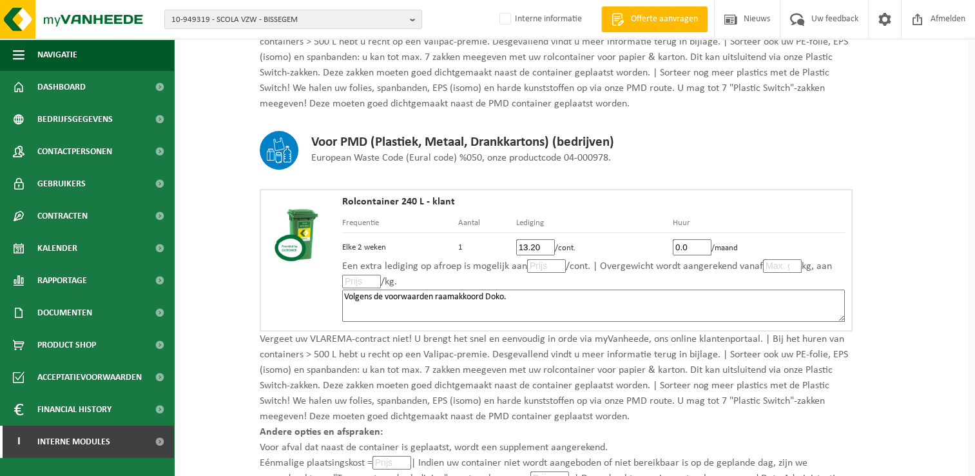
click at [541, 265] on input "number" at bounding box center [546, 266] width 39 height 14
type input "13"
type input "13.20"
click at [644, 300] on textarea "Volgens de voorwaarden raamakkoord Doko." at bounding box center [593, 305] width 503 height 32
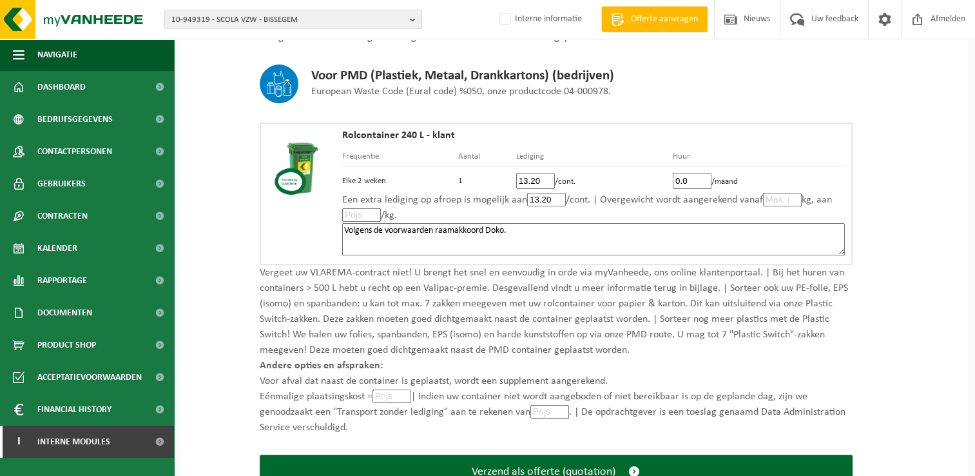
scroll to position [580, 0]
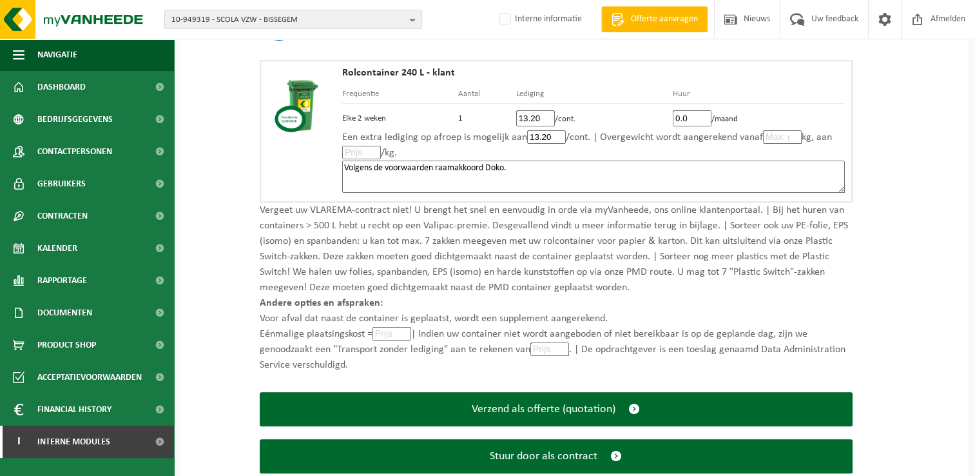
click at [392, 330] on input "number" at bounding box center [391, 334] width 39 height 14
type input "0"
type input "0.0"
click at [544, 347] on input "number" at bounding box center [549, 349] width 39 height 14
type input "0"
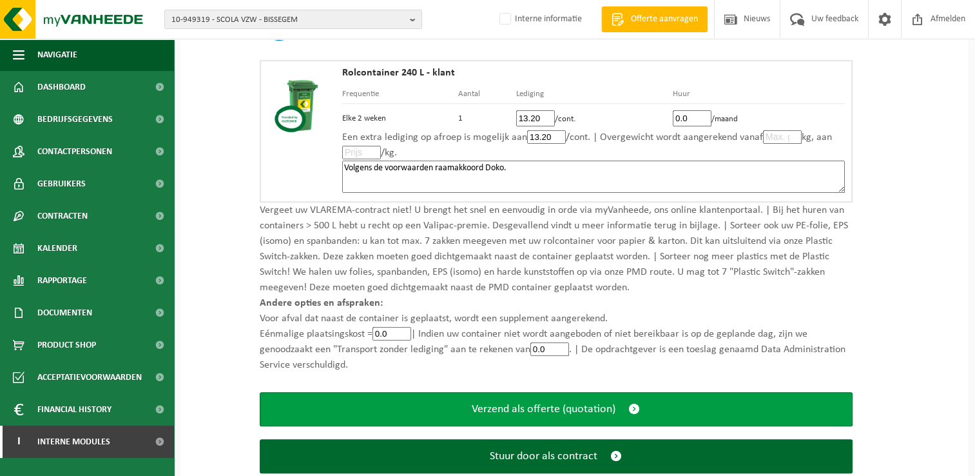
type input "0.0"
click at [632, 410] on span "submit" at bounding box center [634, 409] width 12 height 14
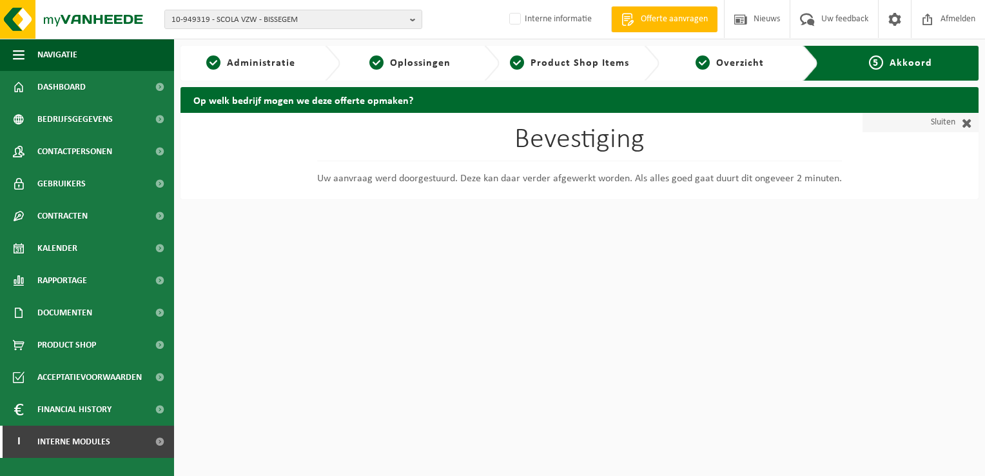
click at [965, 125] on span at bounding box center [963, 122] width 17 height 13
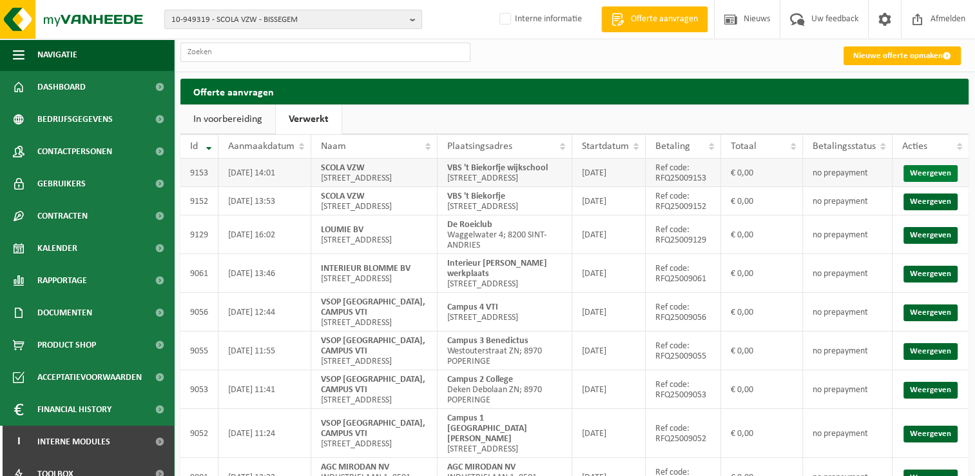
click at [929, 177] on link "Weergeven" at bounding box center [930, 173] width 54 height 17
click at [65, 84] on span "Dashboard" at bounding box center [61, 87] width 48 height 32
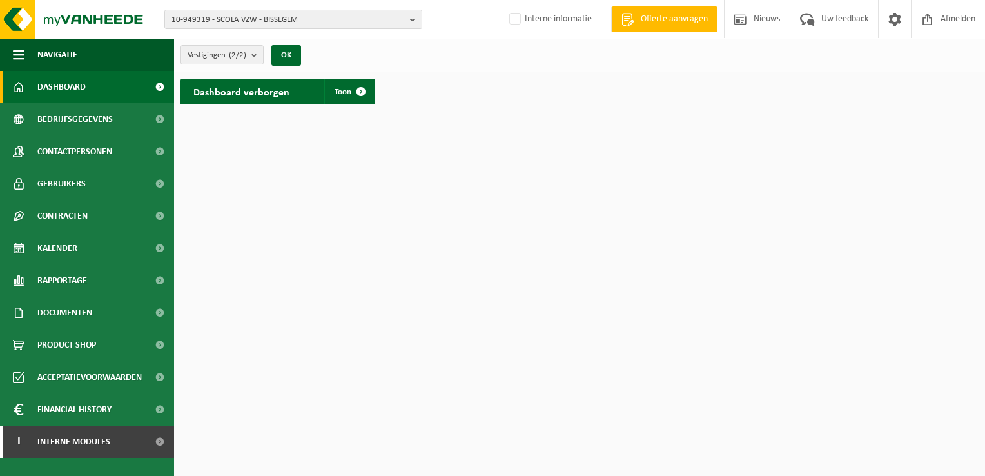
click at [70, 86] on span "Dashboard" at bounding box center [61, 87] width 48 height 32
